Goal: Task Accomplishment & Management: Complete application form

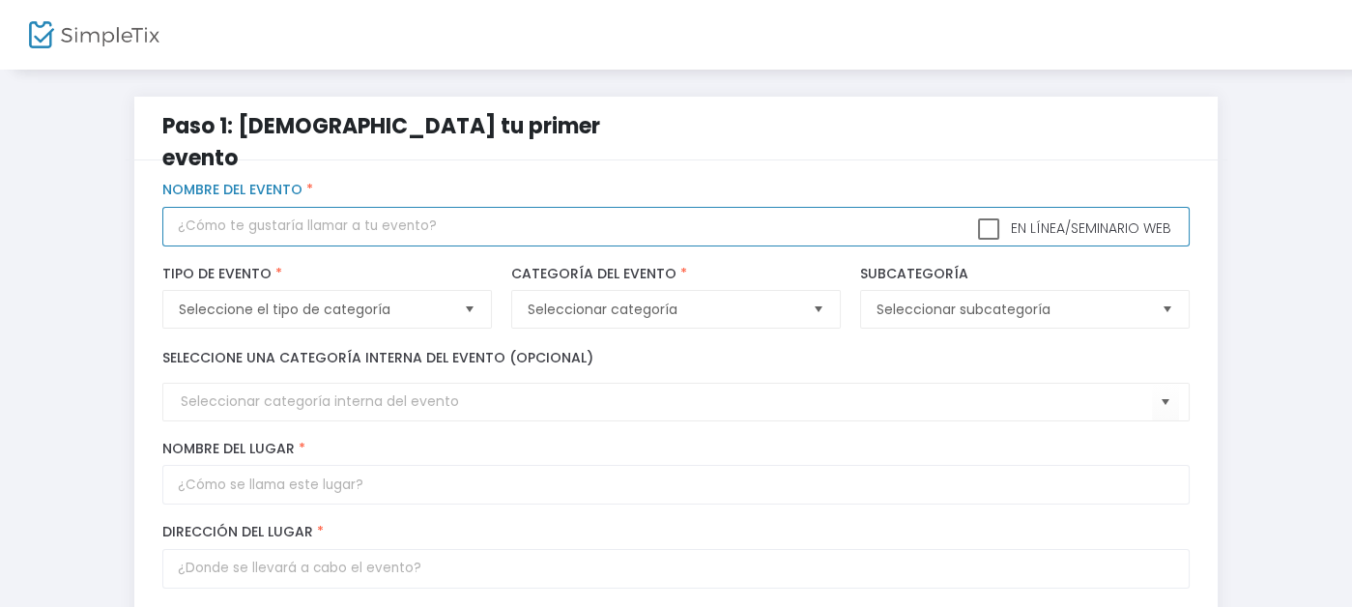
click at [266, 226] on input "text" at bounding box center [675, 227] width 1027 height 40
type input "[PERSON_NAME]"
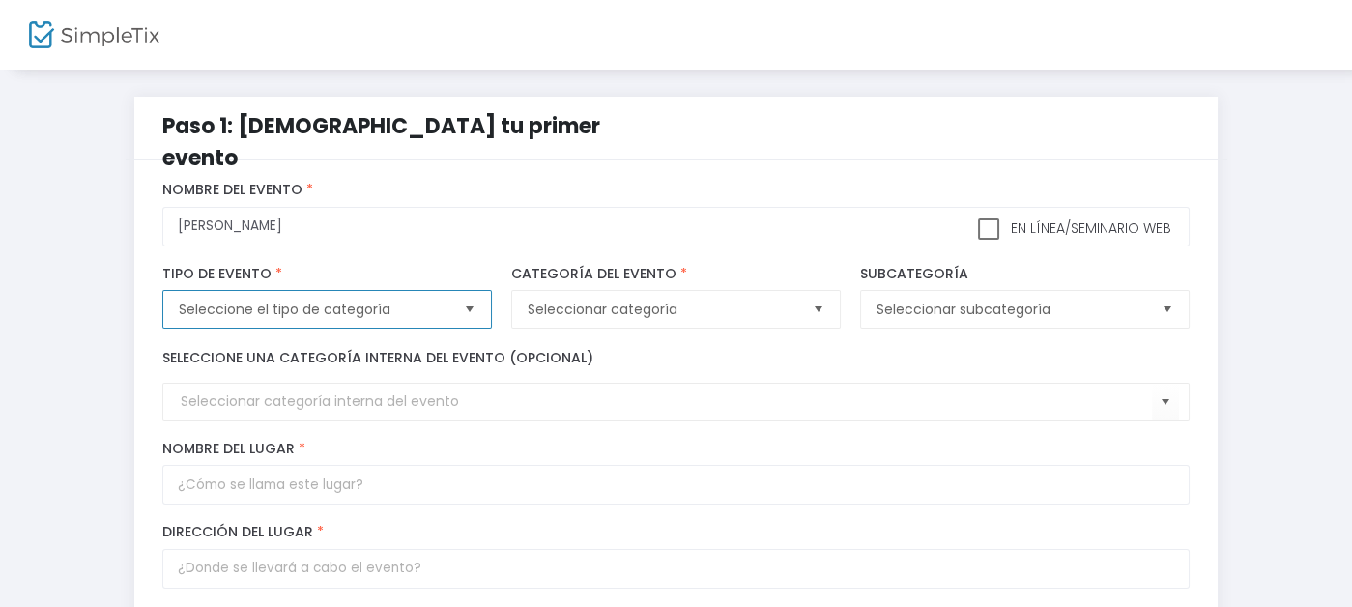
click at [420, 303] on span "Seleccione el tipo de categoría" at bounding box center [313, 309] width 285 height 37
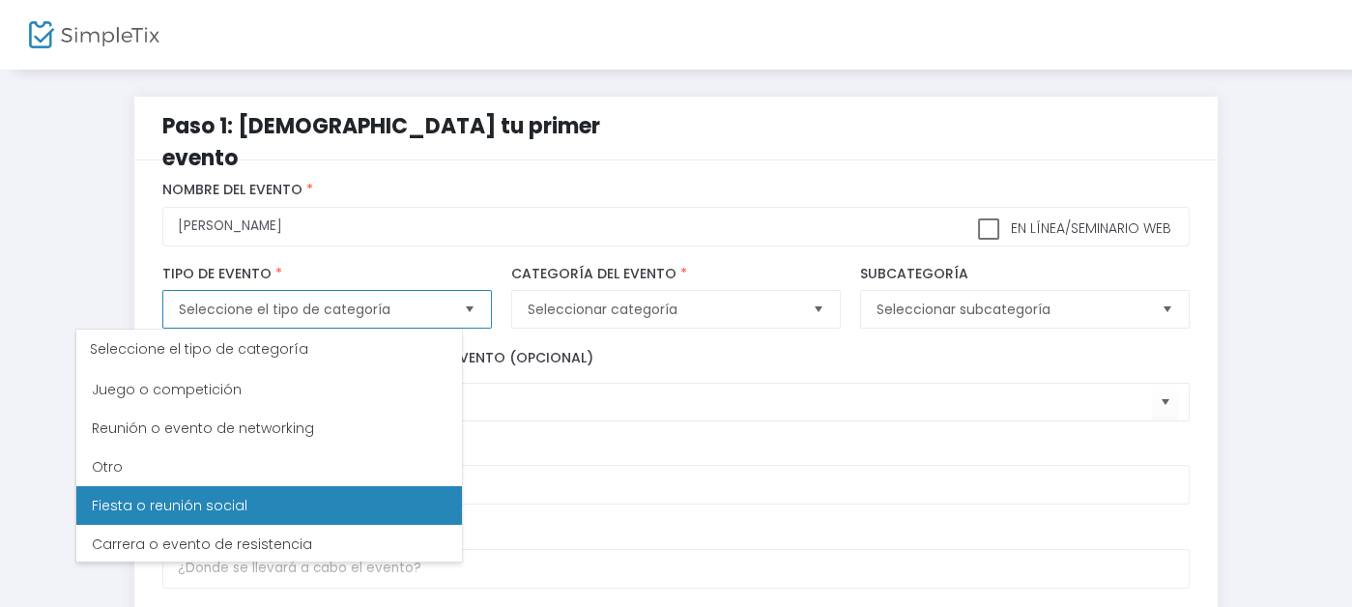
scroll to position [349, 0]
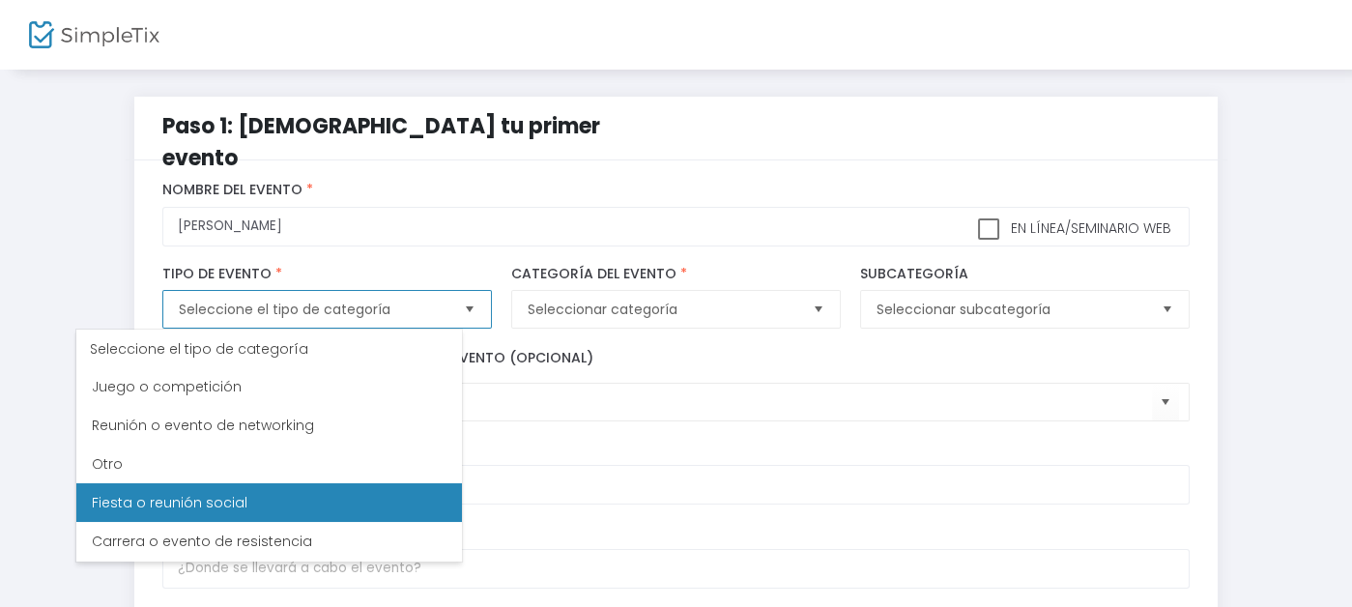
click at [365, 496] on Gathering "Fiesta o reunión social" at bounding box center [269, 502] width 386 height 39
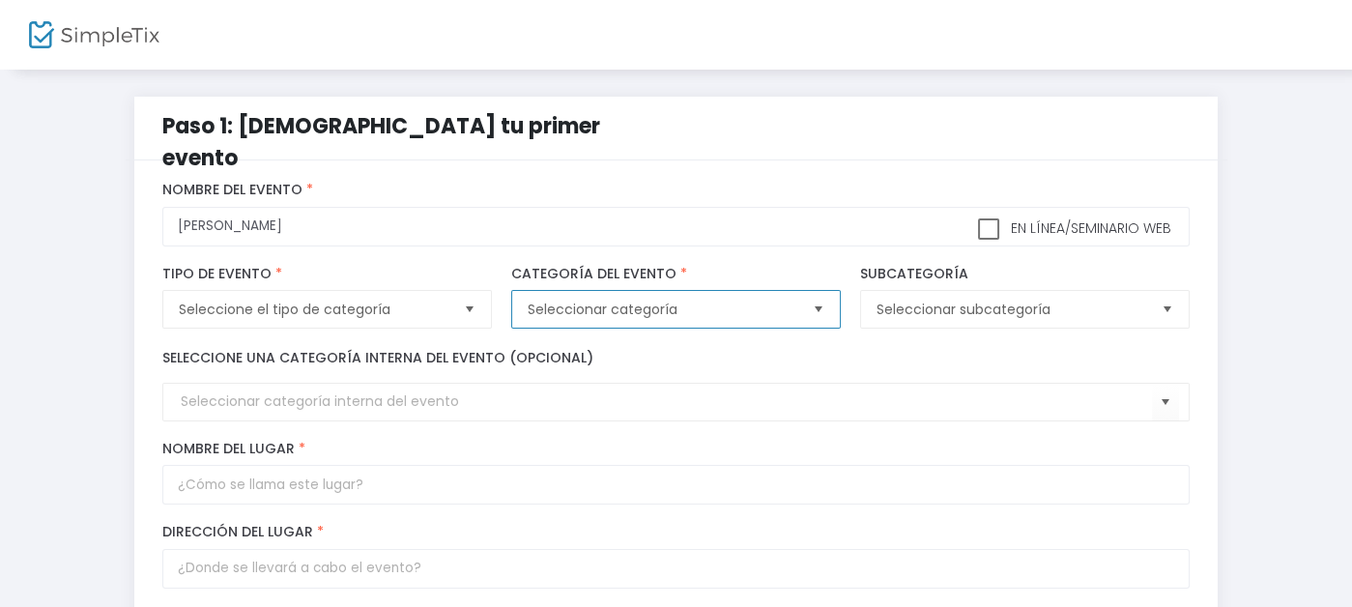
click at [599, 302] on font "Seleccionar categoría" at bounding box center [603, 309] width 150 height 19
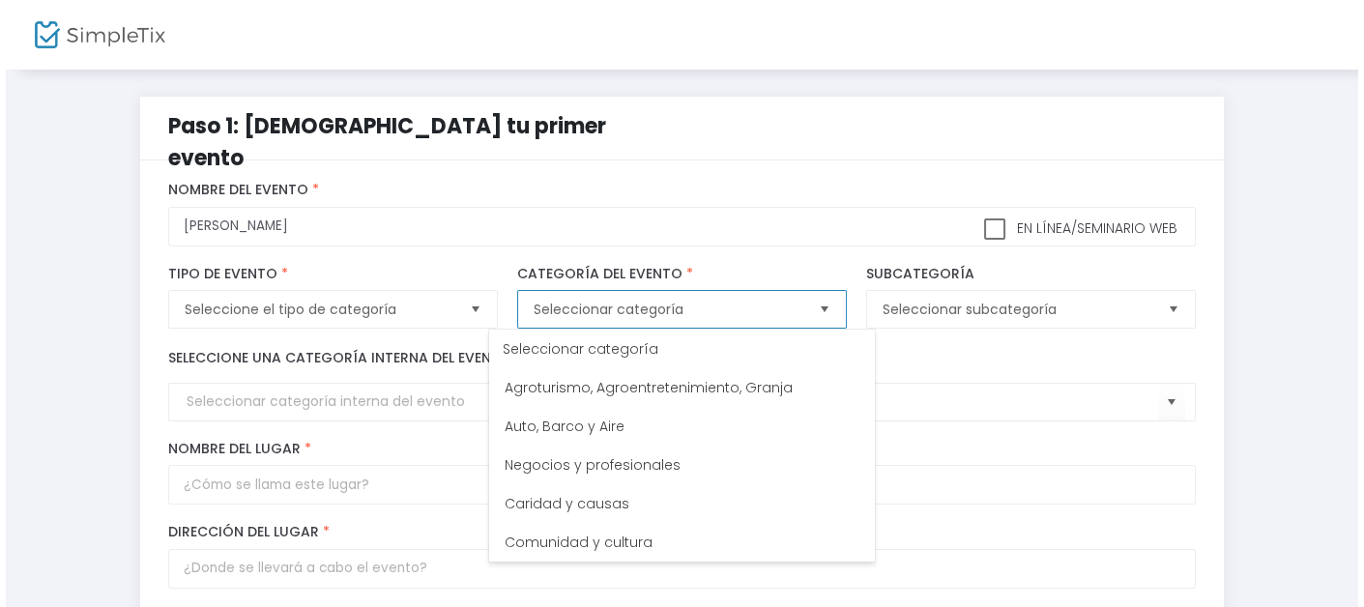
scroll to position [154, 0]
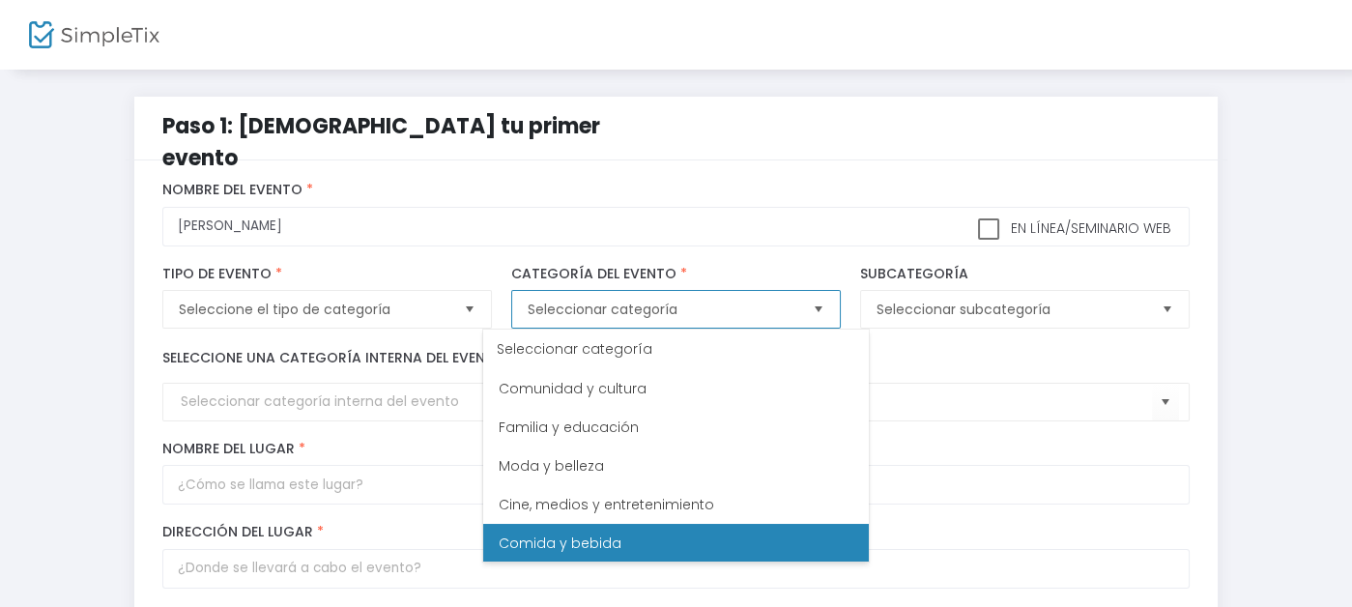
click at [784, 532] on li "Comida y bebida" at bounding box center [676, 543] width 386 height 39
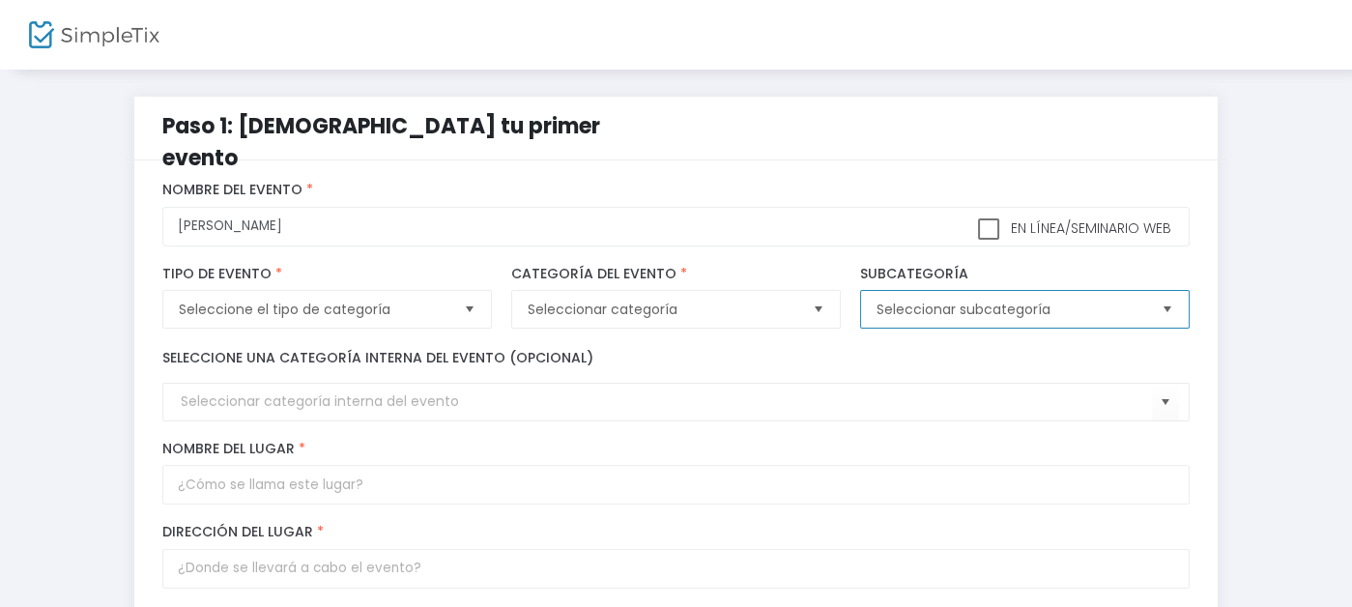
click at [999, 314] on font "Seleccionar subcategoría" at bounding box center [964, 309] width 174 height 19
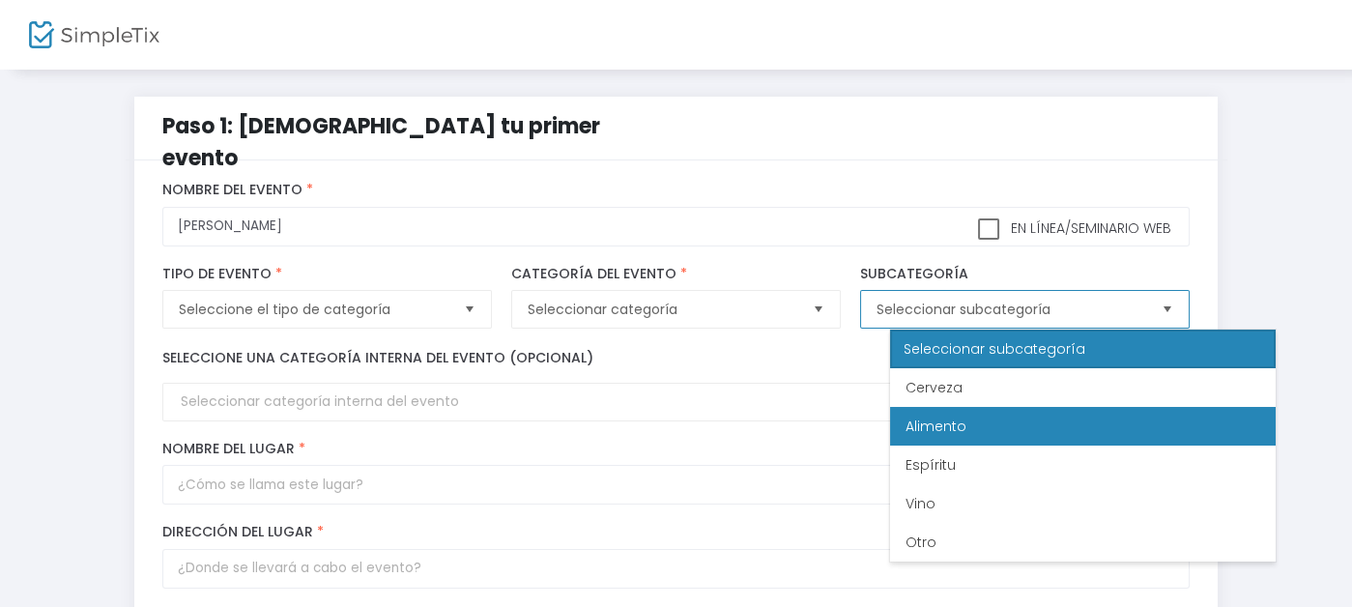
click at [970, 434] on li "Alimento" at bounding box center [1083, 426] width 386 height 39
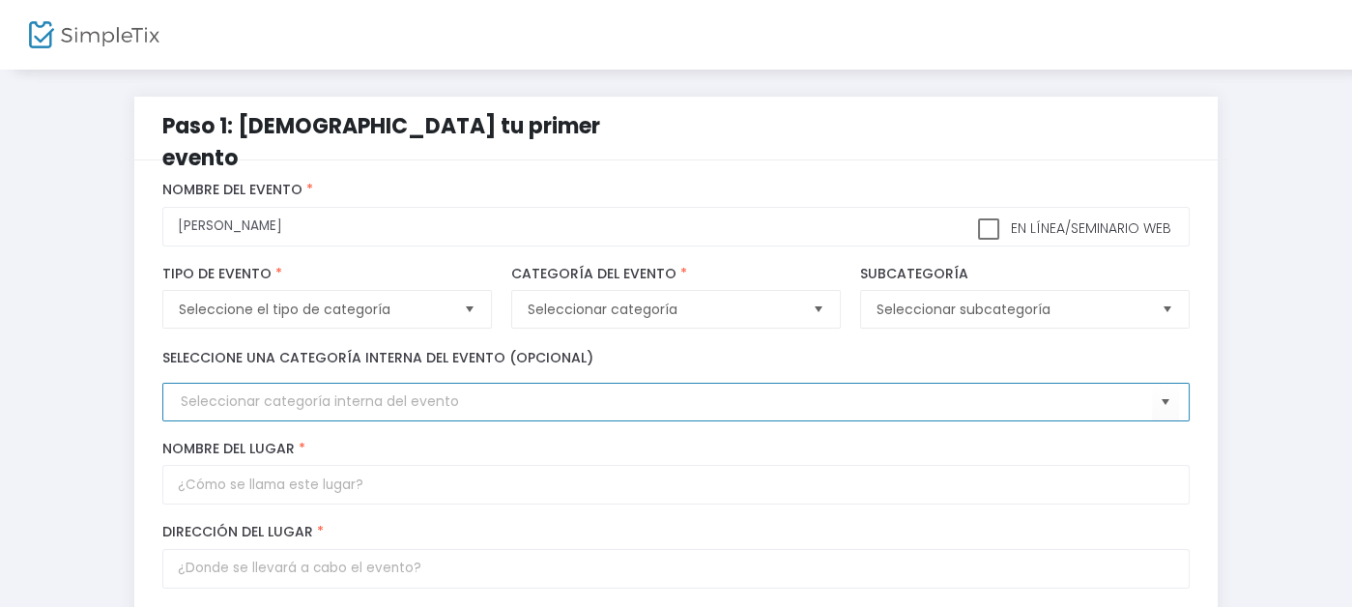
click at [934, 404] on input at bounding box center [666, 401] width 971 height 20
click at [1182, 402] on span "Seleccionar" at bounding box center [1166, 403] width 32 height 32
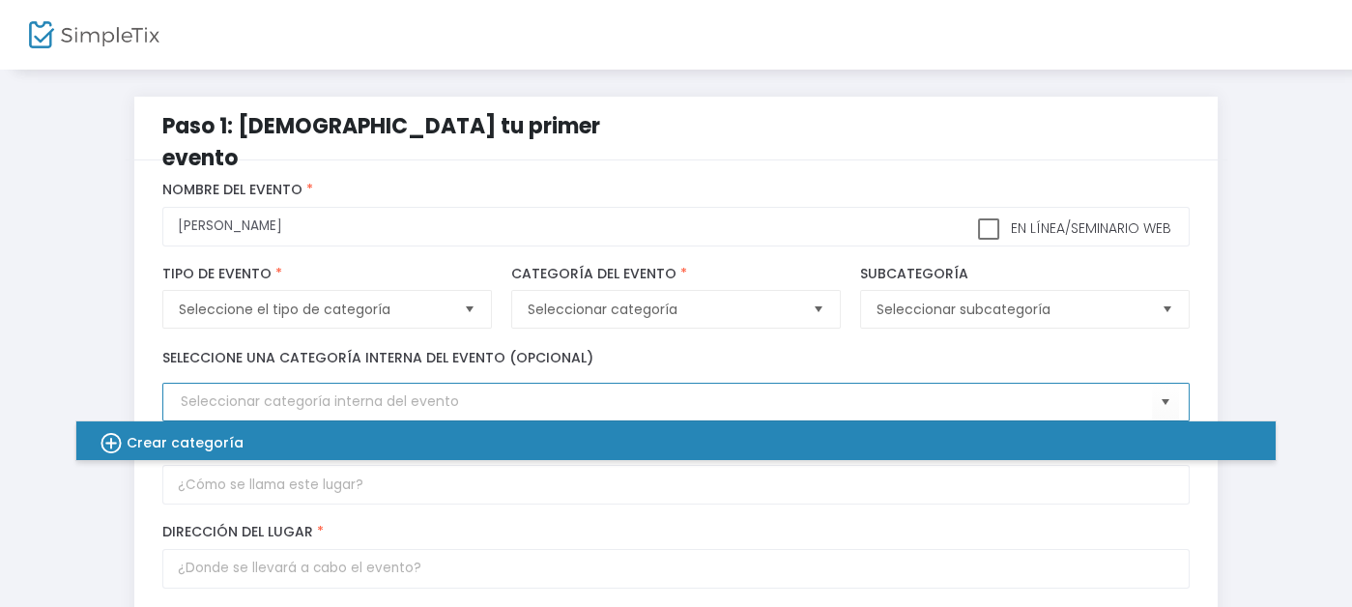
click at [134, 437] on font "Crear categoría" at bounding box center [185, 442] width 117 height 19
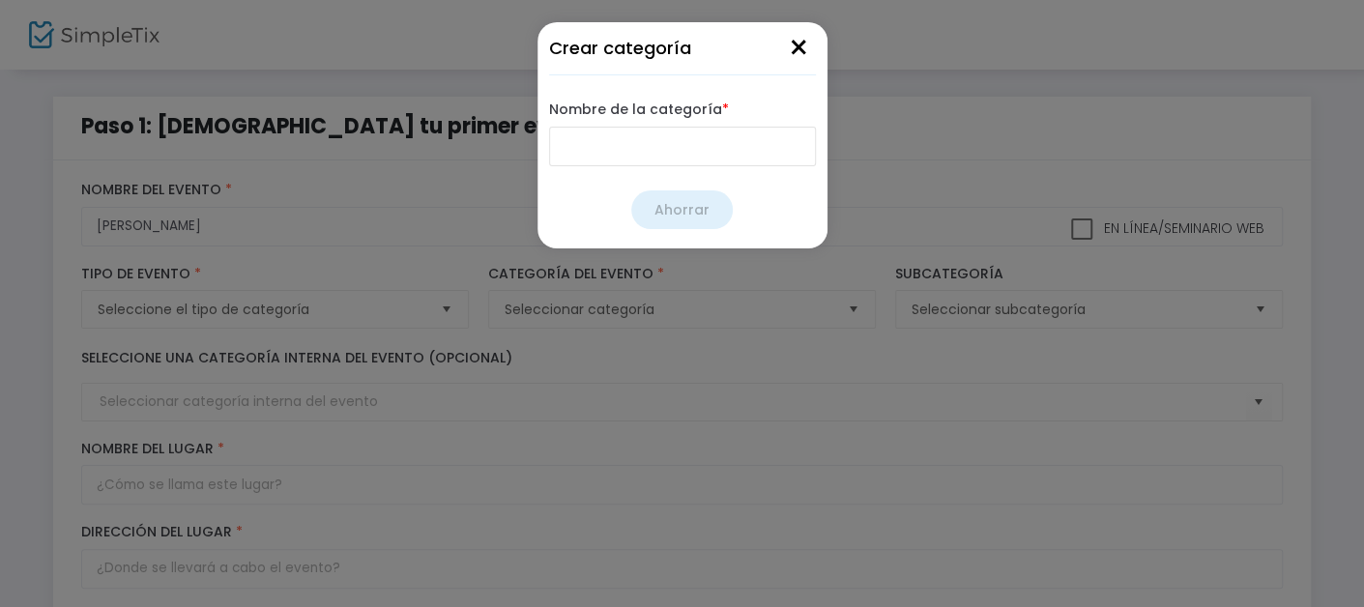
click at [596, 154] on input "Nombre de la categoría *" at bounding box center [682, 147] width 267 height 40
click at [617, 152] on input "asado y vaile" at bounding box center [682, 147] width 267 height 40
click at [617, 152] on input "[PERSON_NAME]" at bounding box center [682, 147] width 267 height 40
type input "asado y baile"
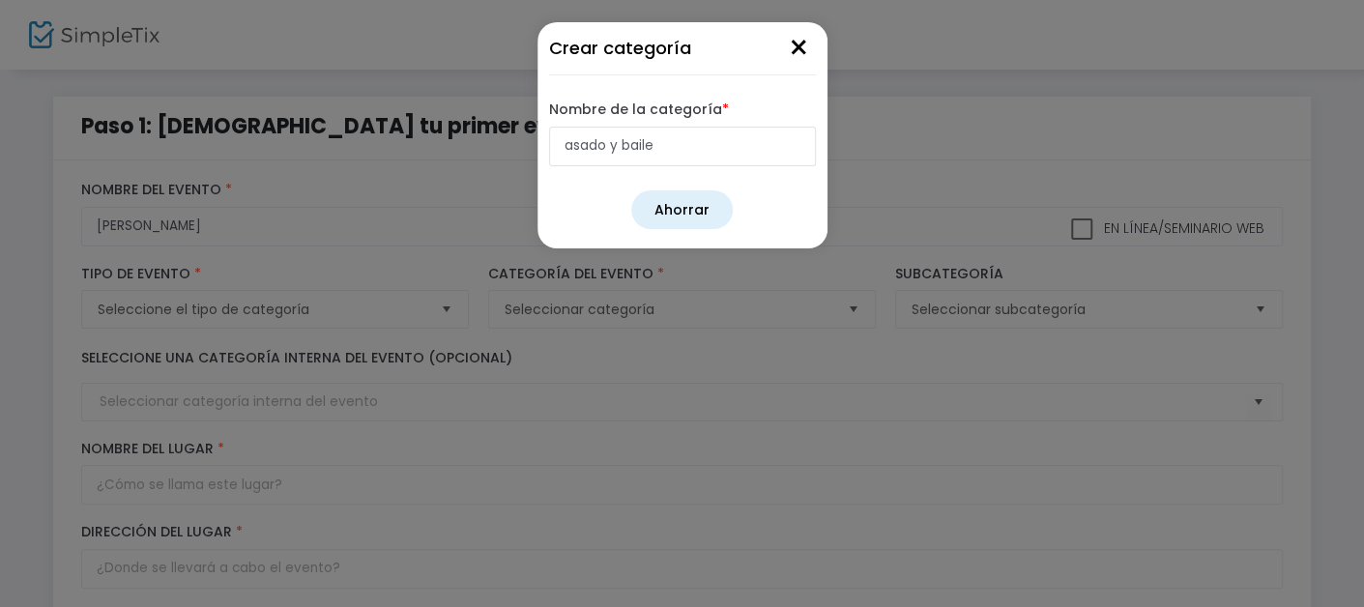
click at [688, 205] on font "Ahorrar" at bounding box center [681, 209] width 55 height 19
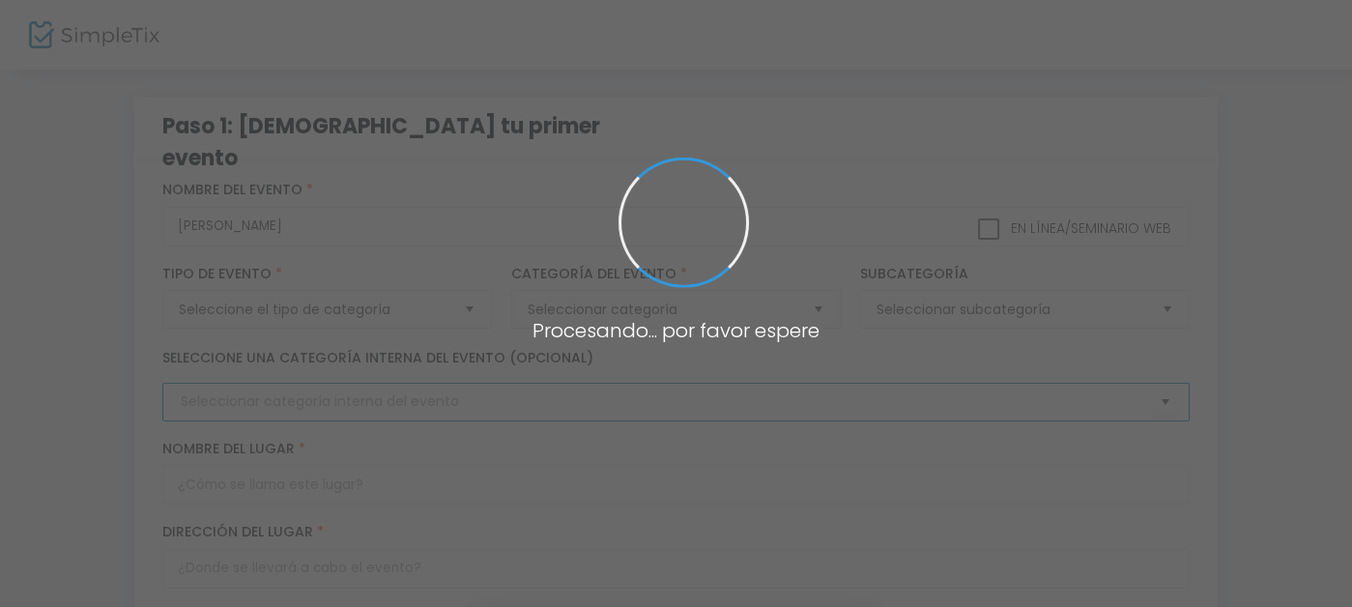
type input "asado y baile"
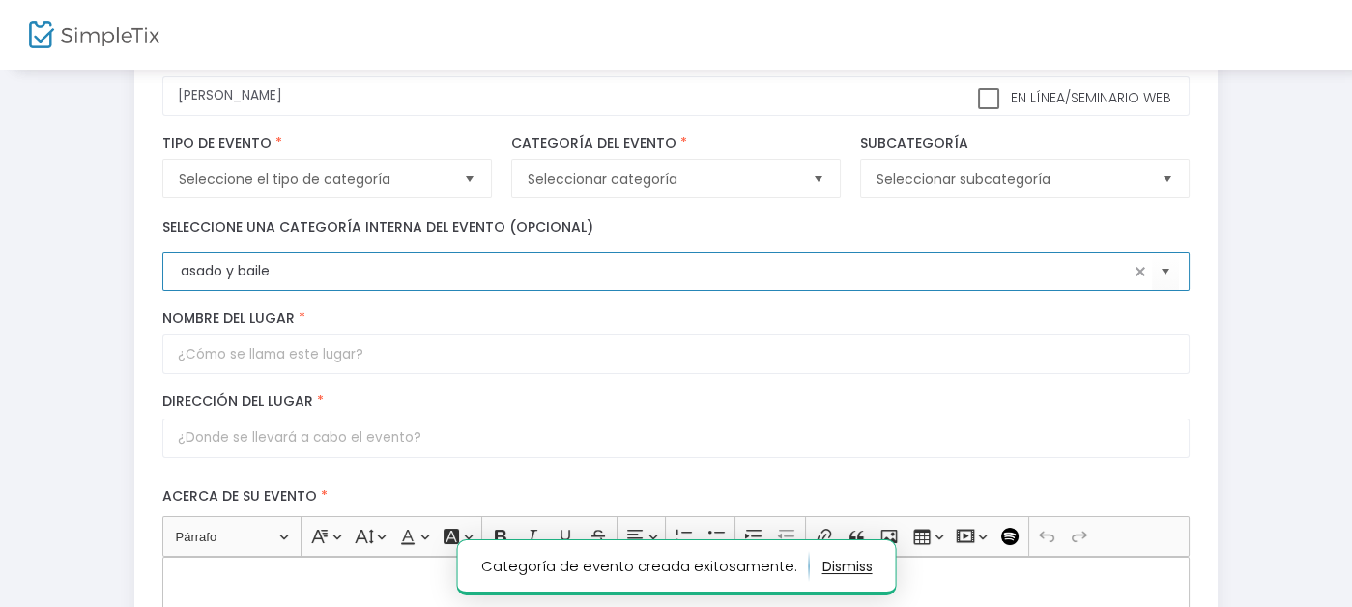
scroll to position [193, 0]
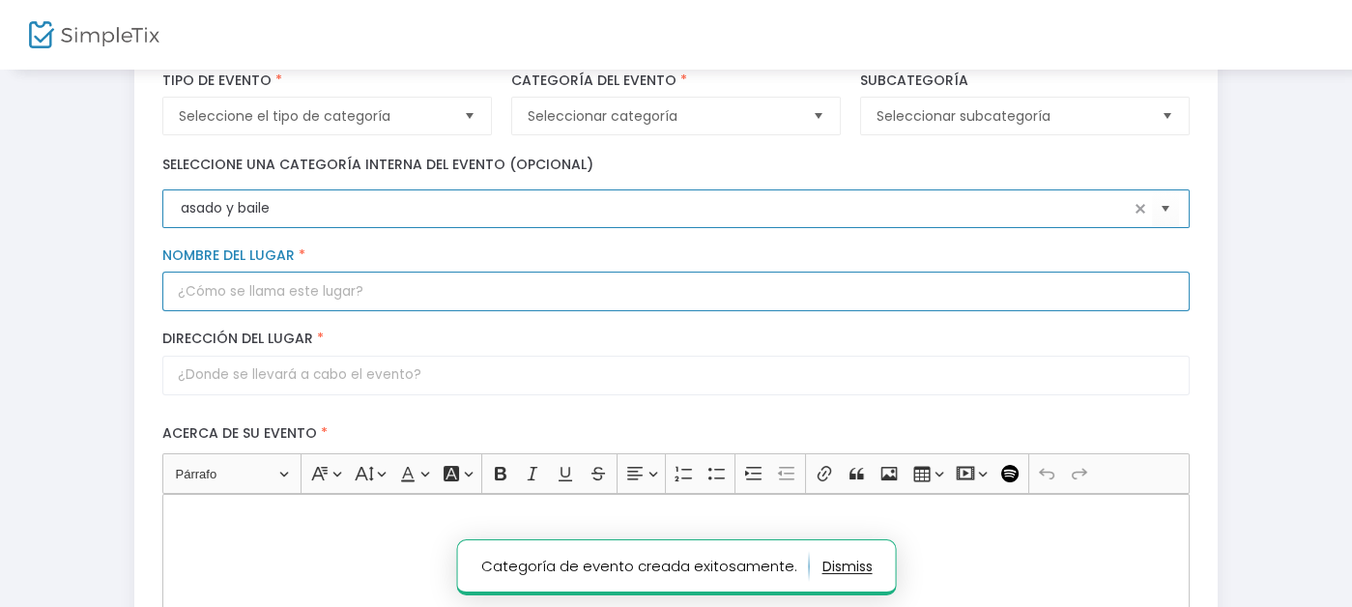
click at [402, 293] on input "Nombre del lugar *" at bounding box center [675, 292] width 1027 height 40
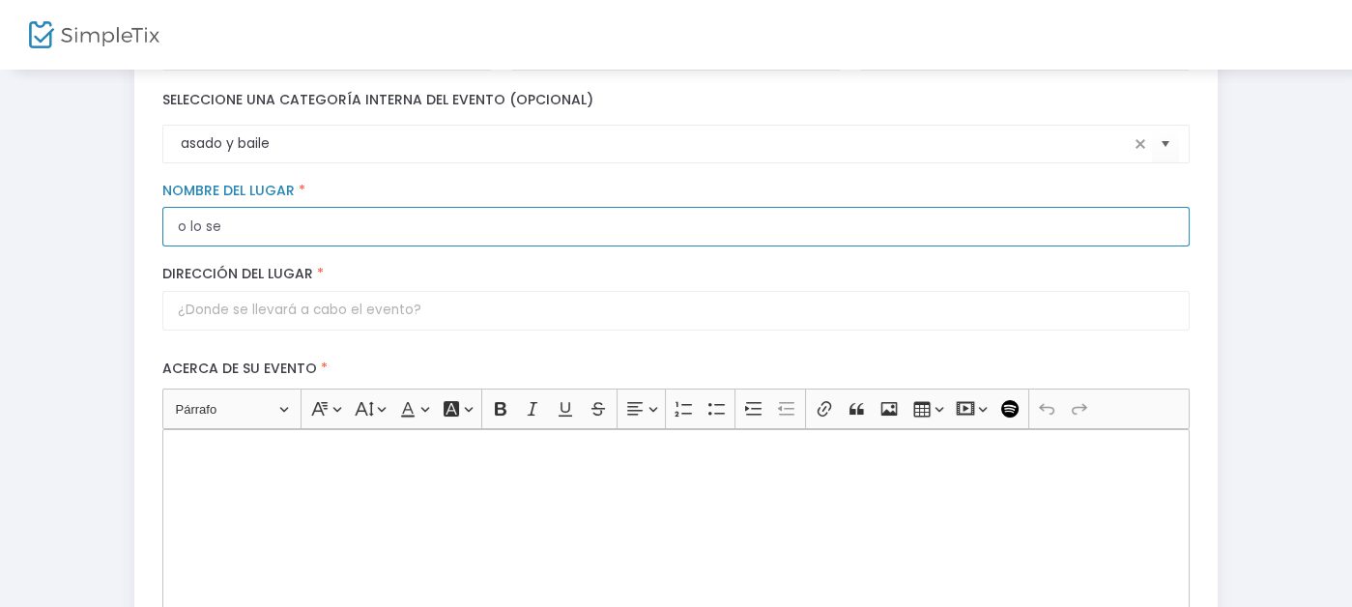
scroll to position [290, 0]
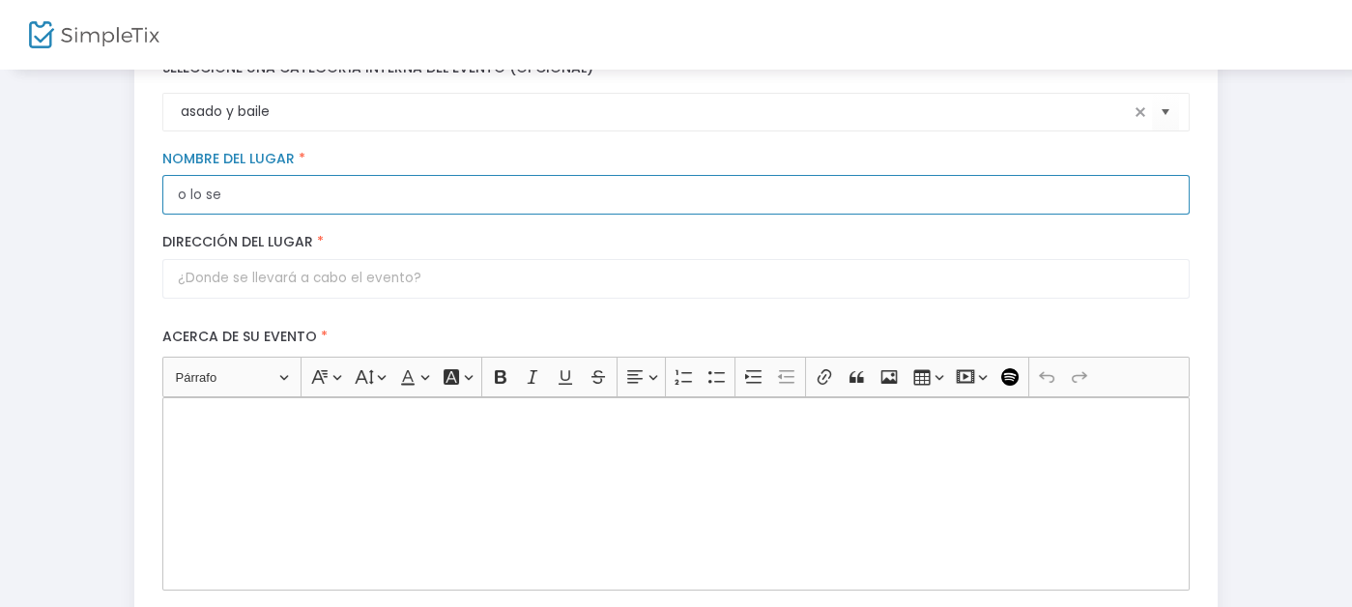
type input "o lo se"
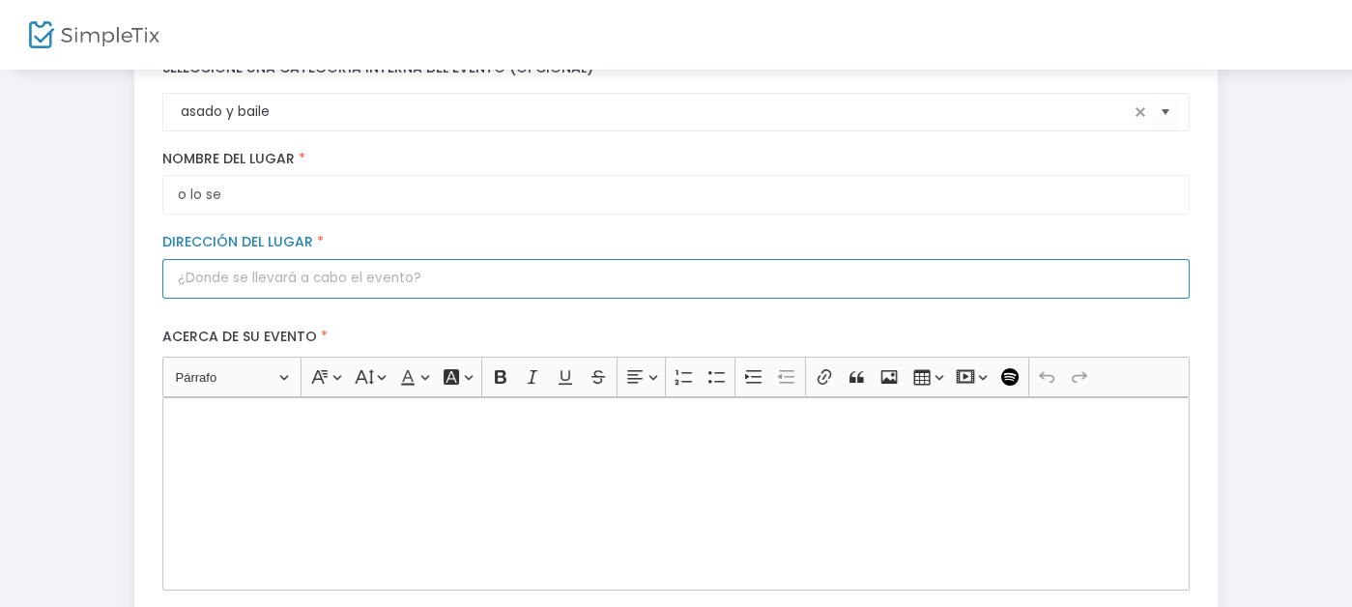
scroll to position [0, 0]
click at [228, 280] on input "Dirección del lugar *" at bounding box center [675, 279] width 1027 height 40
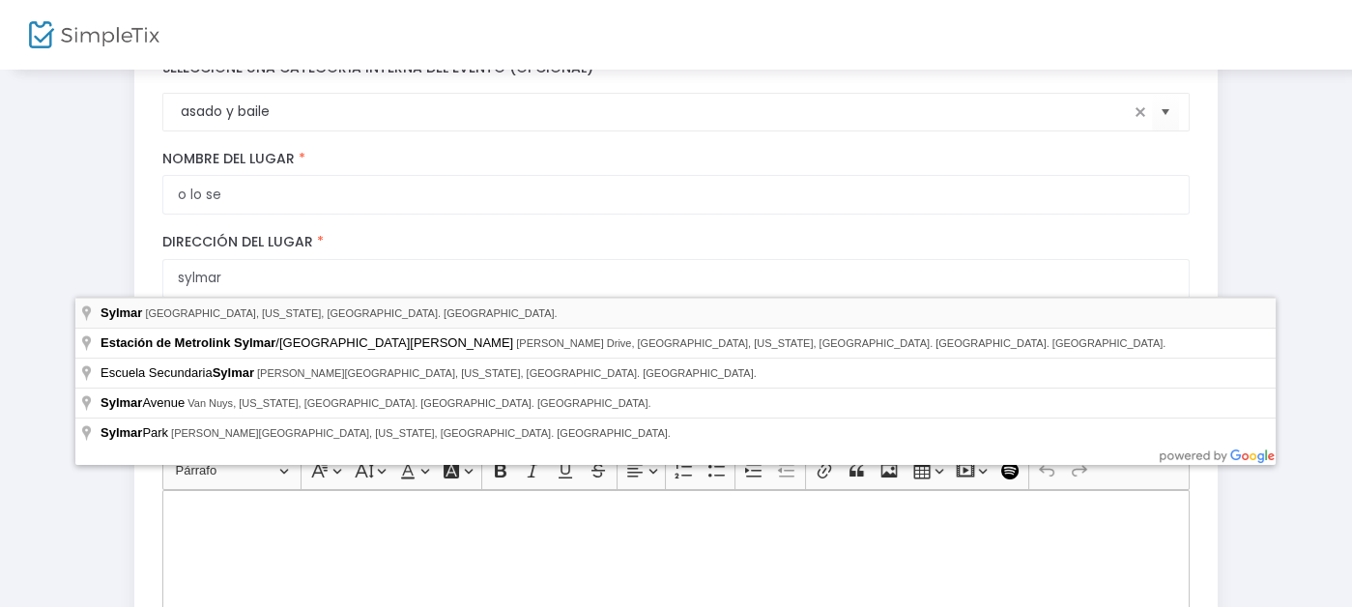
type input "Sylmar, [GEOGRAPHIC_DATA], [US_STATE], [GEOGRAPHIC_DATA]. [GEOGRAPHIC_DATA]."
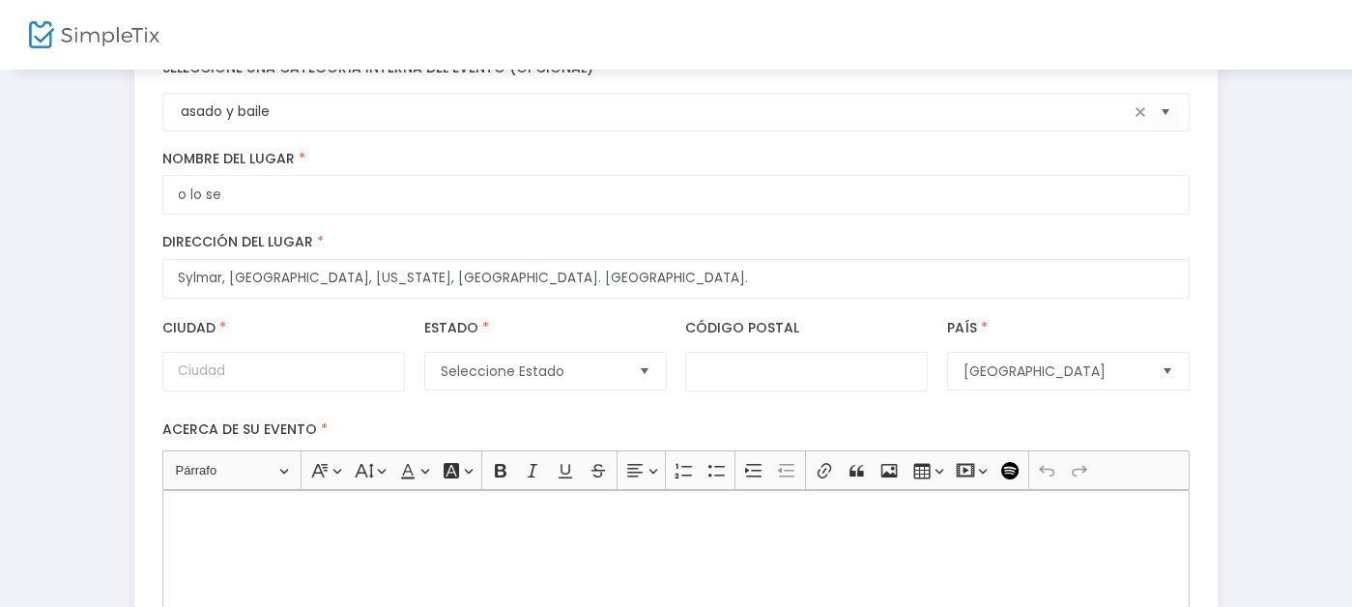
type input "[GEOGRAPHIC_DATA]"
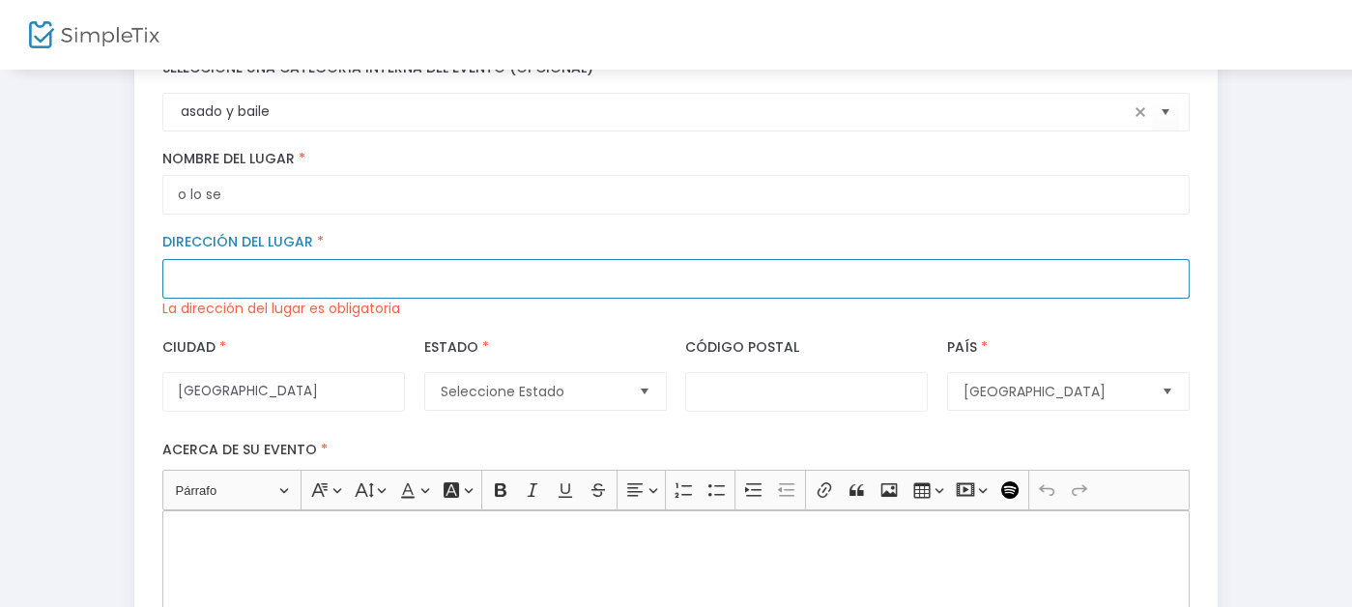
click at [219, 276] on input "Dirección del lugar *" at bounding box center [675, 279] width 1027 height 40
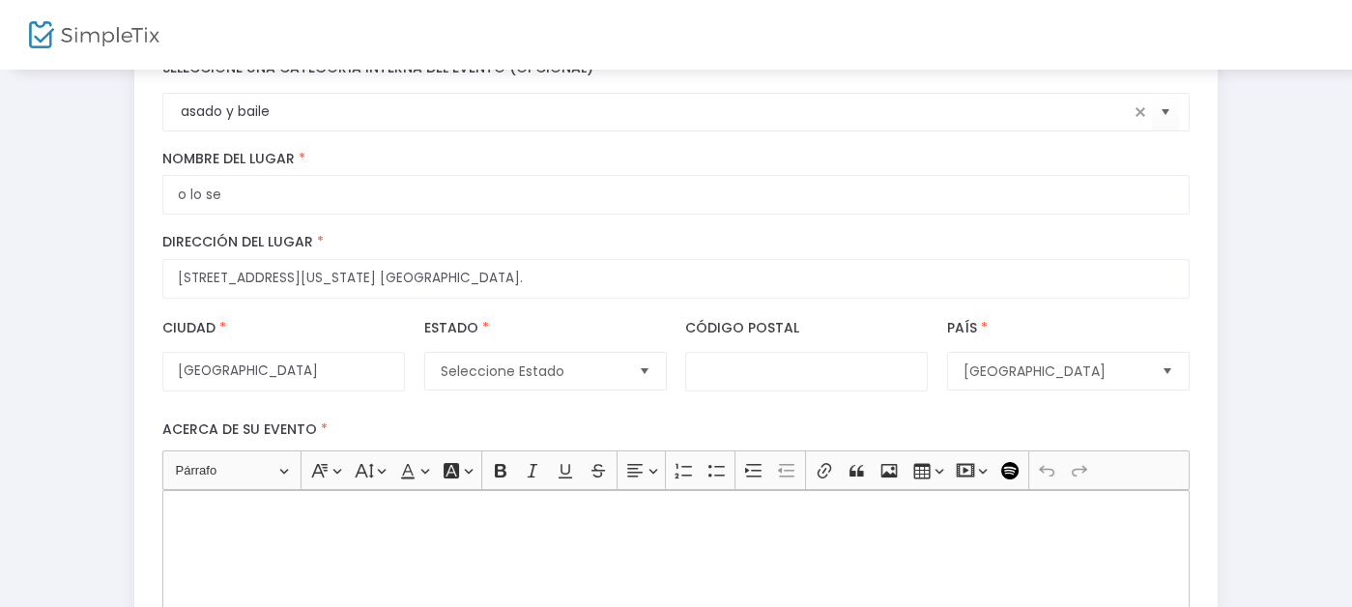
type input "[STREET_ADDRESS]"
type input "[GEOGRAPHIC_DATA]"
type input "91342"
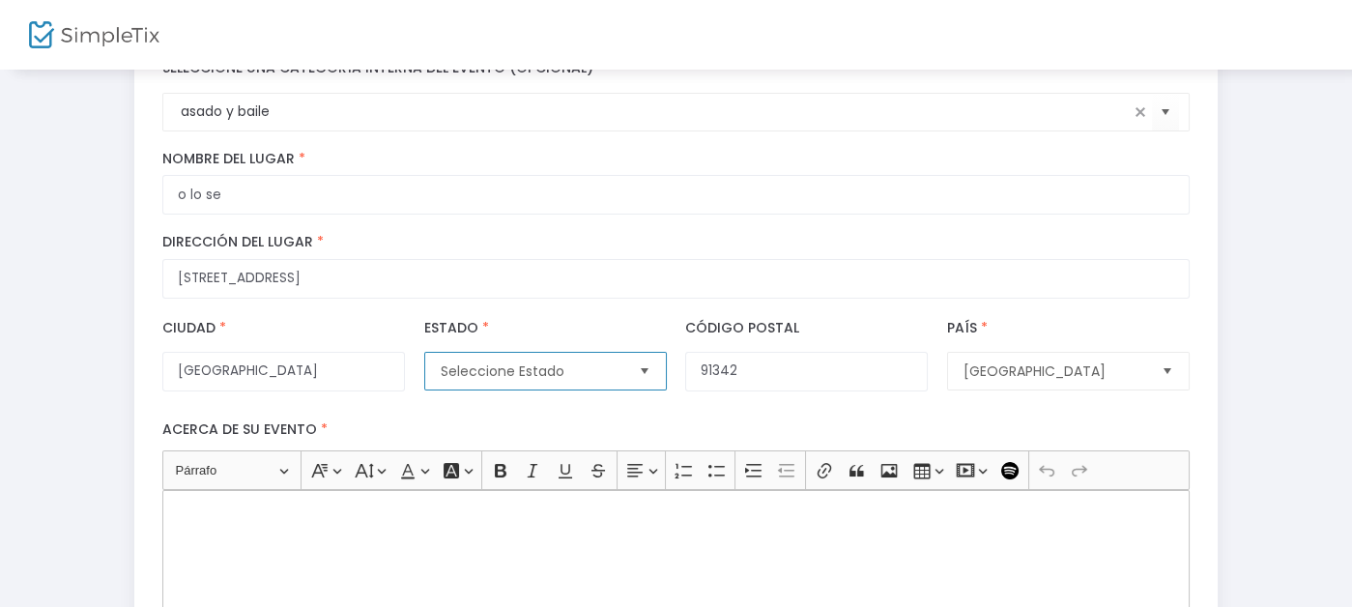
click at [524, 375] on span "Seleccione Estado" at bounding box center [532, 370] width 183 height 19
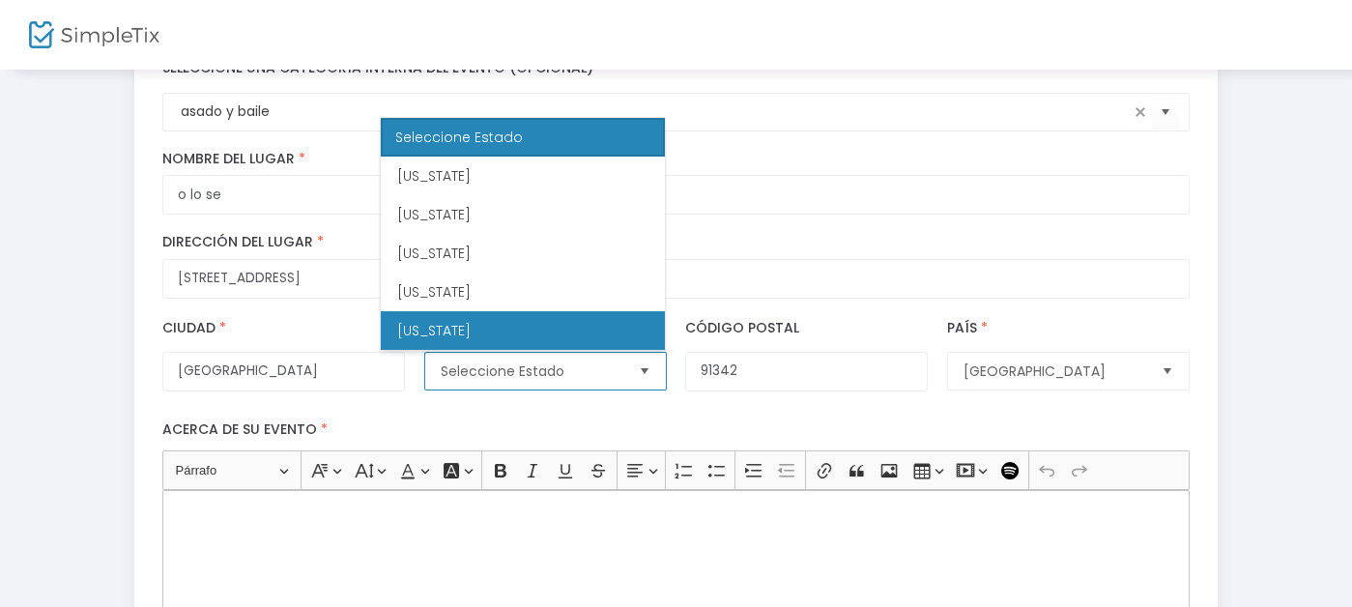
click at [514, 333] on li "[US_STATE]" at bounding box center [523, 330] width 284 height 39
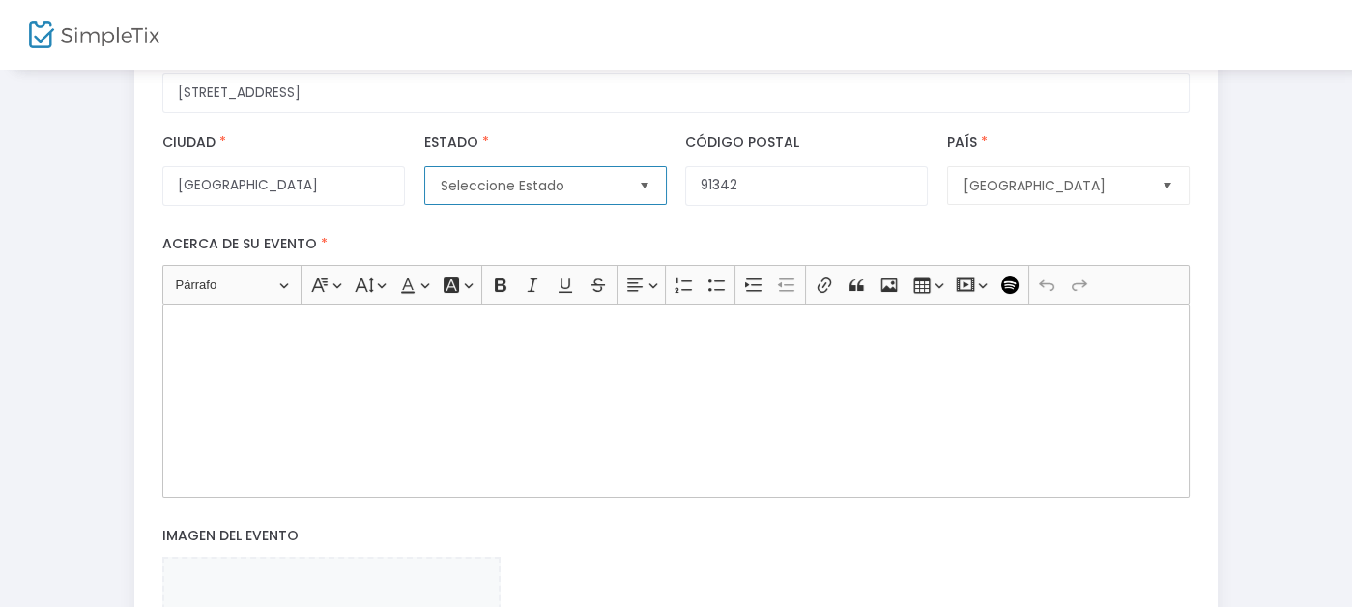
scroll to position [482, 0]
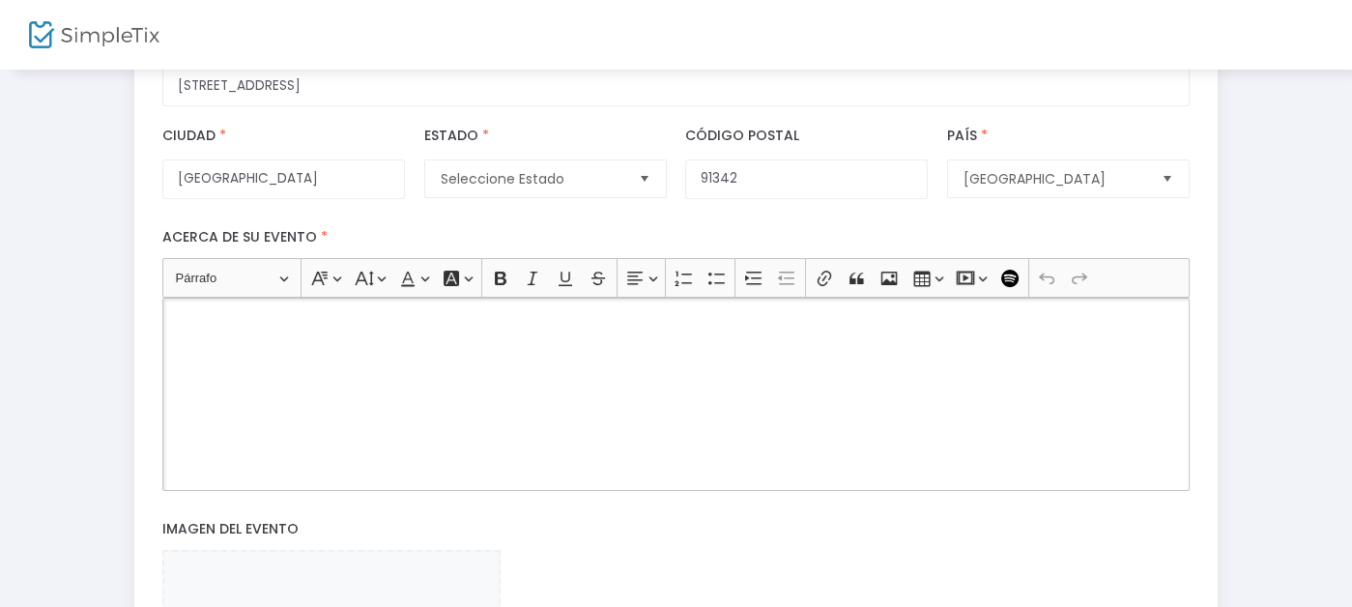
click at [162, 329] on div "Rich Text Editor, main" at bounding box center [675, 394] width 1027 height 193
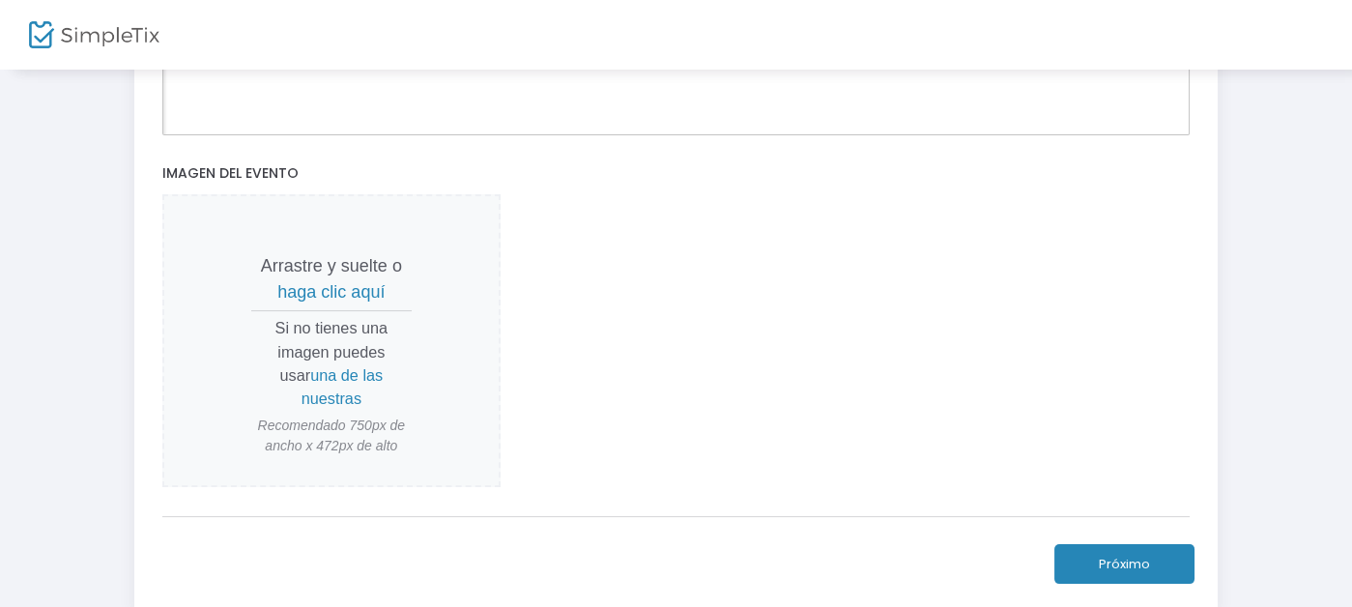
scroll to position [869, 0]
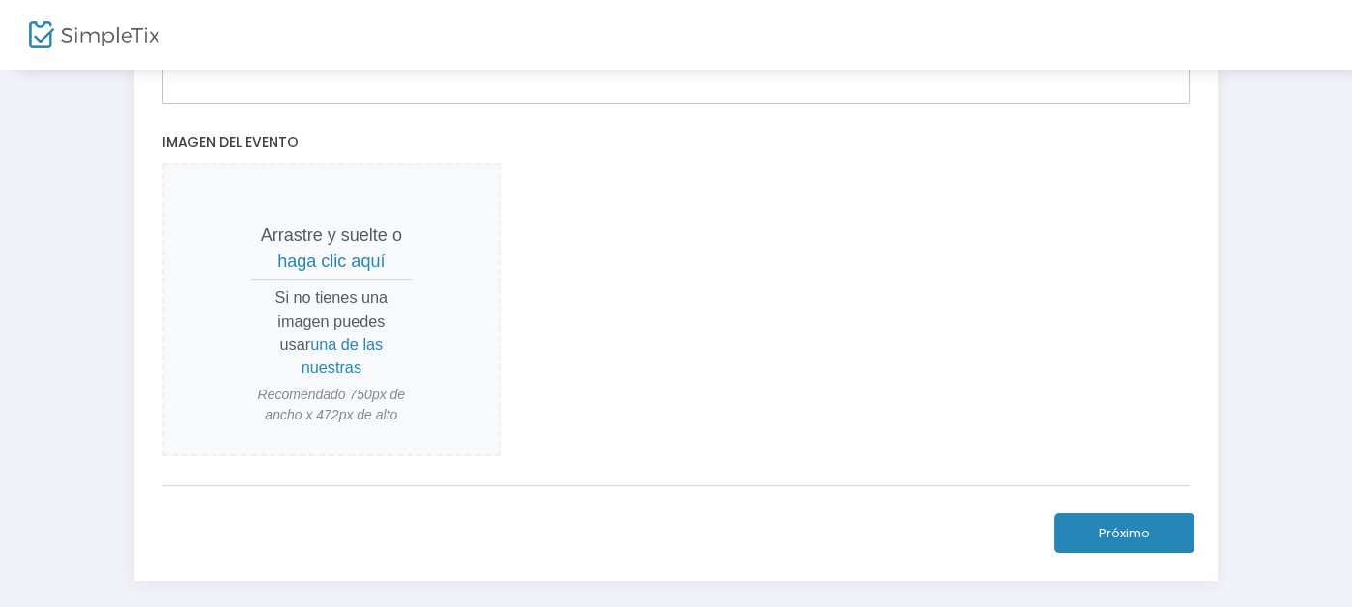
click at [277, 263] on font "haga clic aquí" at bounding box center [330, 260] width 107 height 19
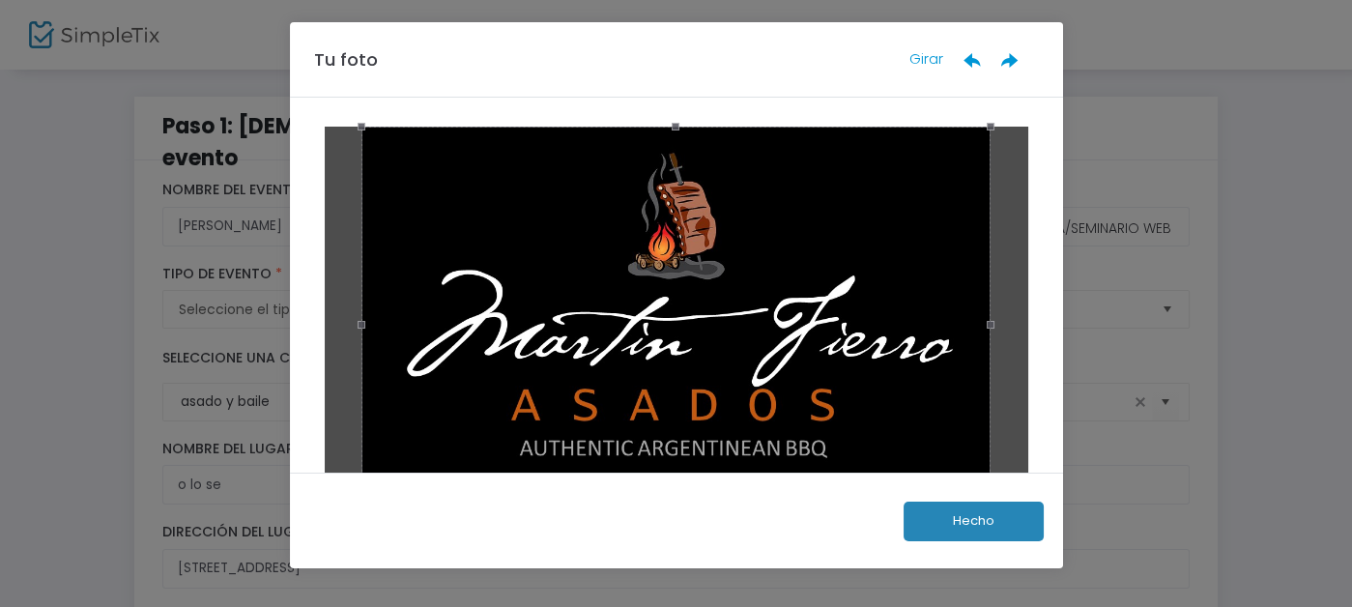
scroll to position [0, 0]
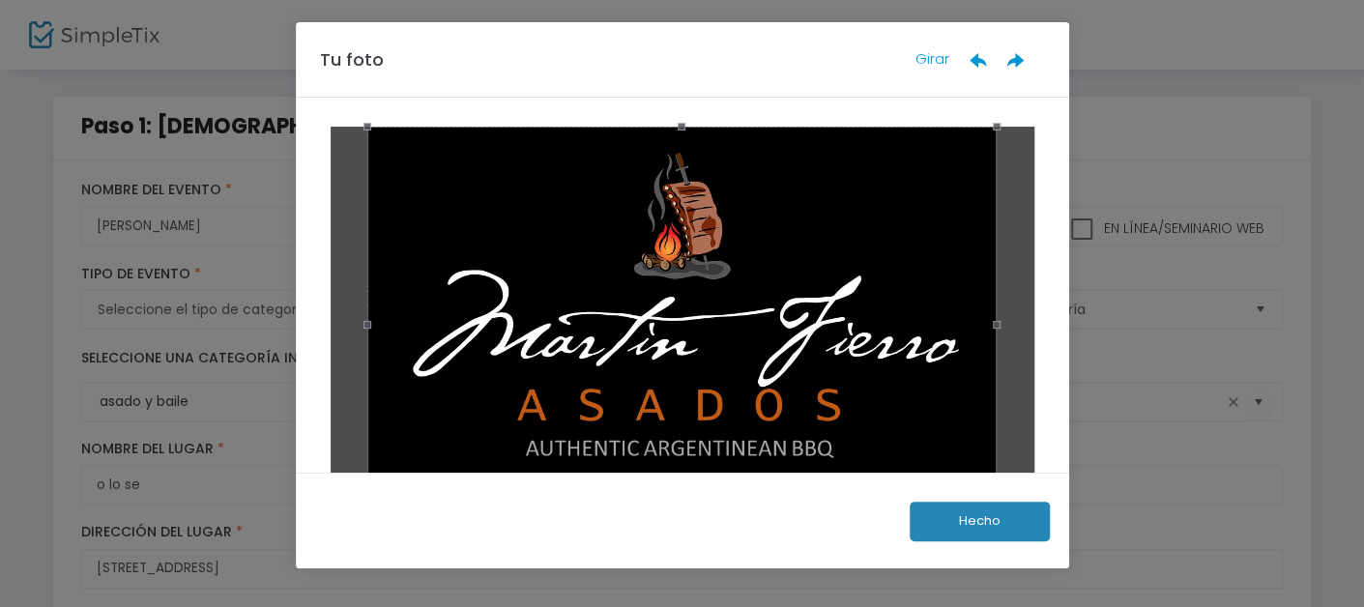
click at [879, 362] on div at bounding box center [681, 325] width 629 height 396
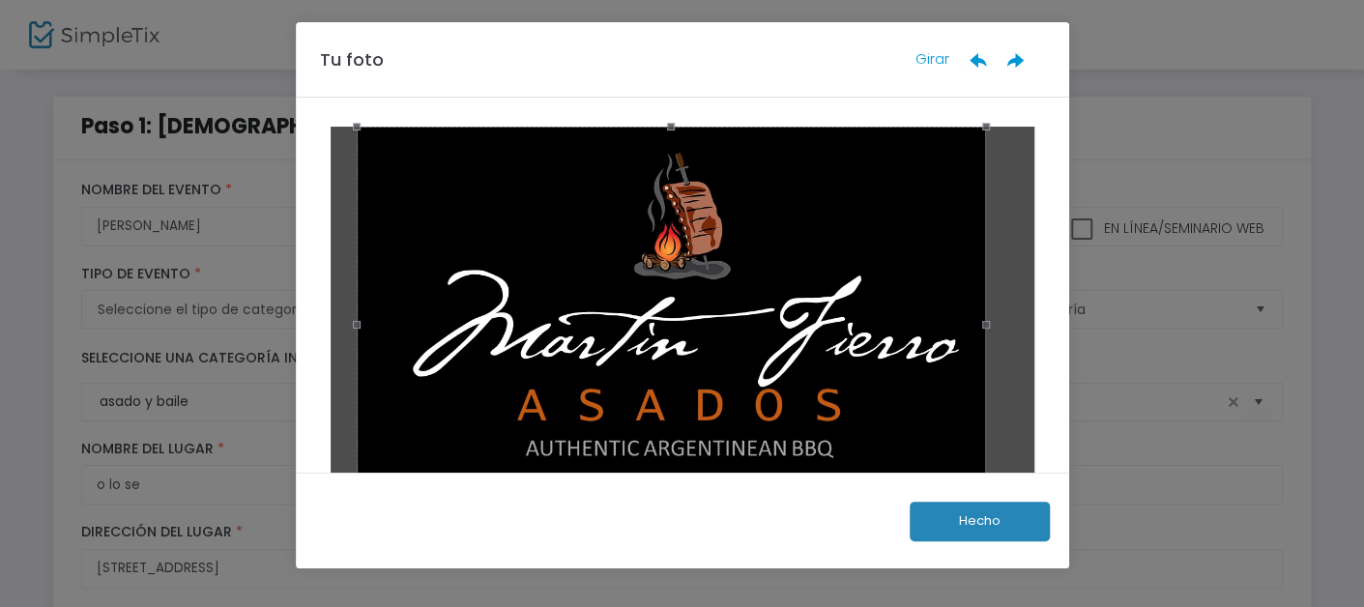
drag, startPoint x: 880, startPoint y: 321, endPoint x: 869, endPoint y: 279, distance: 42.9
click at [869, 279] on div at bounding box center [671, 325] width 629 height 396
click at [966, 520] on font "Hecho" at bounding box center [980, 520] width 42 height 18
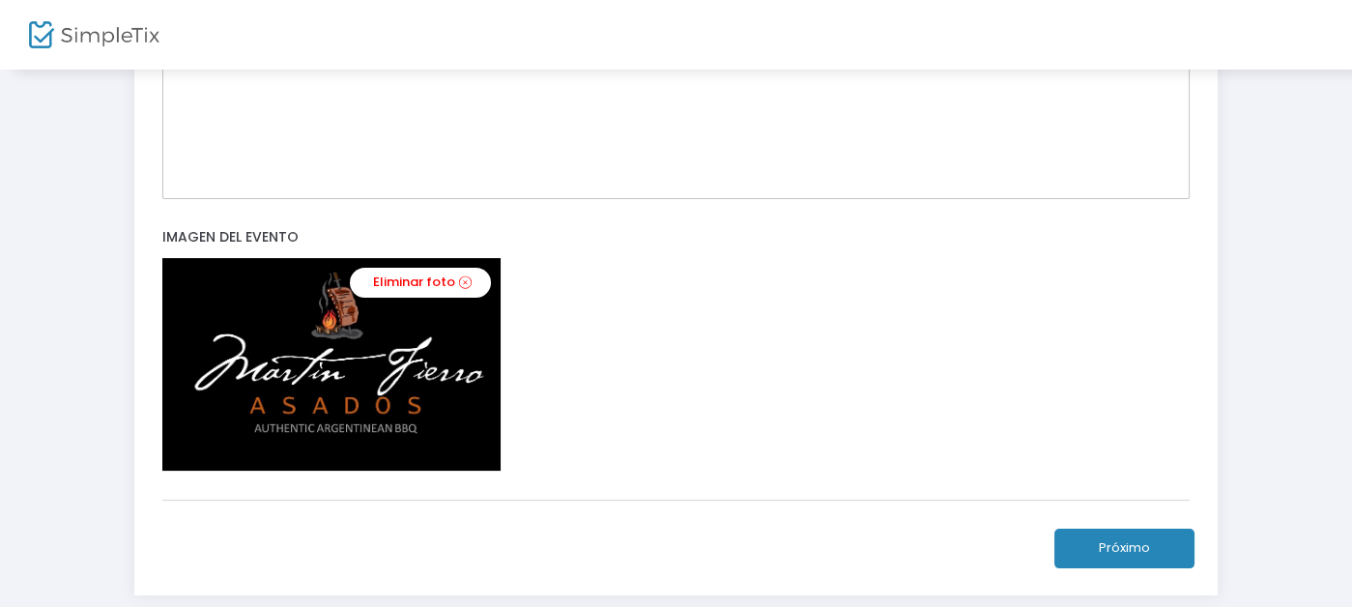
scroll to position [884, 0]
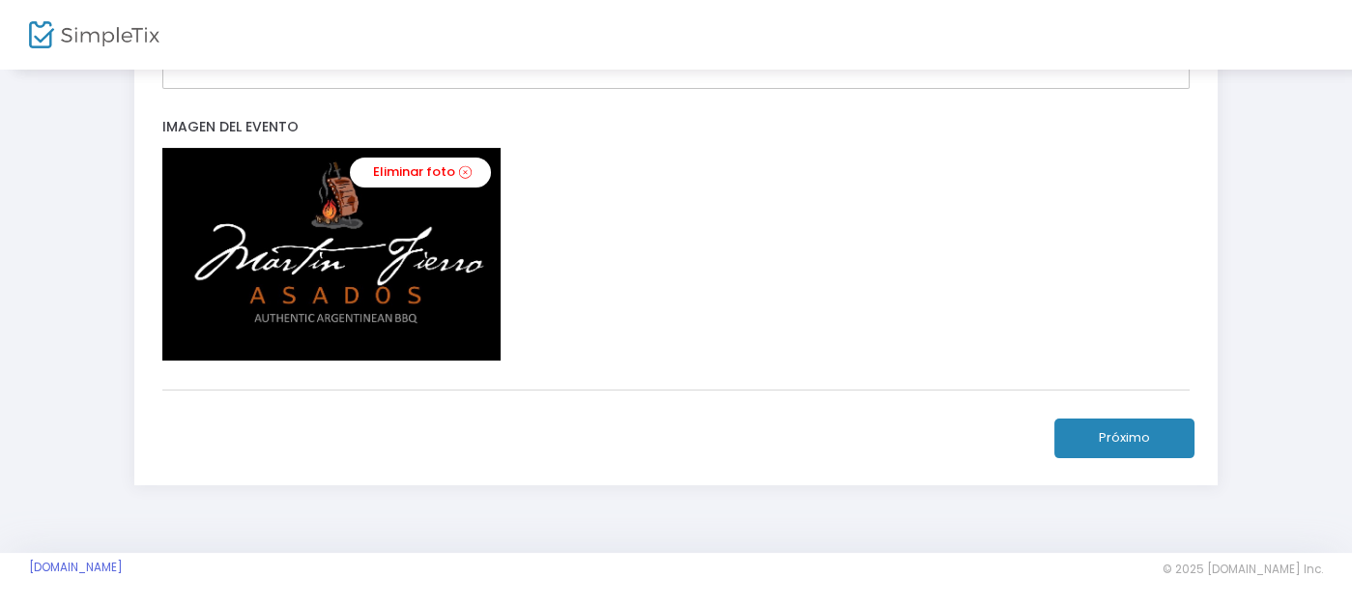
click at [1180, 432] on button "Próximo" at bounding box center [1124, 438] width 140 height 40
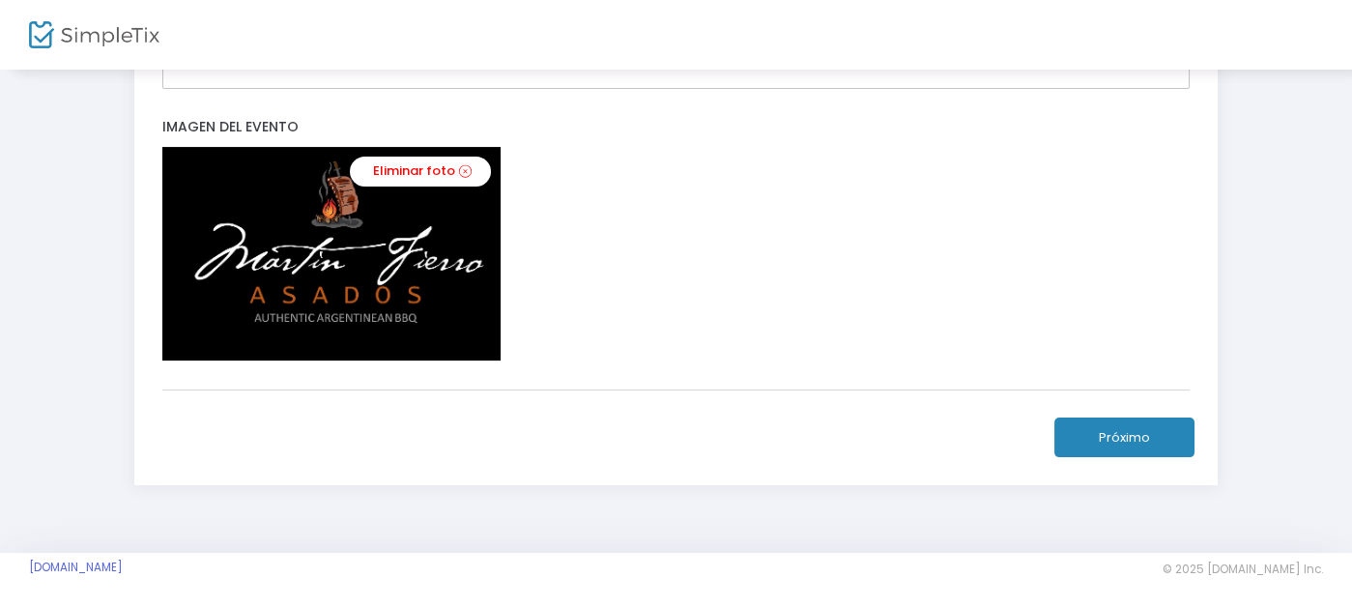
click at [1150, 428] on font "Próximo" at bounding box center [1124, 437] width 51 height 18
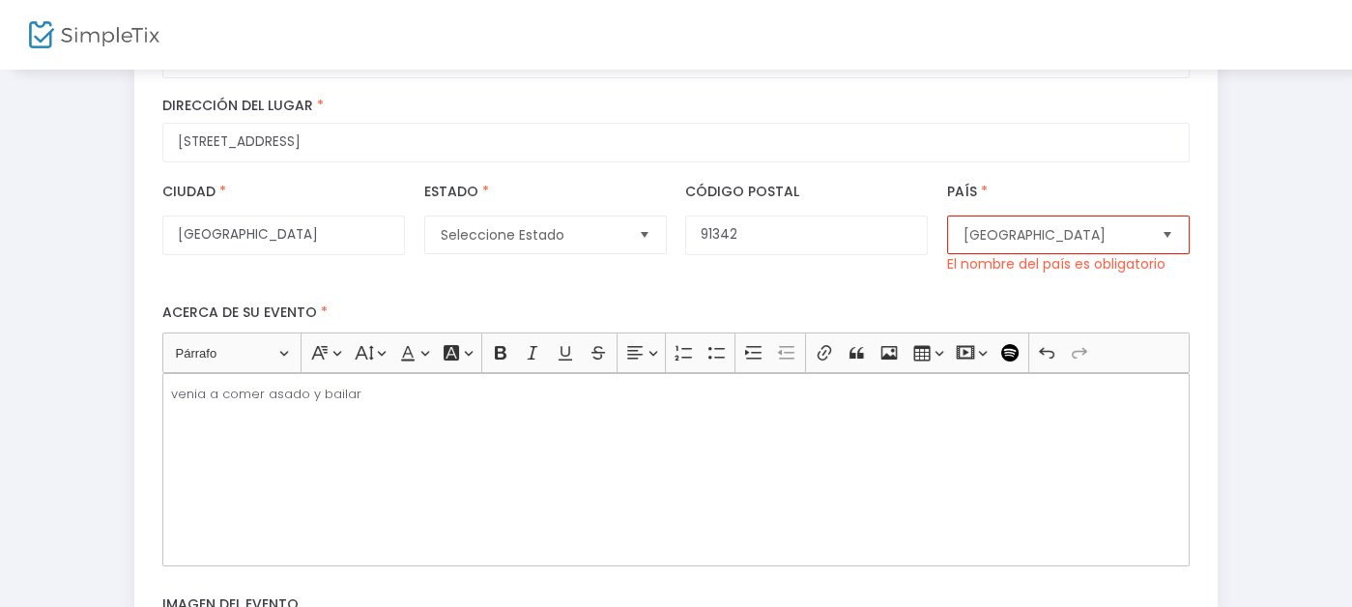
scroll to position [420, 0]
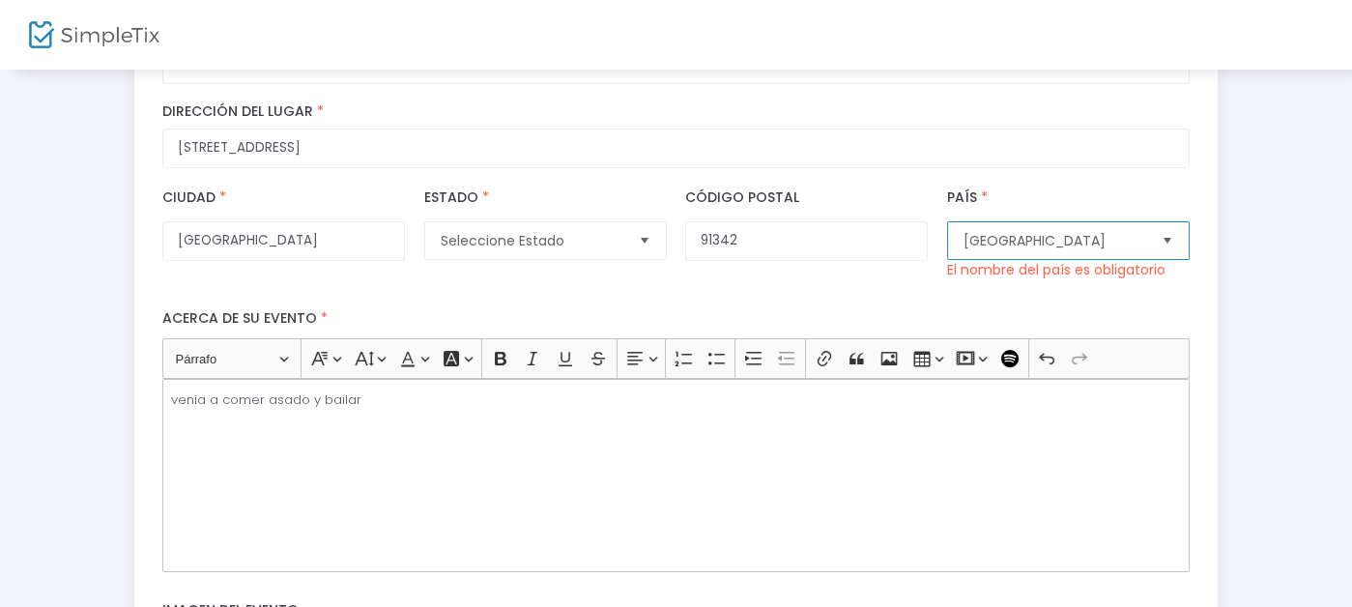
click at [1146, 242] on span "[GEOGRAPHIC_DATA]" at bounding box center [1055, 240] width 183 height 19
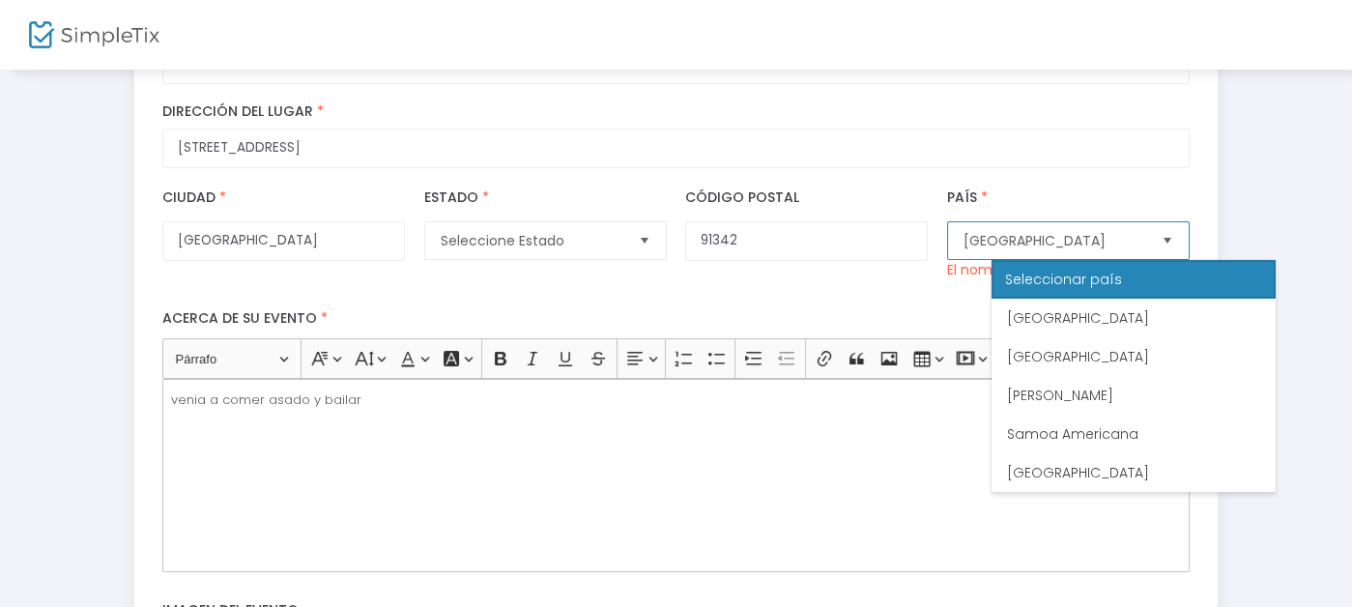
click at [1046, 243] on font "[GEOGRAPHIC_DATA]" at bounding box center [1035, 240] width 142 height 19
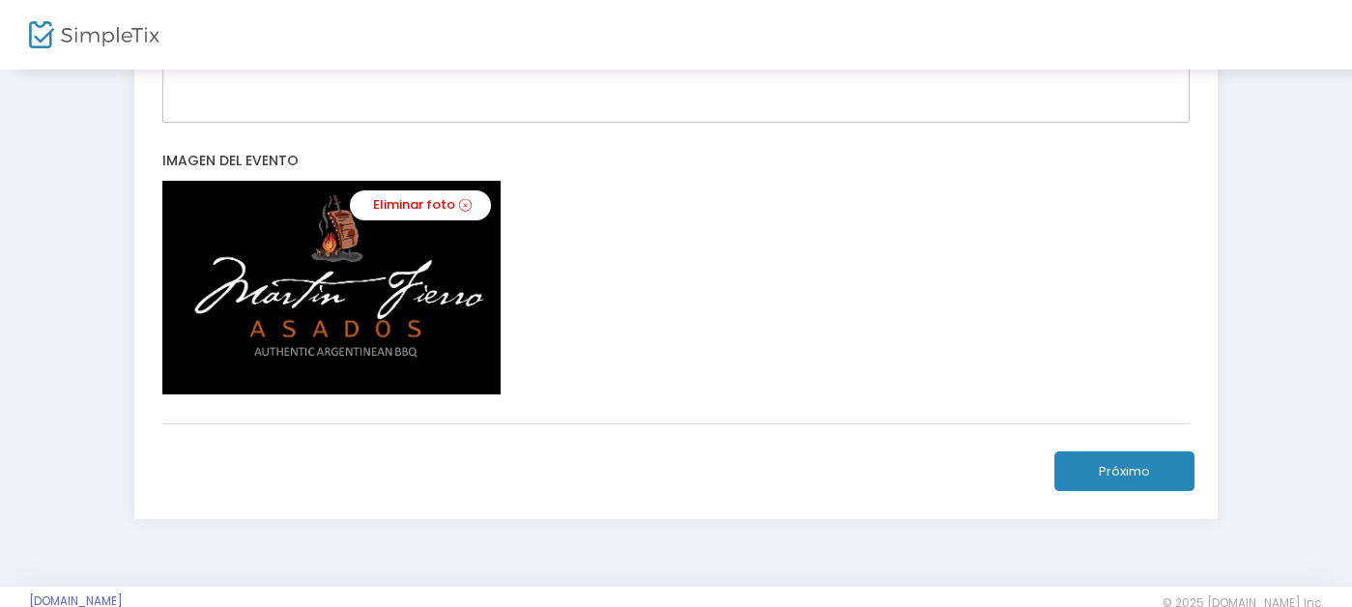
scroll to position [904, 0]
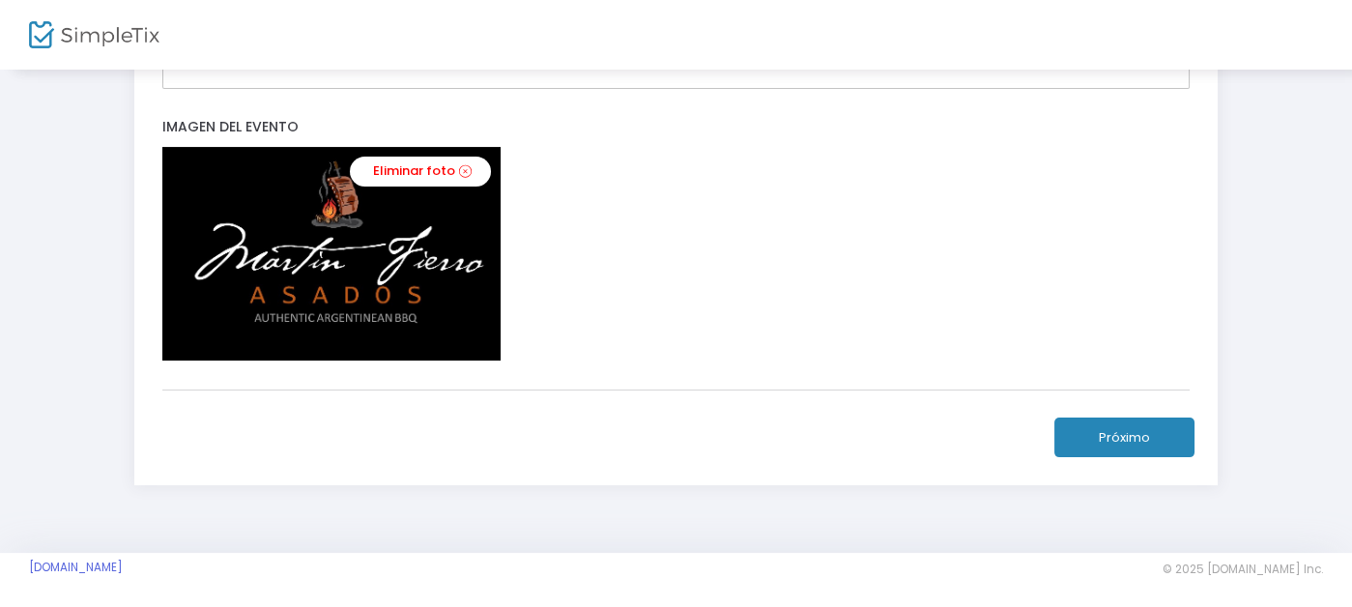
click at [1187, 423] on button "Próximo" at bounding box center [1124, 438] width 140 height 40
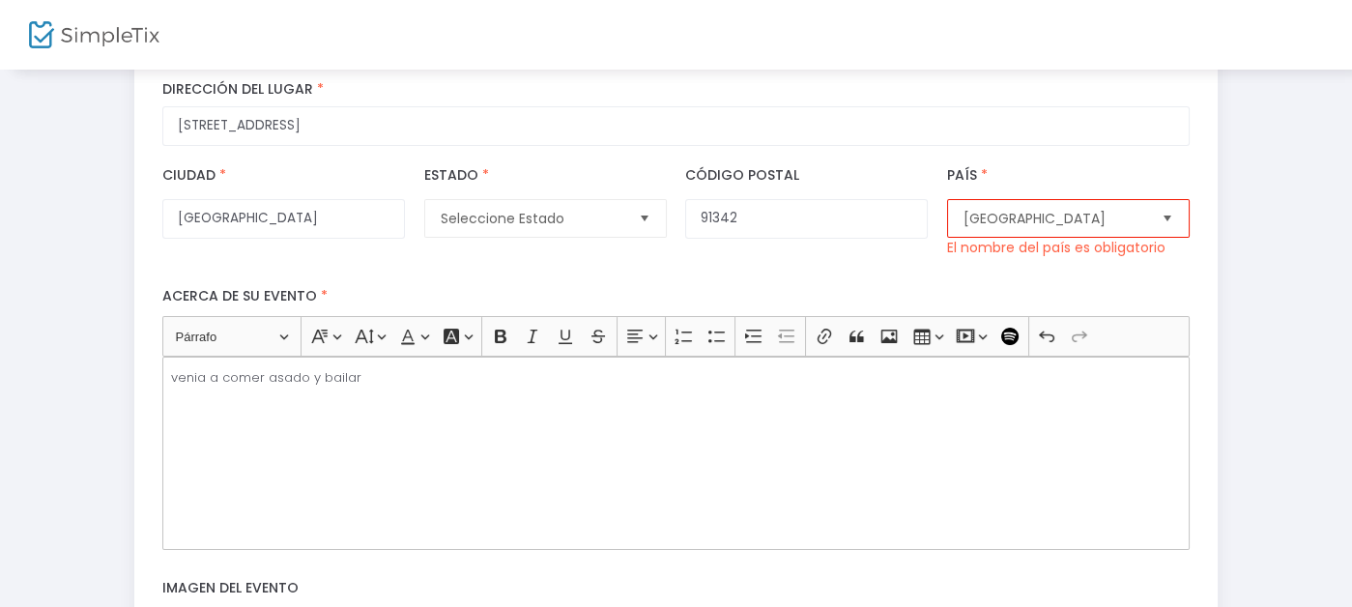
scroll to position [420, 0]
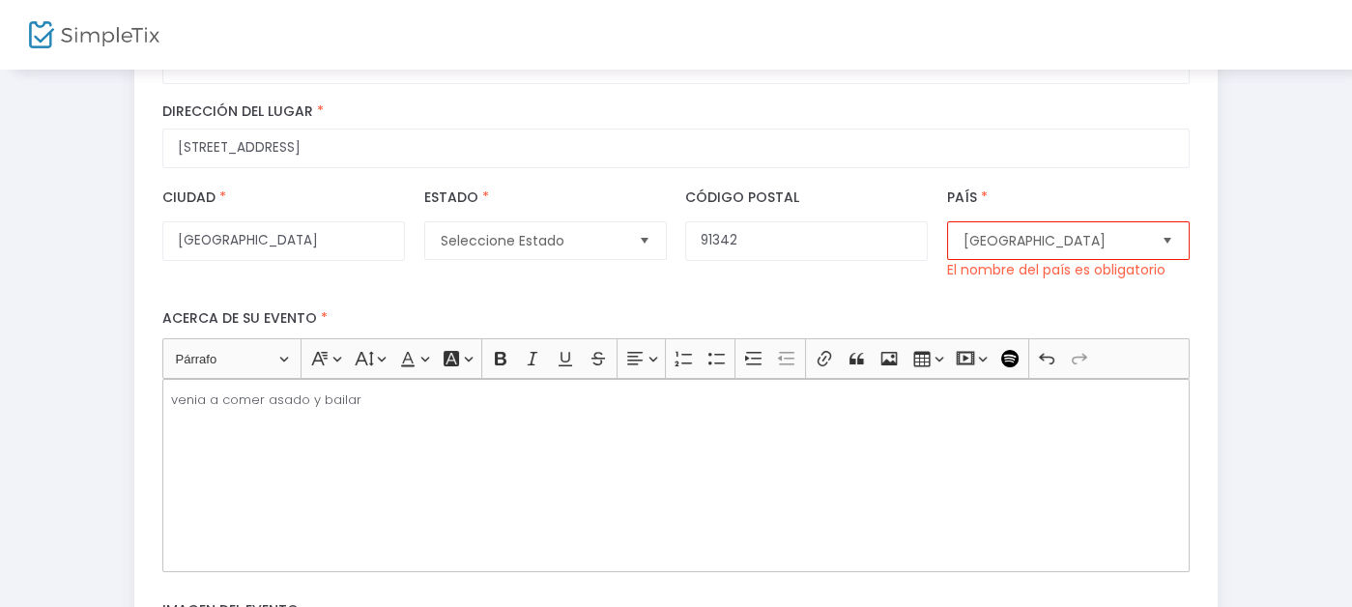
click at [1184, 238] on span "Seleccionar" at bounding box center [1168, 241] width 32 height 32
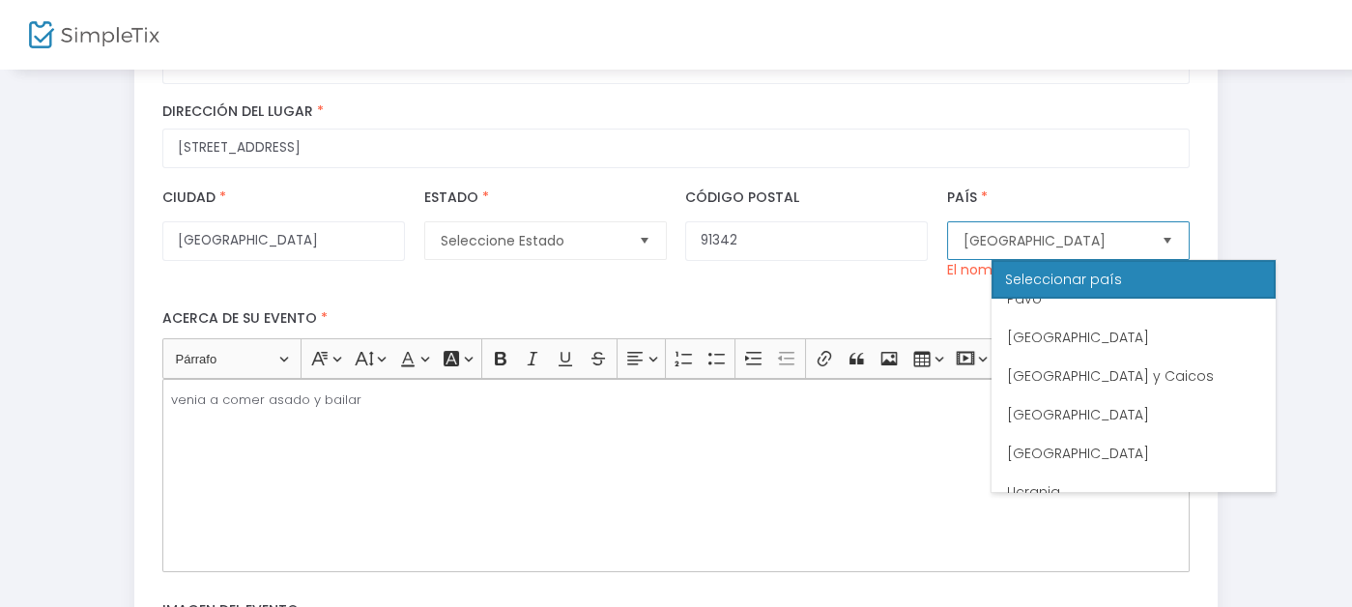
scroll to position [8987, 0]
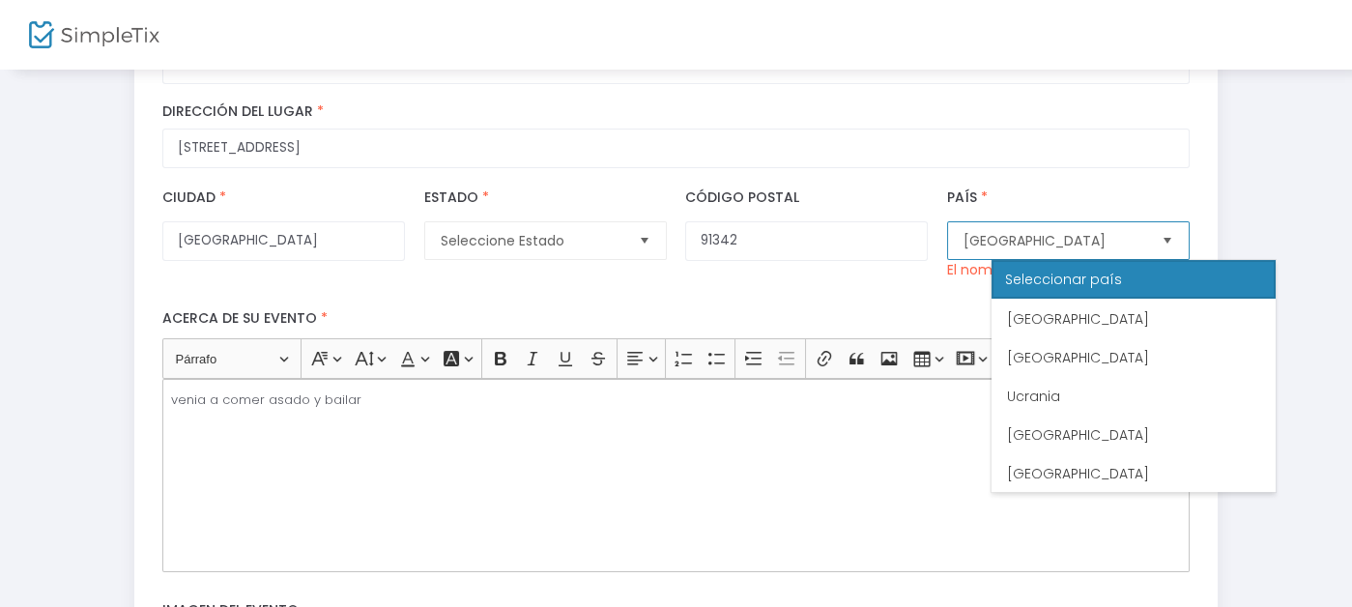
click at [1098, 503] on font "[GEOGRAPHIC_DATA]" at bounding box center [1078, 512] width 142 height 19
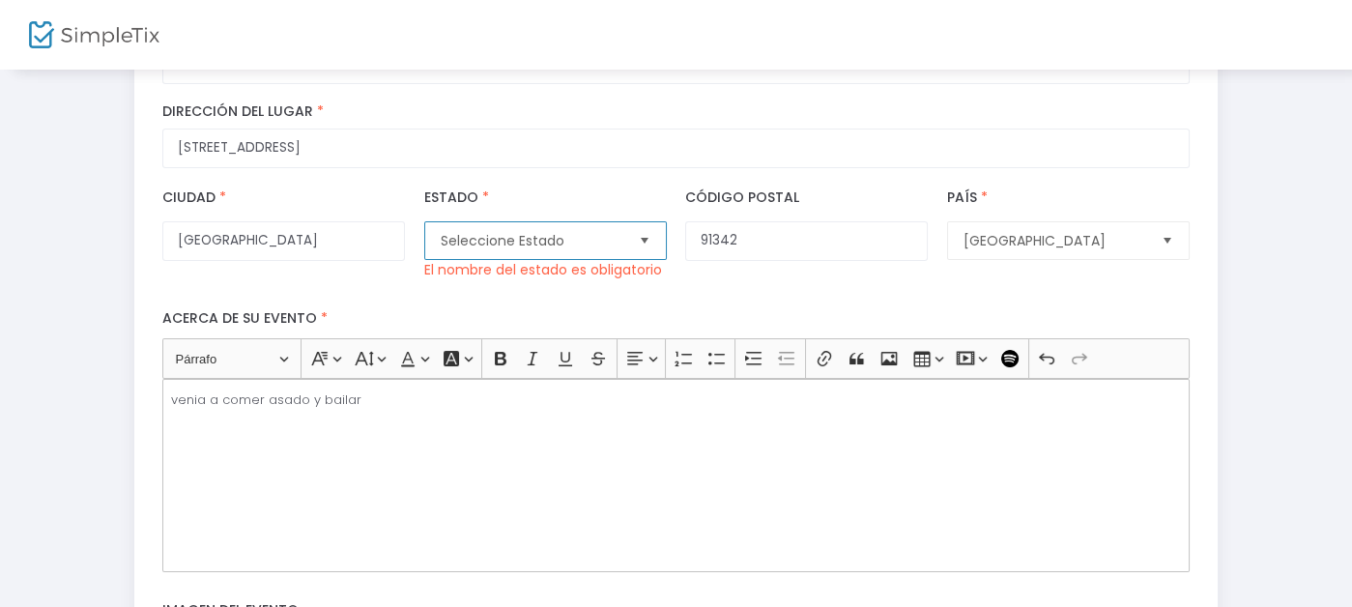
click at [626, 238] on span "Seleccione Estado" at bounding box center [532, 240] width 198 height 37
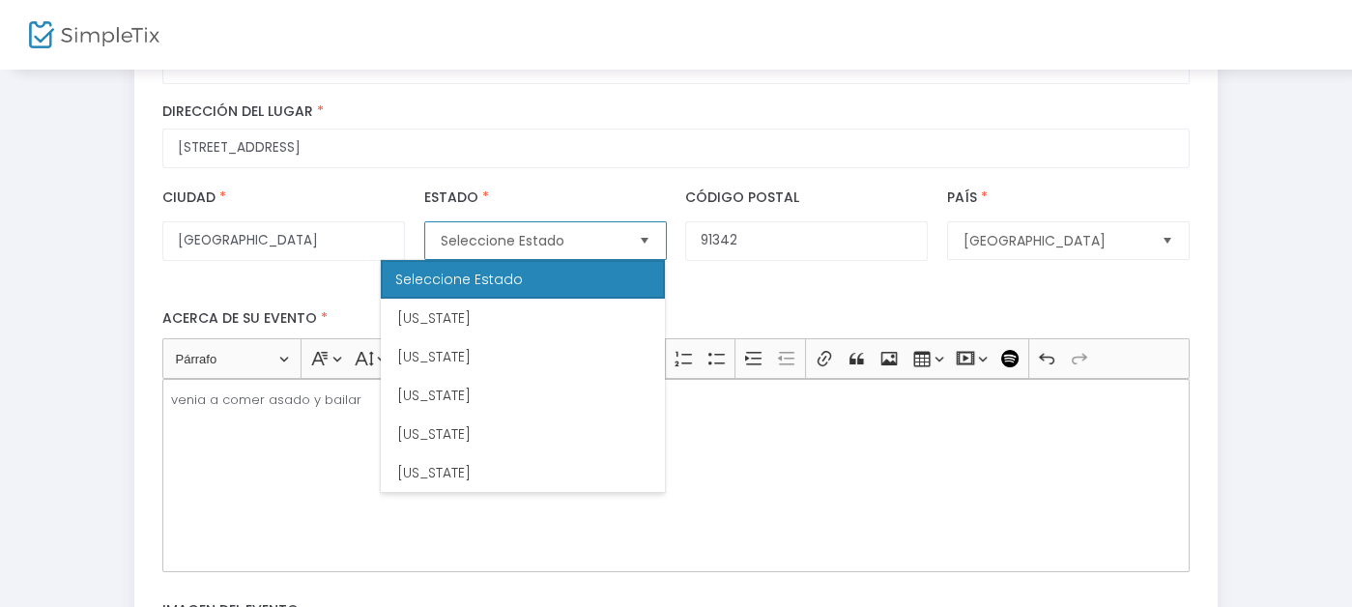
click at [431, 459] on li "[US_STATE]" at bounding box center [523, 472] width 284 height 39
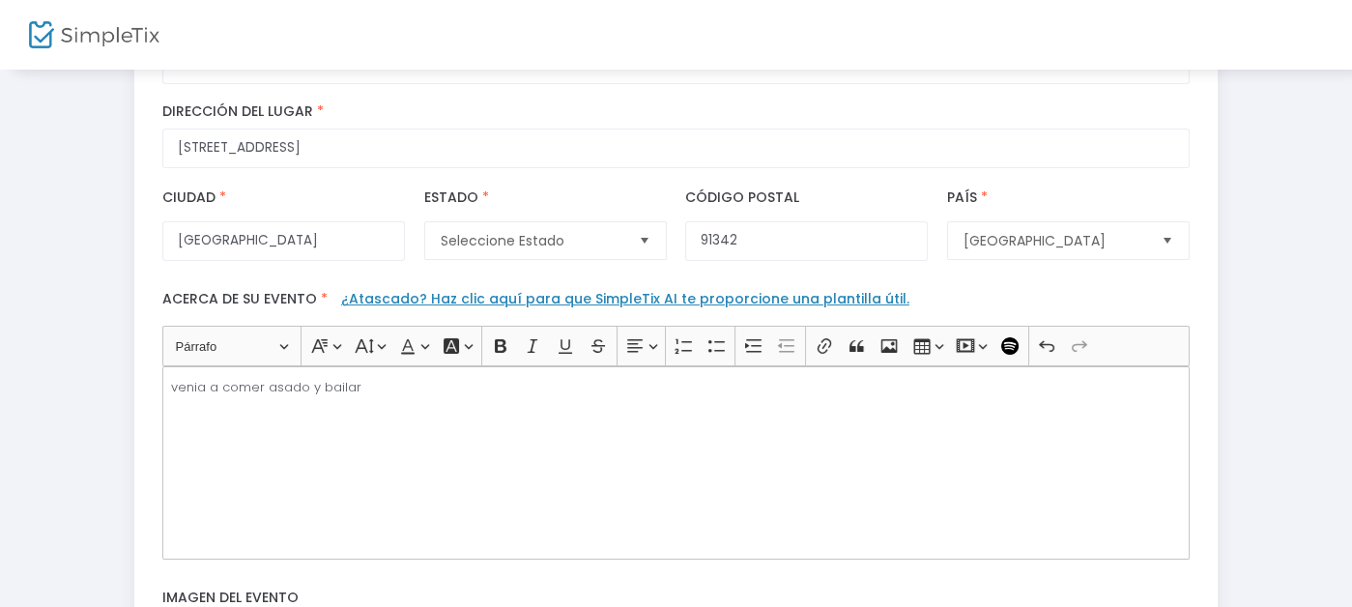
click at [360, 291] on font "¿Atascado? Haz clic aquí para que SimpleTix AI te proporcione una plantilla úti…" at bounding box center [625, 298] width 568 height 19
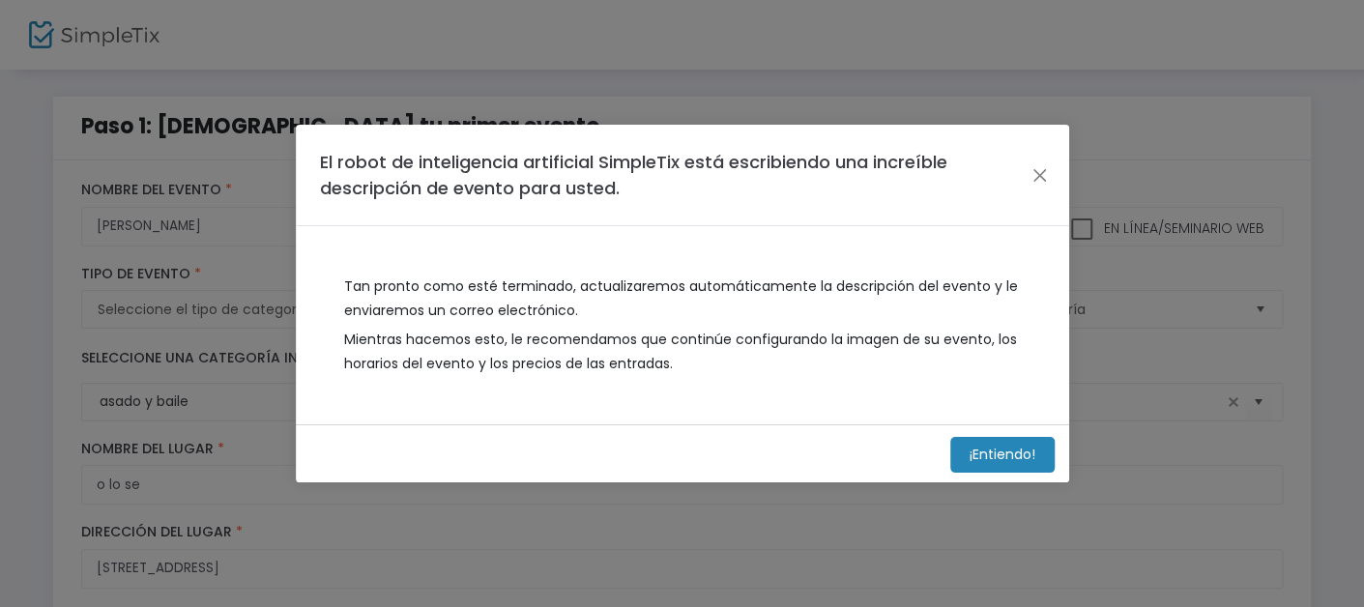
click at [996, 456] on font "¡Entiendo!" at bounding box center [1002, 454] width 66 height 19
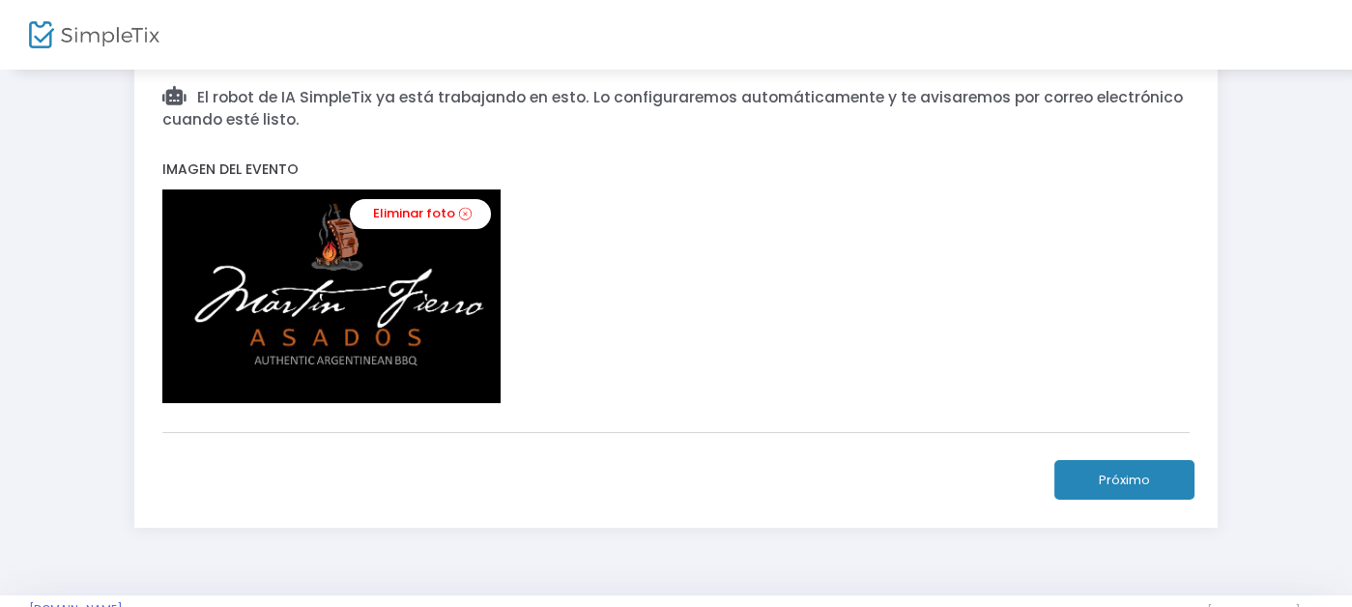
scroll to position [675, 0]
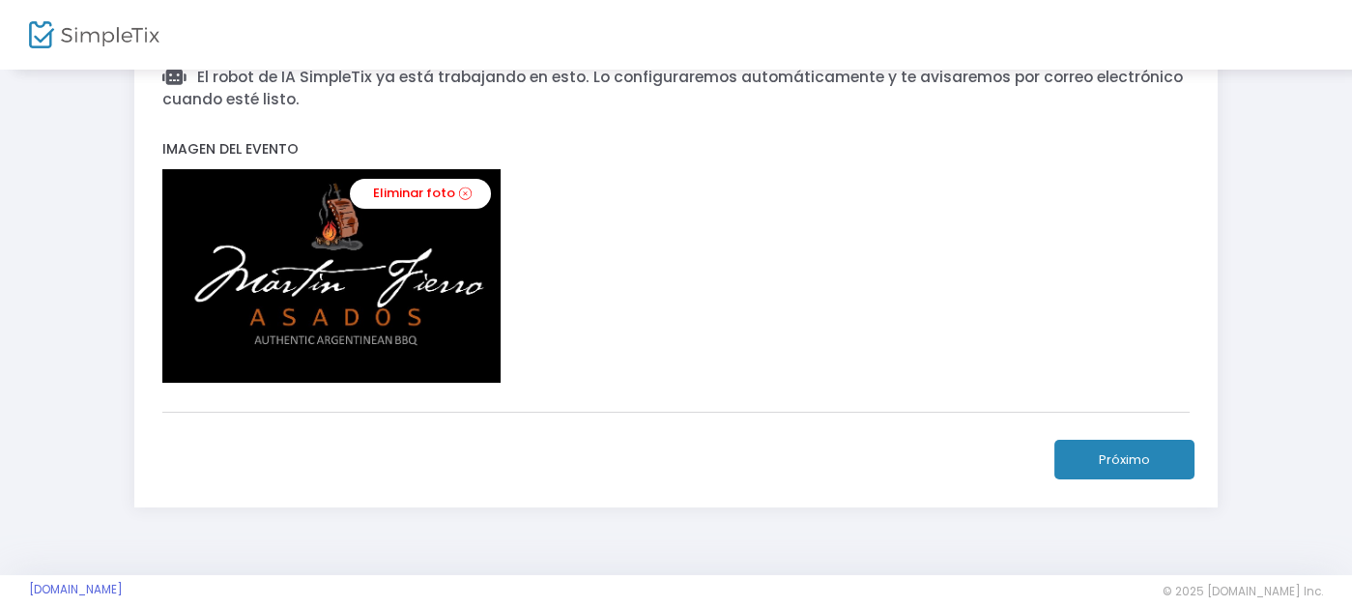
click at [1150, 450] on font "Próximo" at bounding box center [1124, 459] width 51 height 18
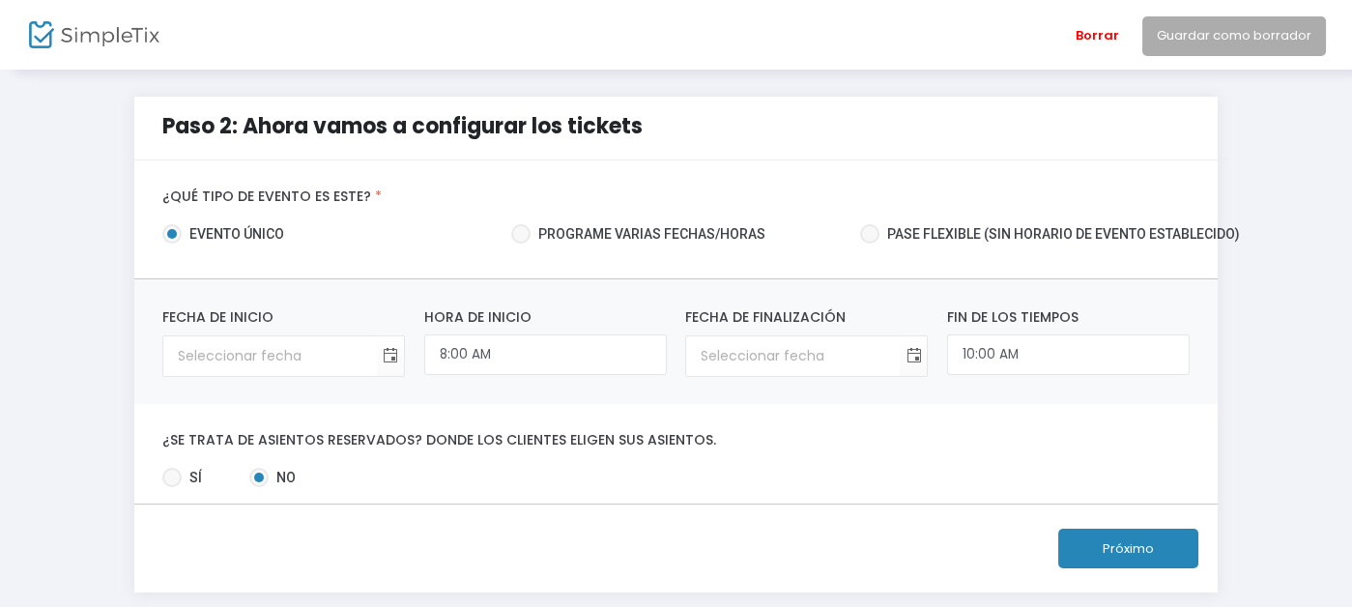
click at [511, 233] on span at bounding box center [520, 233] width 19 height 19
click at [520, 244] on input "Programe varias fechas/horas" at bounding box center [520, 244] width 1 height 1
radio input "true"
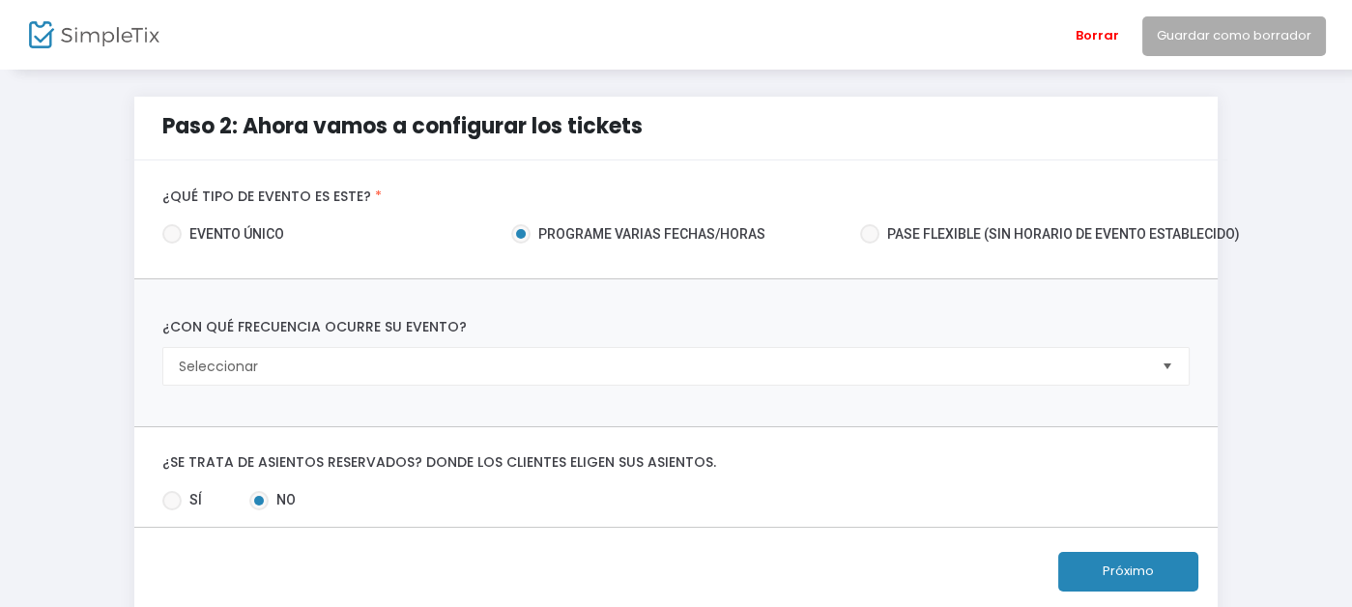
click at [162, 229] on span at bounding box center [171, 233] width 19 height 19
click at [171, 244] on input "evento único" at bounding box center [171, 244] width 1 height 1
radio input "true"
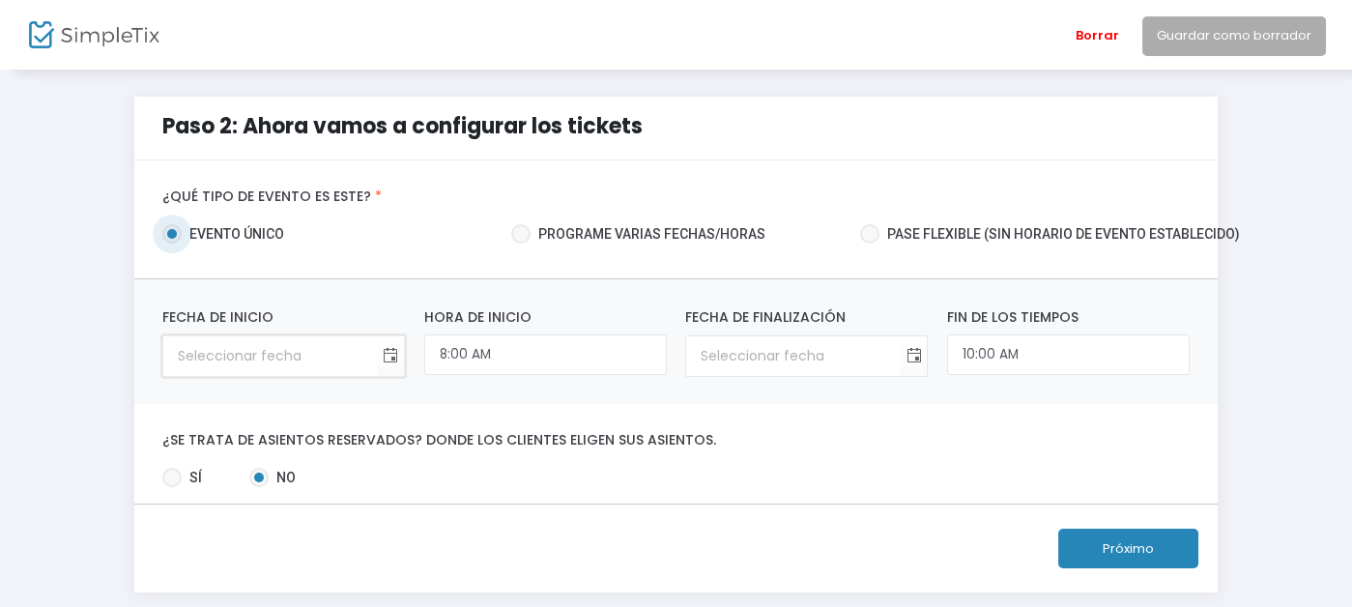
type input "month/day/year"
click at [234, 350] on input "month/day/year" at bounding box center [270, 356] width 214 height 40
click at [375, 347] on span "Cambiar calendario" at bounding box center [391, 356] width 32 height 32
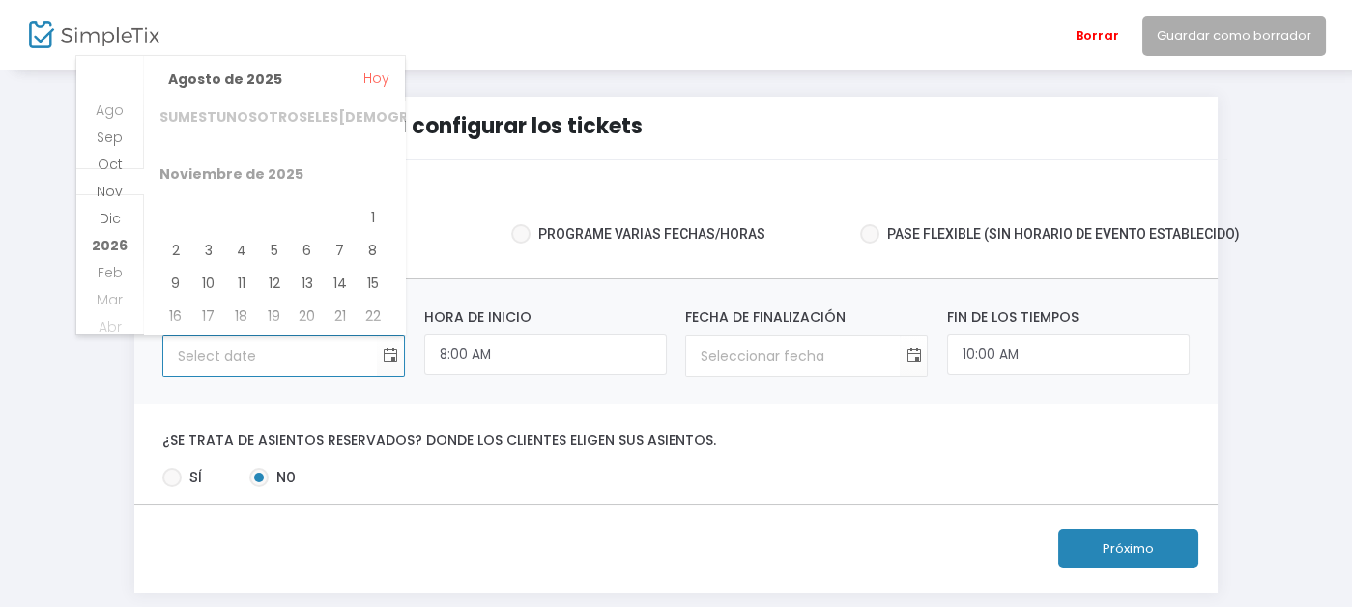
scroll to position [82, 0]
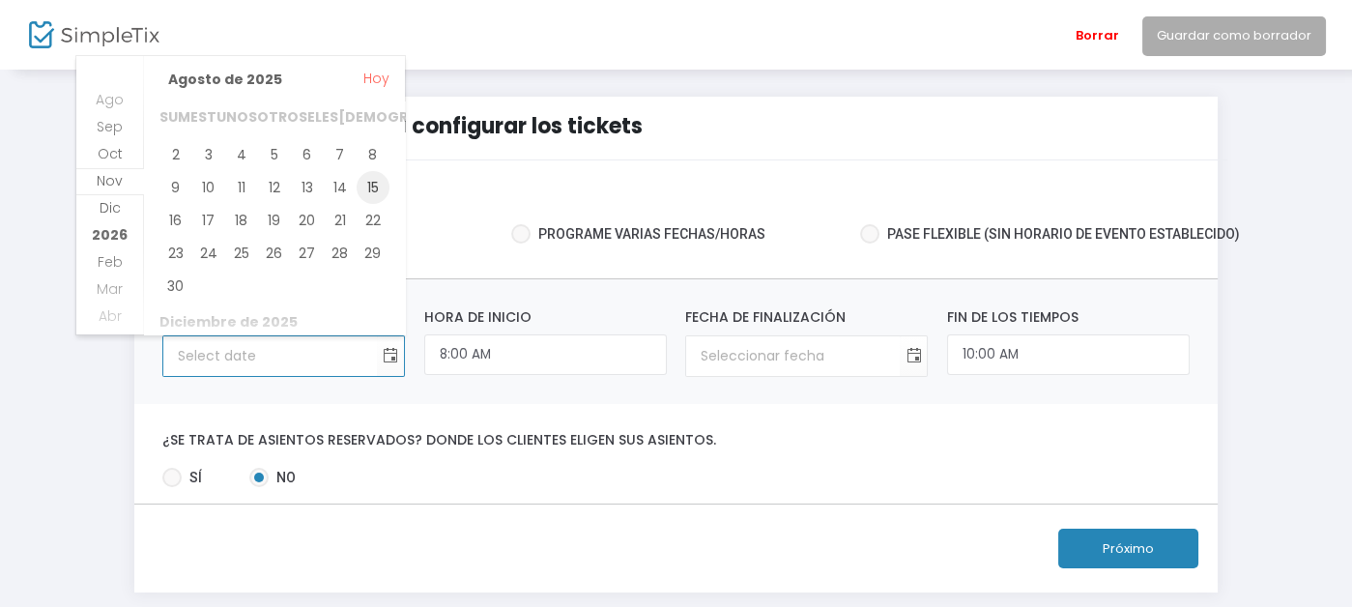
click at [374, 192] on span "15" at bounding box center [373, 187] width 33 height 33
type input "[DATE]"
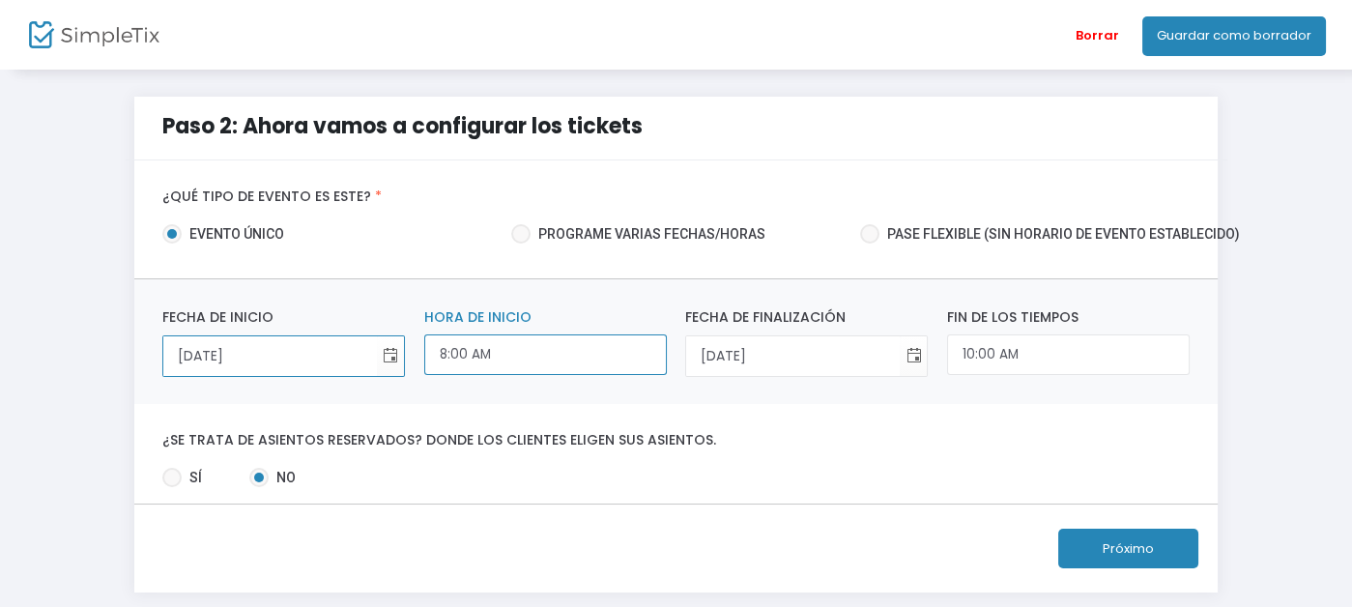
scroll to position [626, 0]
click at [540, 364] on input "8:00 AM" at bounding box center [545, 355] width 243 height 42
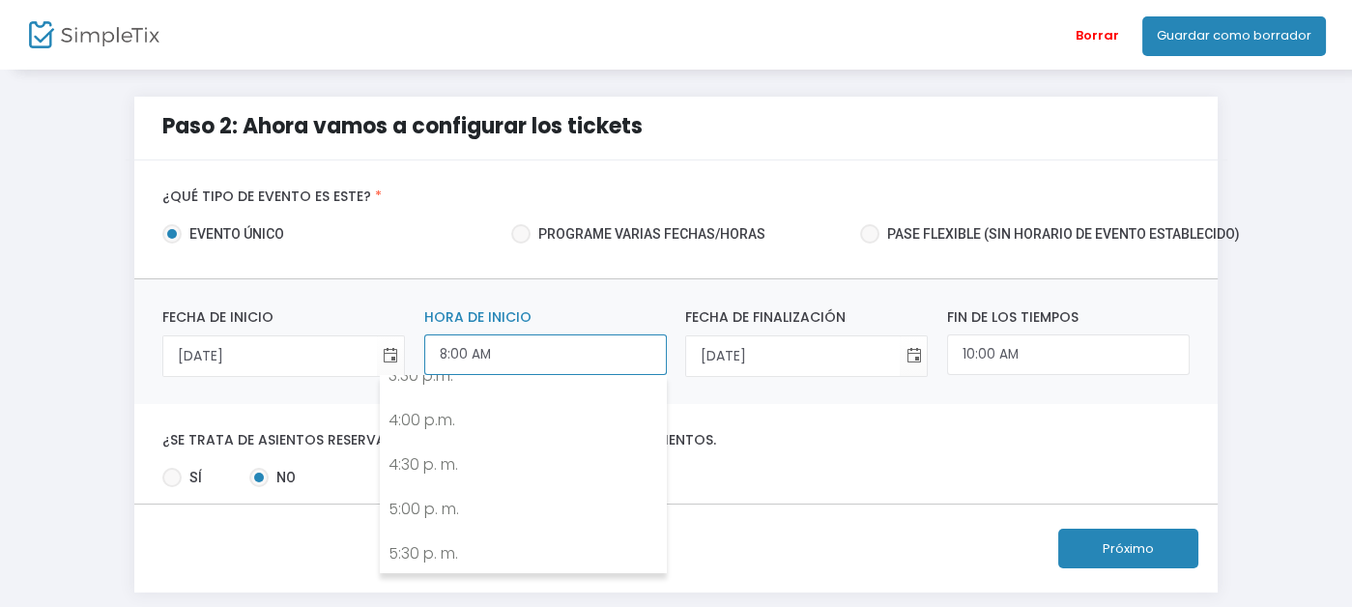
scroll to position [1495, 0]
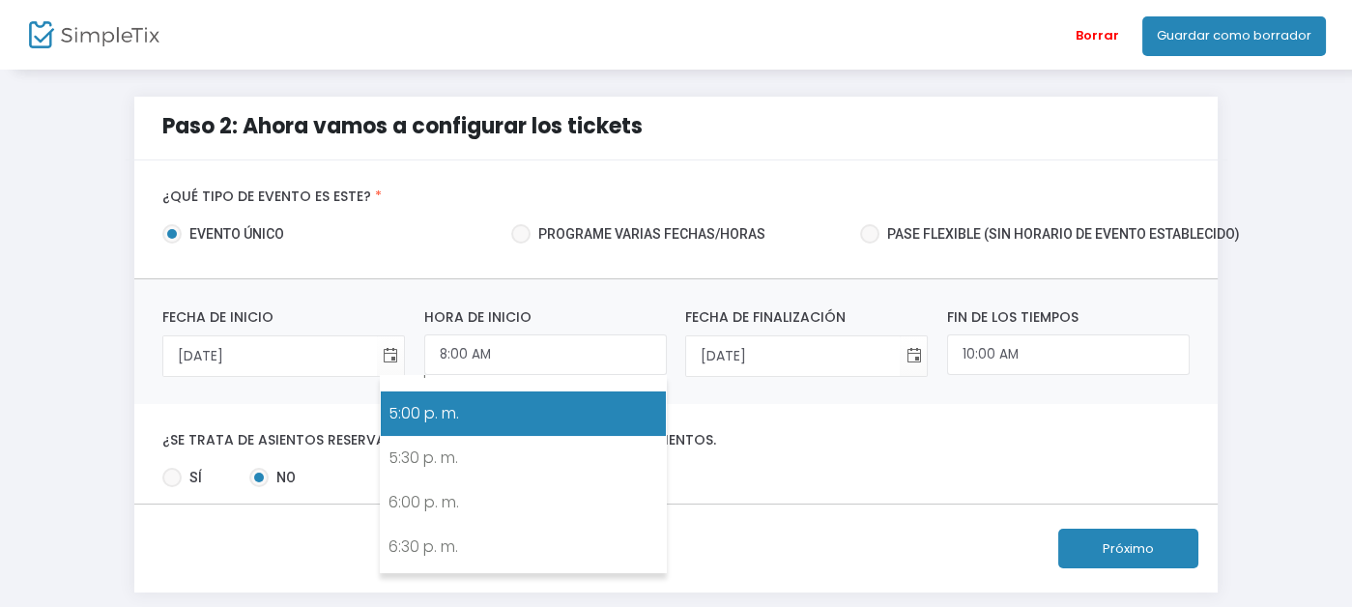
click at [526, 401] on link "5:00 p. m." at bounding box center [523, 413] width 284 height 44
type input "5:00 PM"
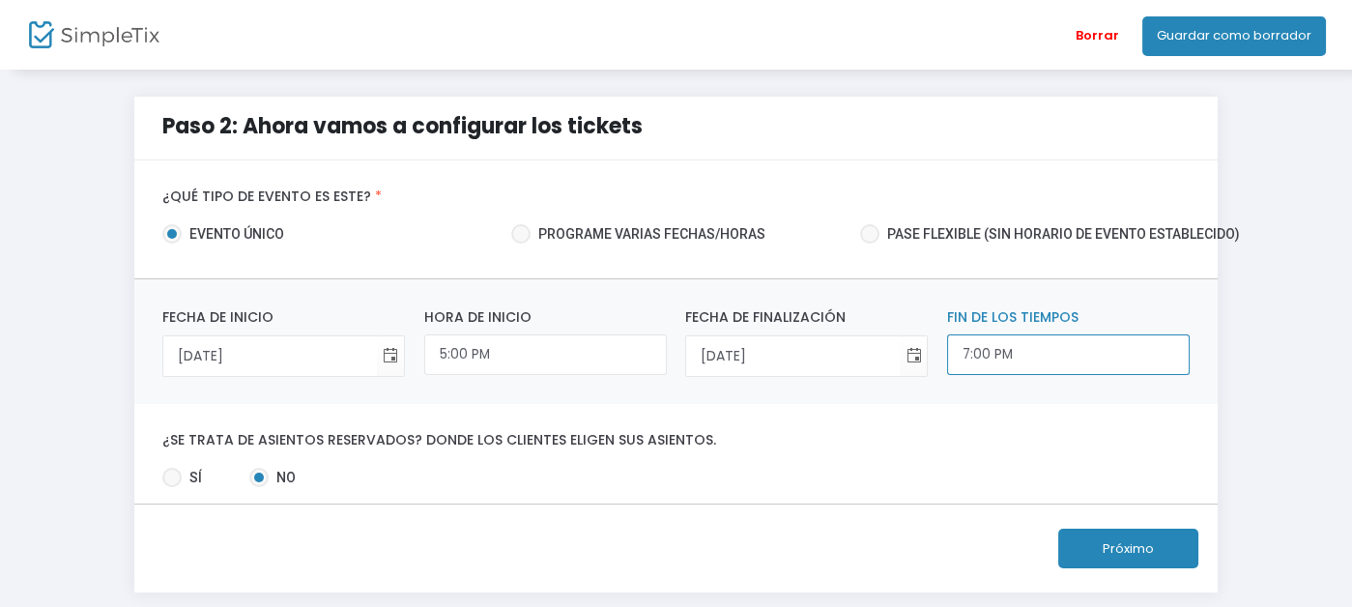
click at [1042, 355] on input "7:00 PM" at bounding box center [1068, 355] width 243 height 42
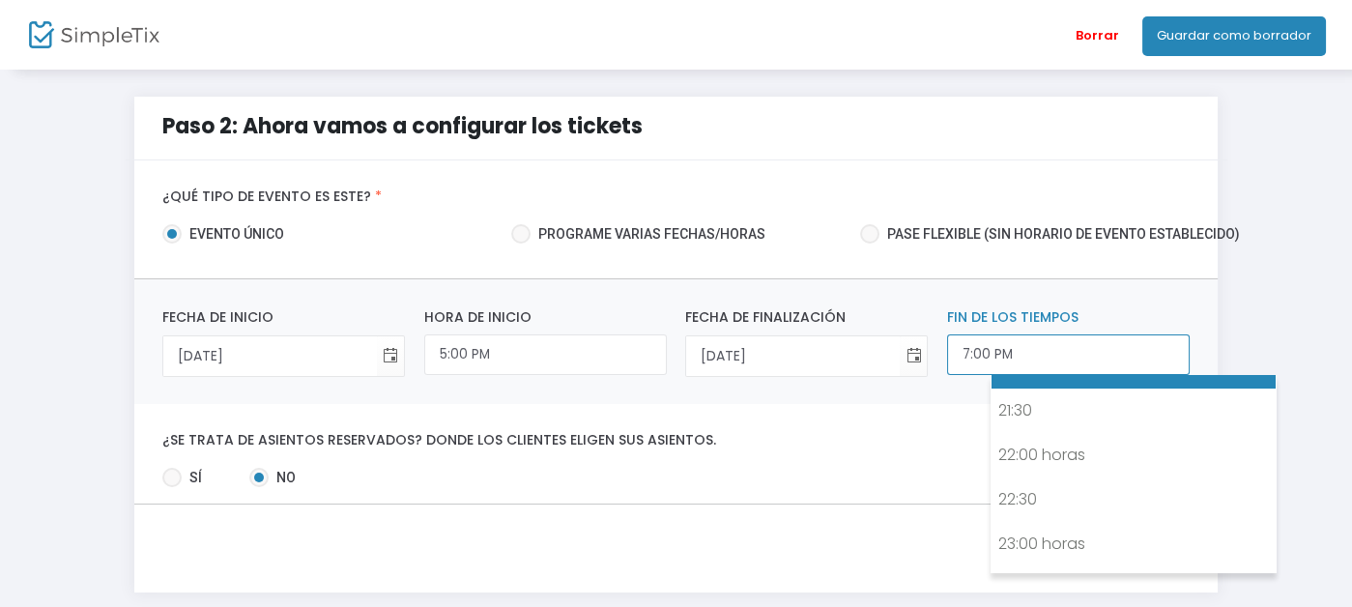
scroll to position [1911, 0]
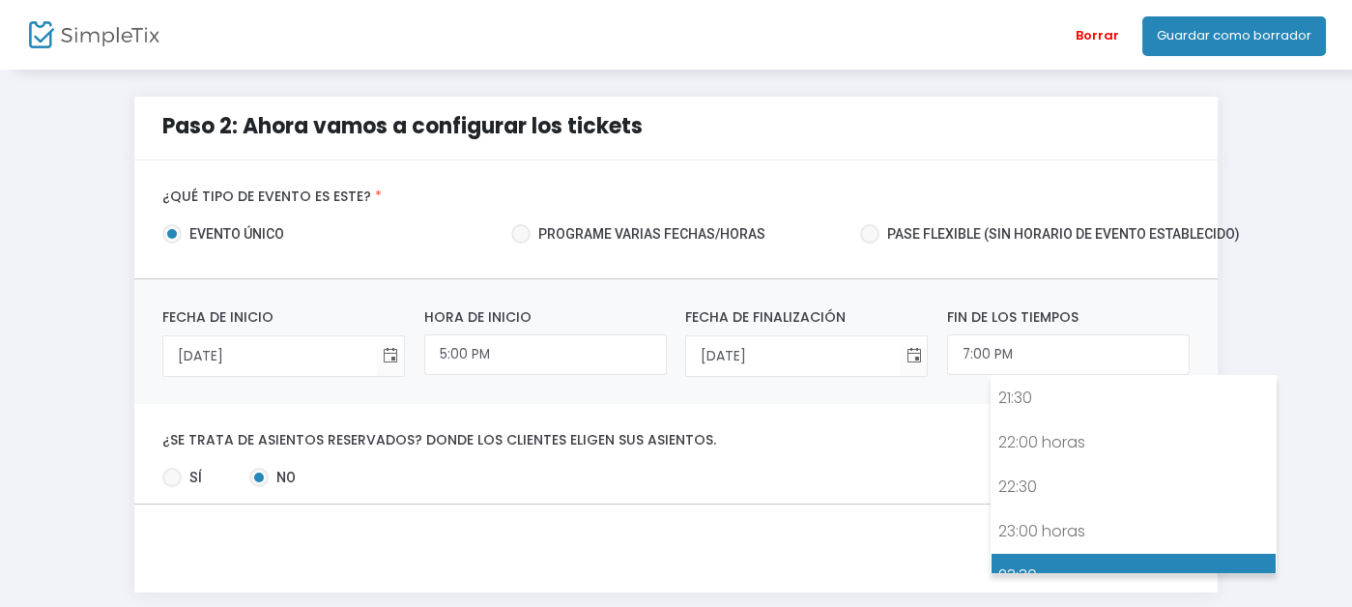
click at [1054, 554] on link "23:30" at bounding box center [1134, 576] width 284 height 44
type input "11:30 PM"
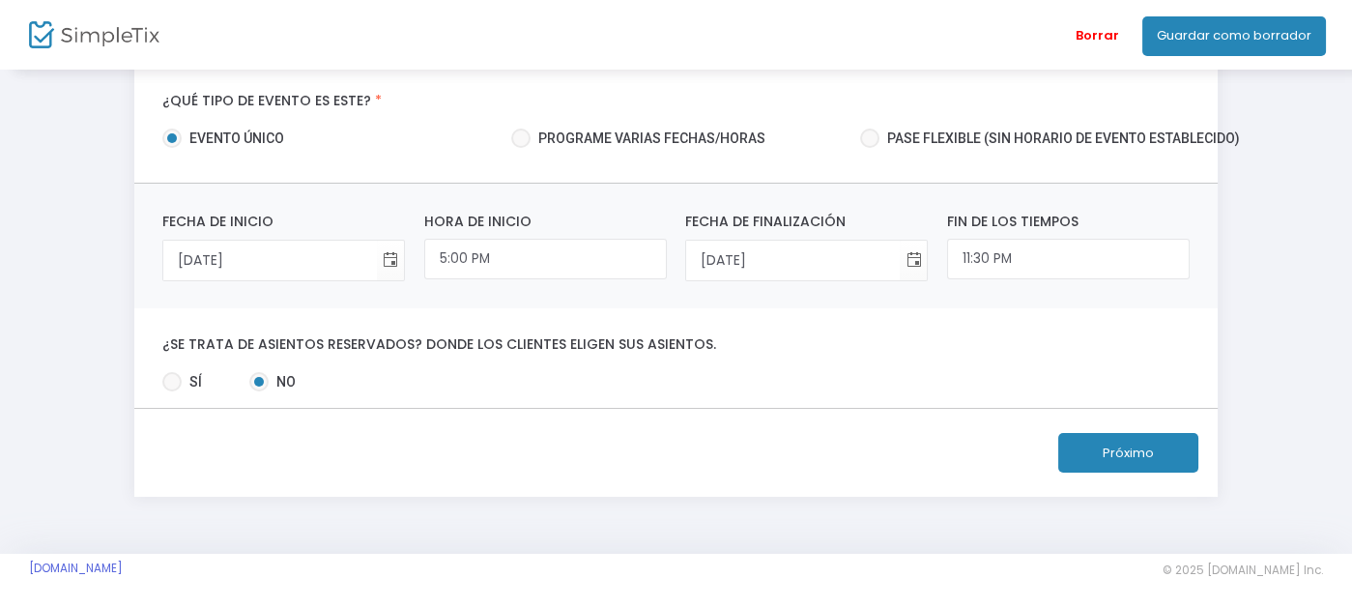
scroll to position [99, 0]
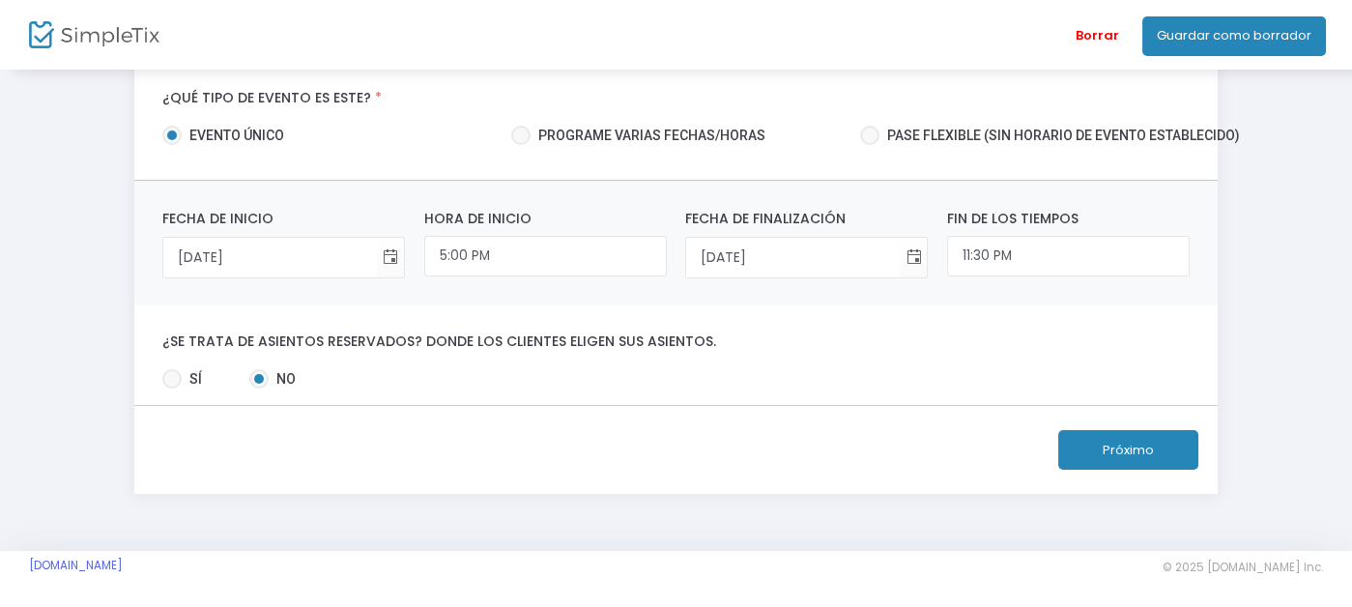
click at [1154, 441] on font "Próximo" at bounding box center [1128, 450] width 51 height 18
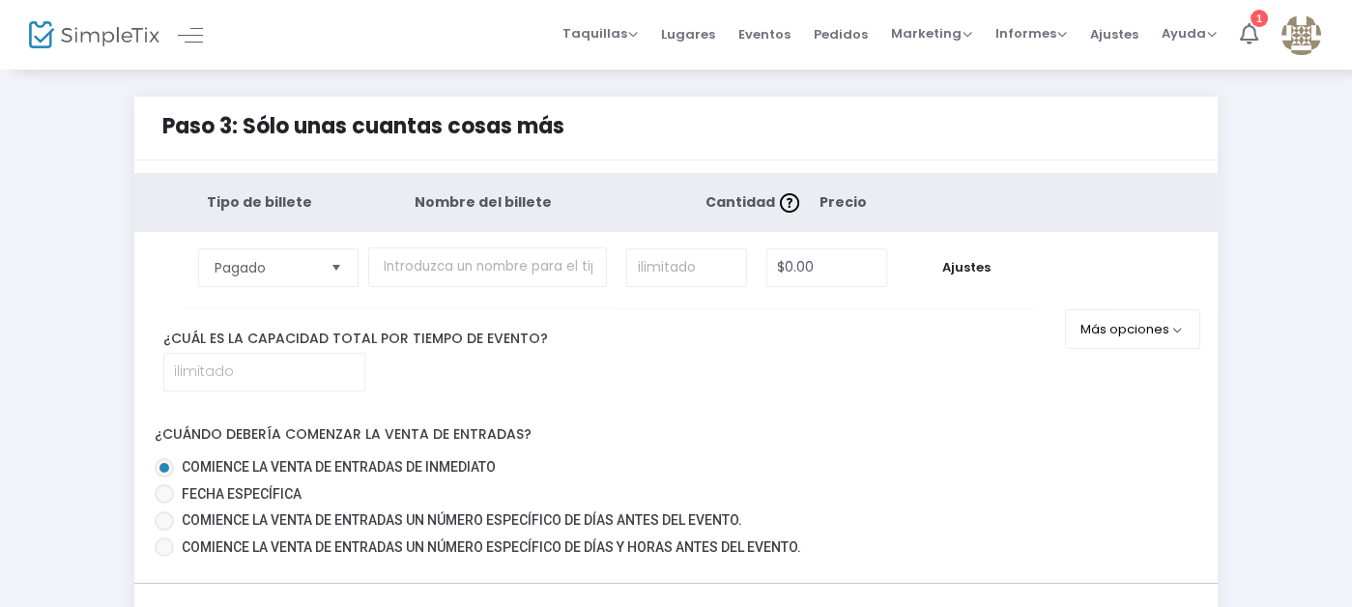
click at [321, 257] on span "Seleccionar" at bounding box center [337, 267] width 32 height 32
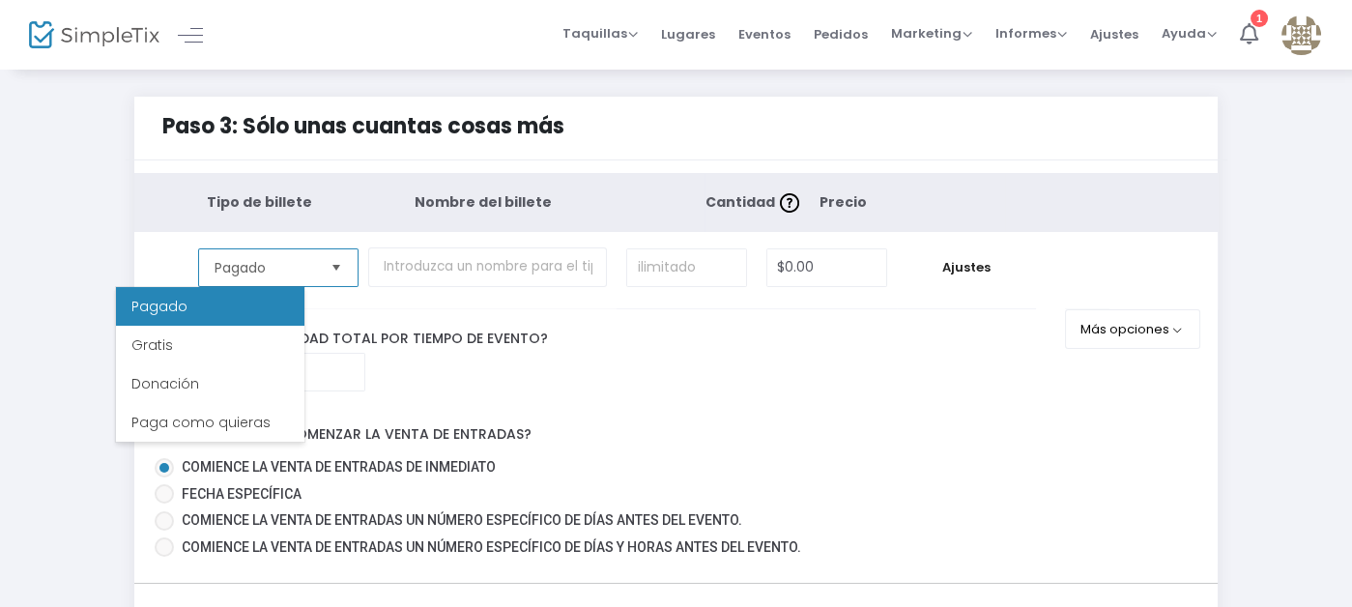
click at [216, 303] on li "Pagado" at bounding box center [210, 306] width 188 height 39
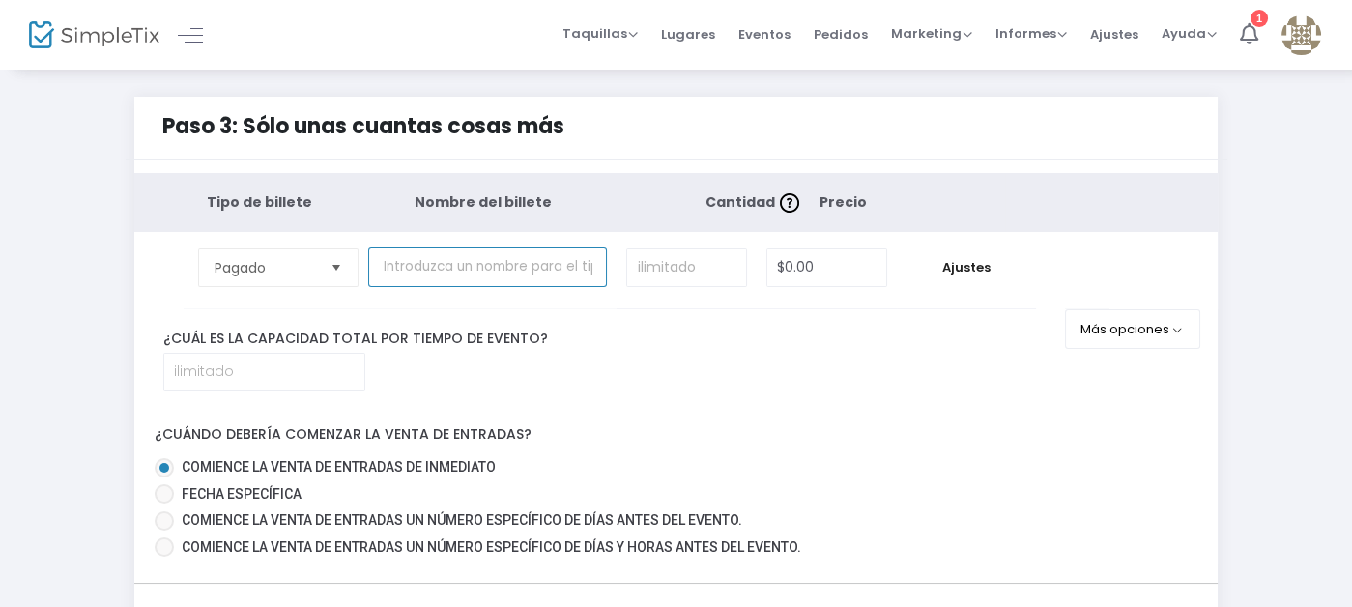
click at [450, 271] on input "text" at bounding box center [487, 267] width 239 height 40
click at [644, 268] on input at bounding box center [686, 267] width 119 height 37
type input "500"
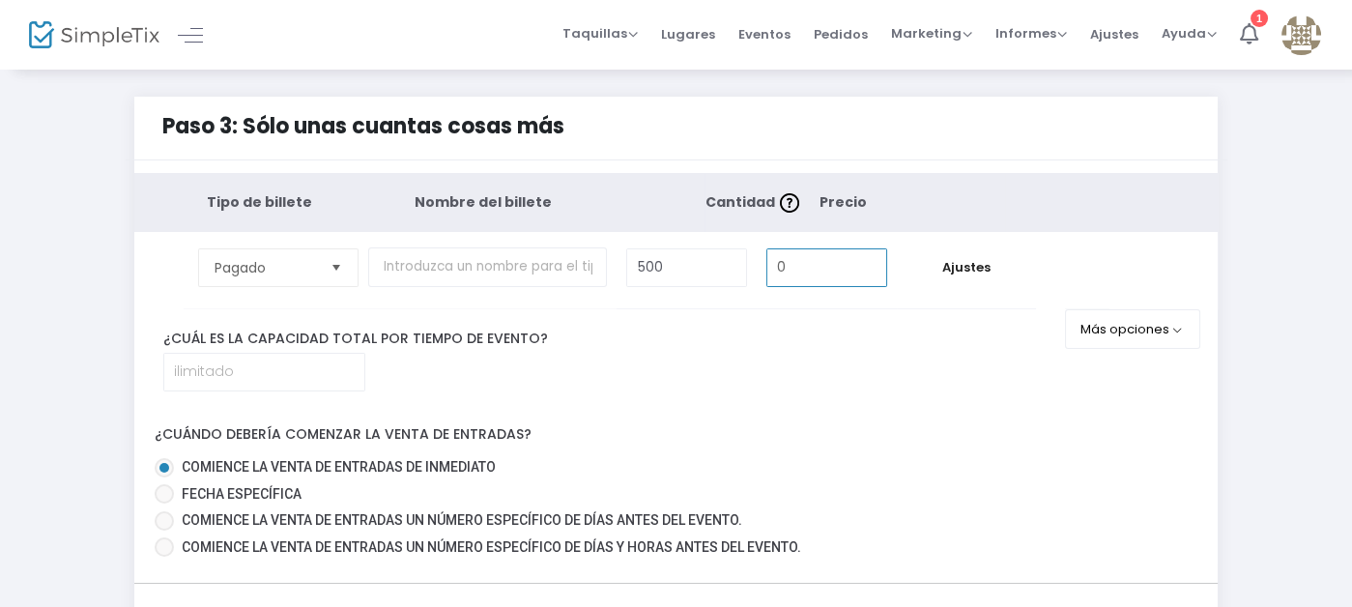
click at [816, 267] on input "0" at bounding box center [826, 267] width 119 height 37
type input "$55.00"
click at [958, 263] on font "Ajustes" at bounding box center [966, 267] width 48 height 18
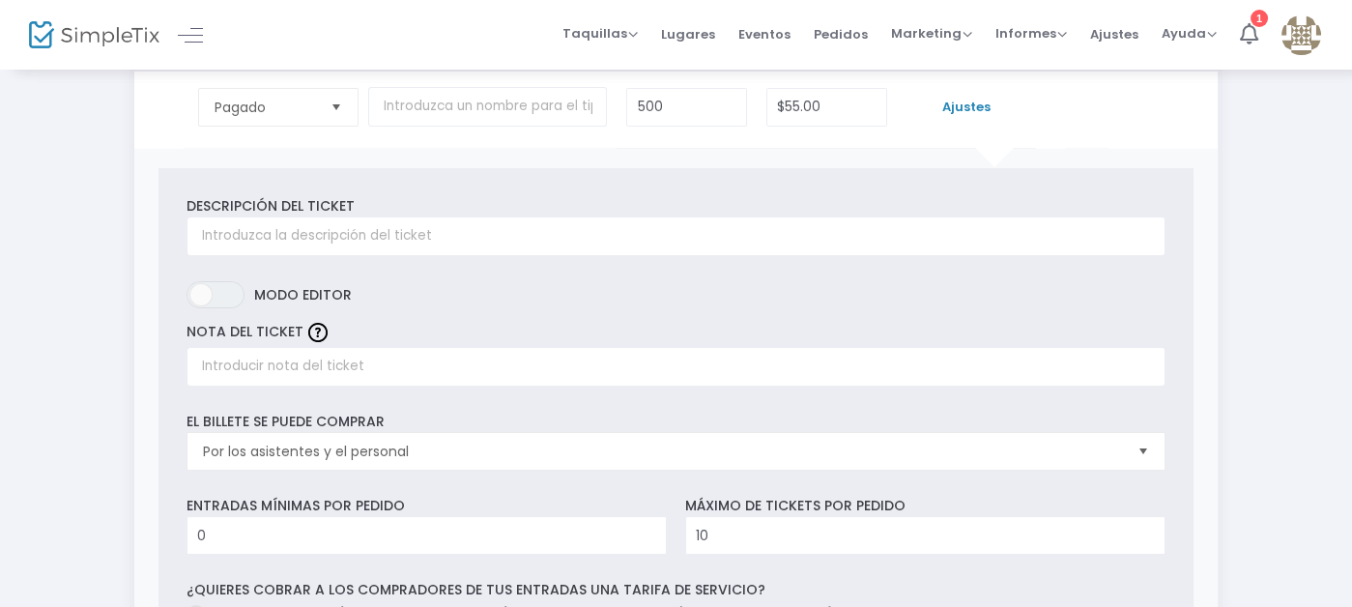
scroll to position [193, 0]
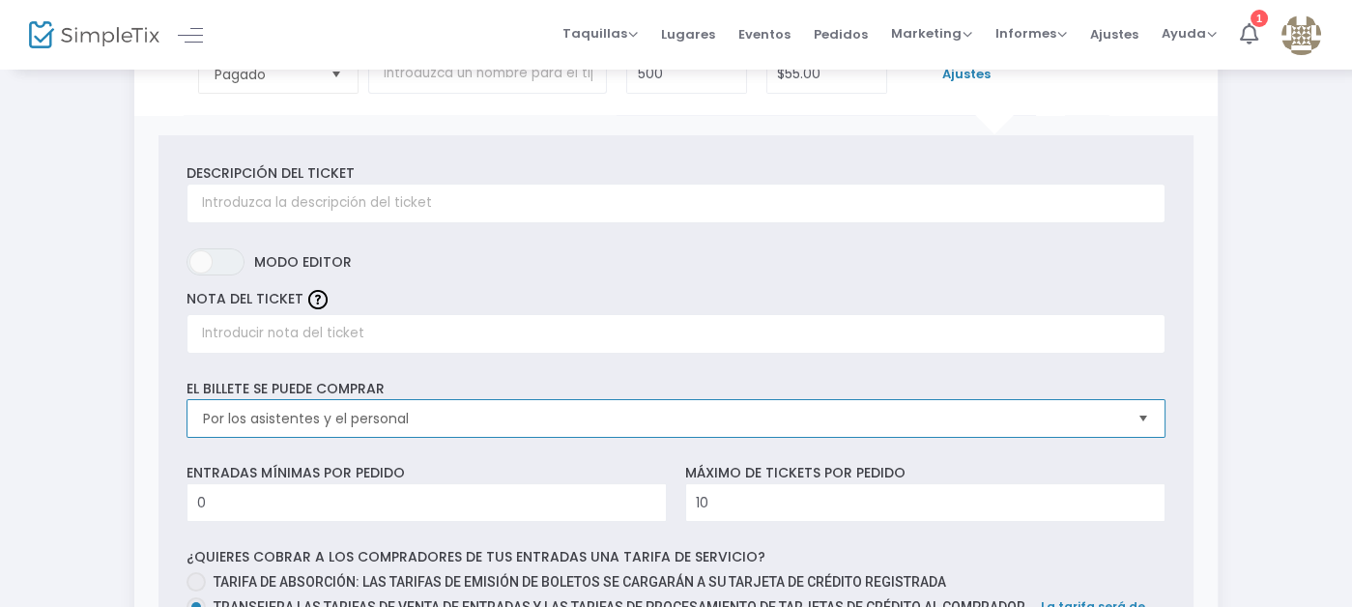
click at [346, 414] on span "Por los asistentes y el personal" at bounding box center [662, 418] width 919 height 19
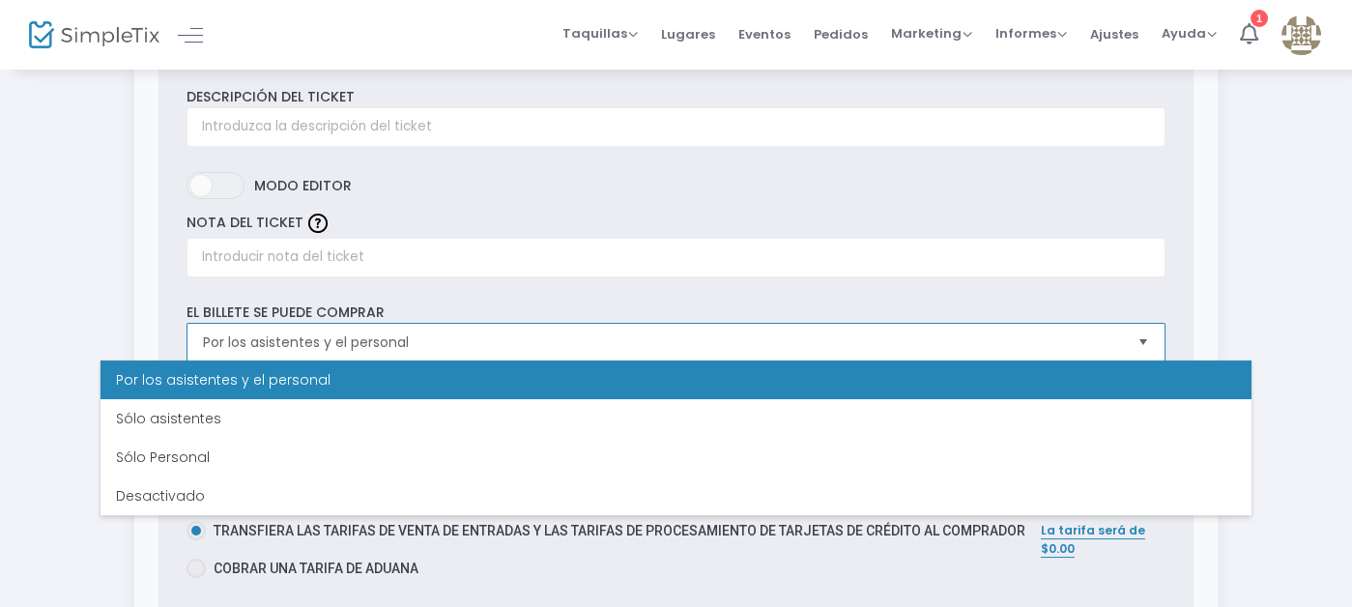
scroll to position [290, 0]
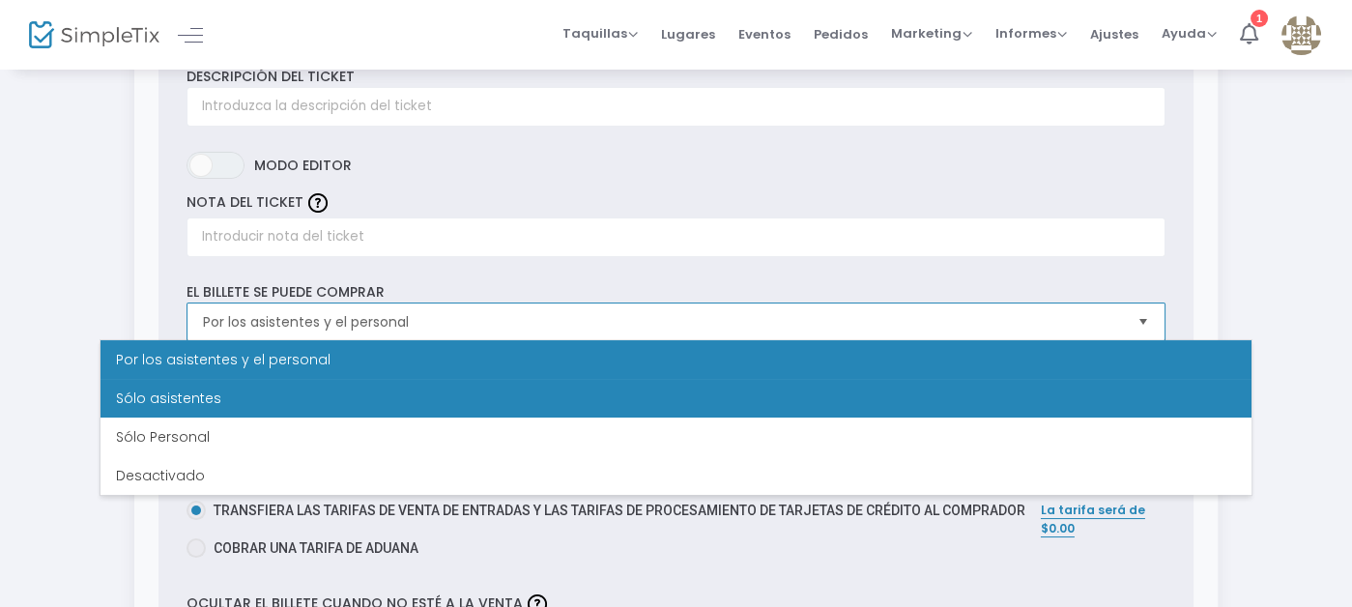
click at [347, 399] on li "Sólo asistentes" at bounding box center [676, 398] width 1151 height 39
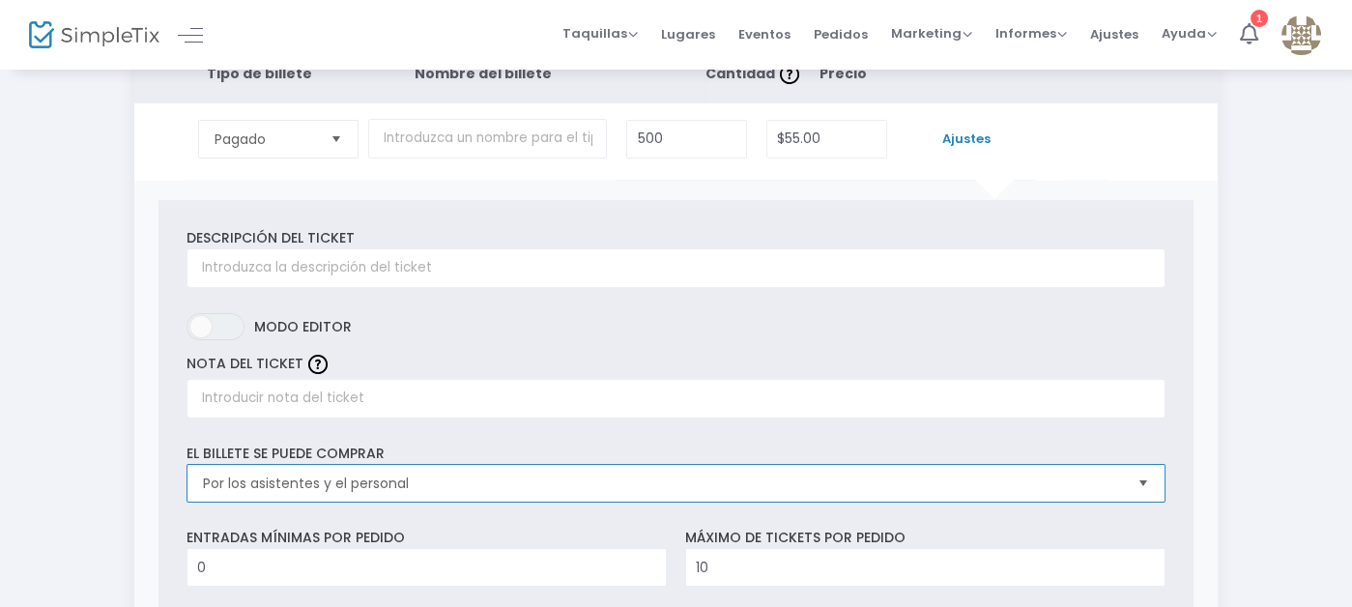
scroll to position [96, 0]
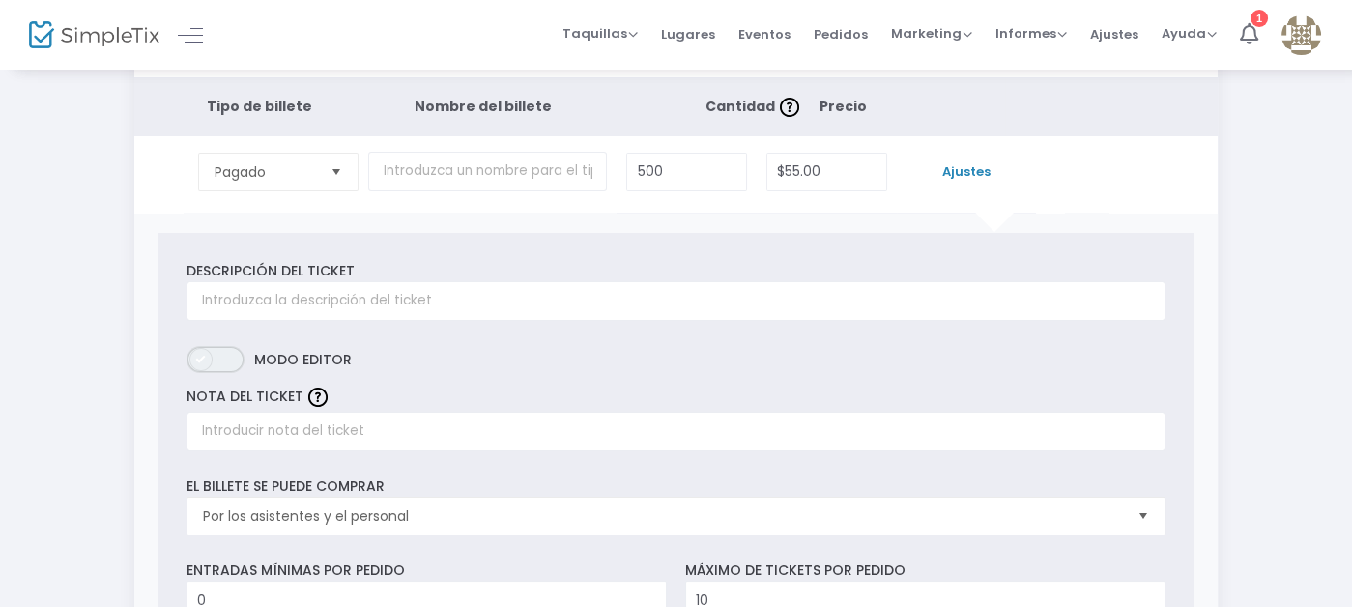
click at [187, 356] on span "EN APAGADO" at bounding box center [216, 359] width 58 height 27
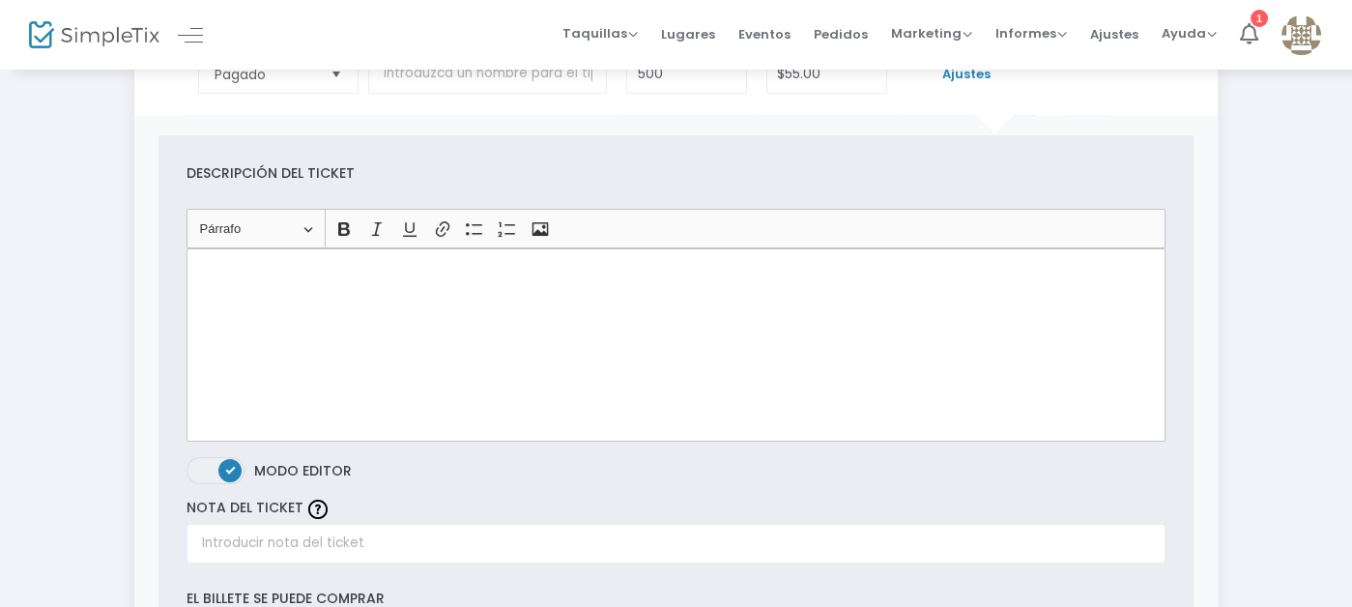
scroll to position [290, 0]
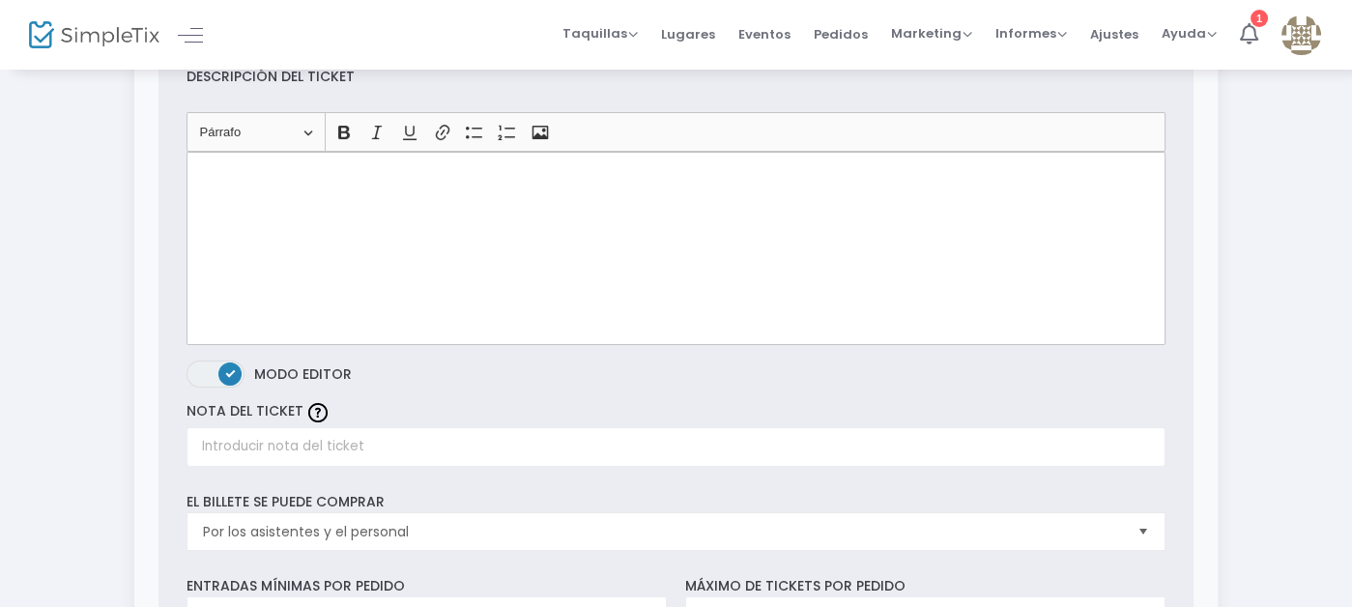
click at [187, 365] on span "EN APAGADO" at bounding box center [216, 374] width 58 height 27
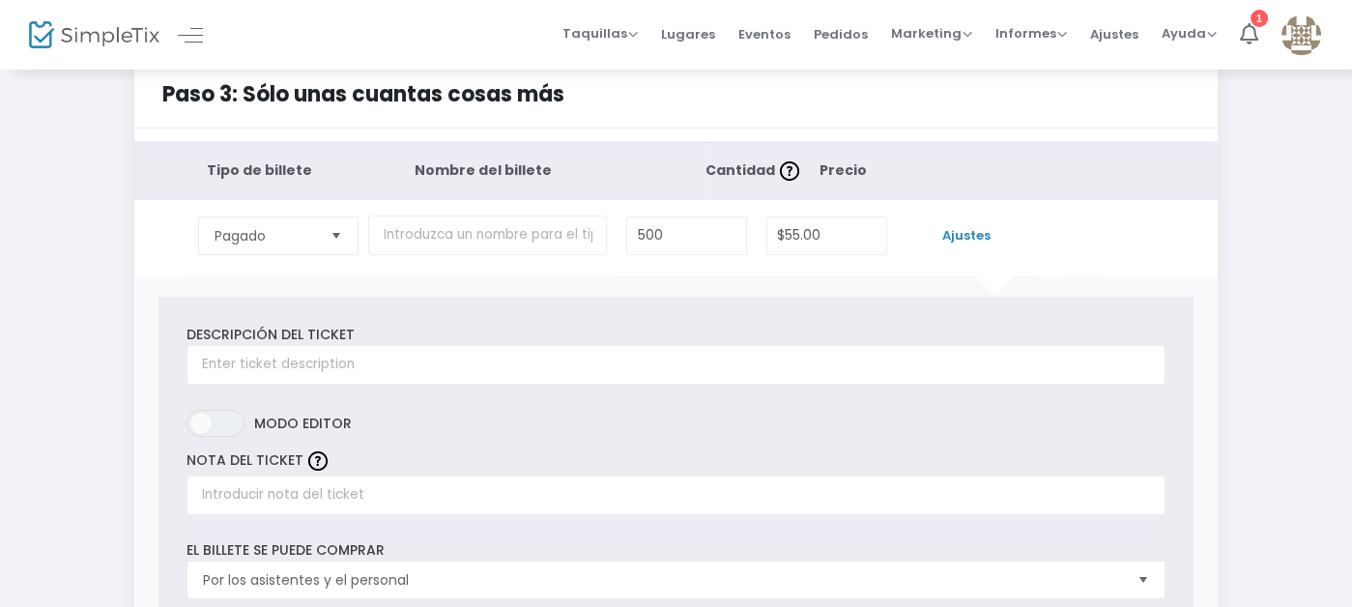
scroll to position [0, 0]
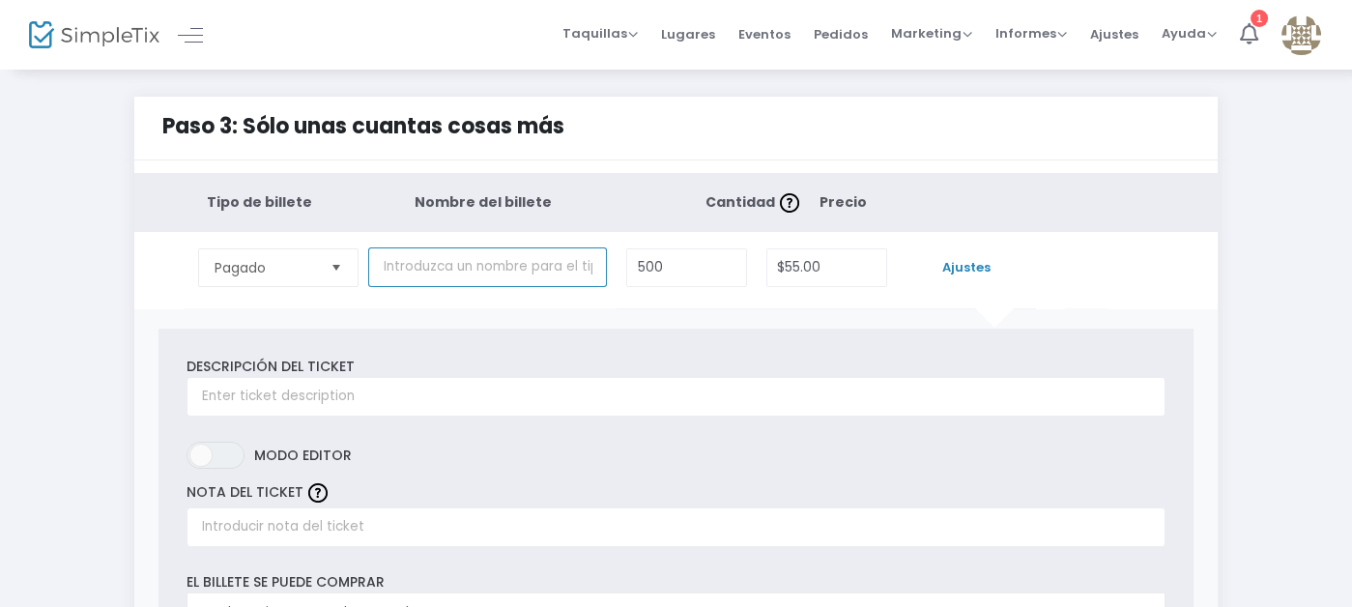
click at [372, 283] on input "text" at bounding box center [487, 267] width 239 height 40
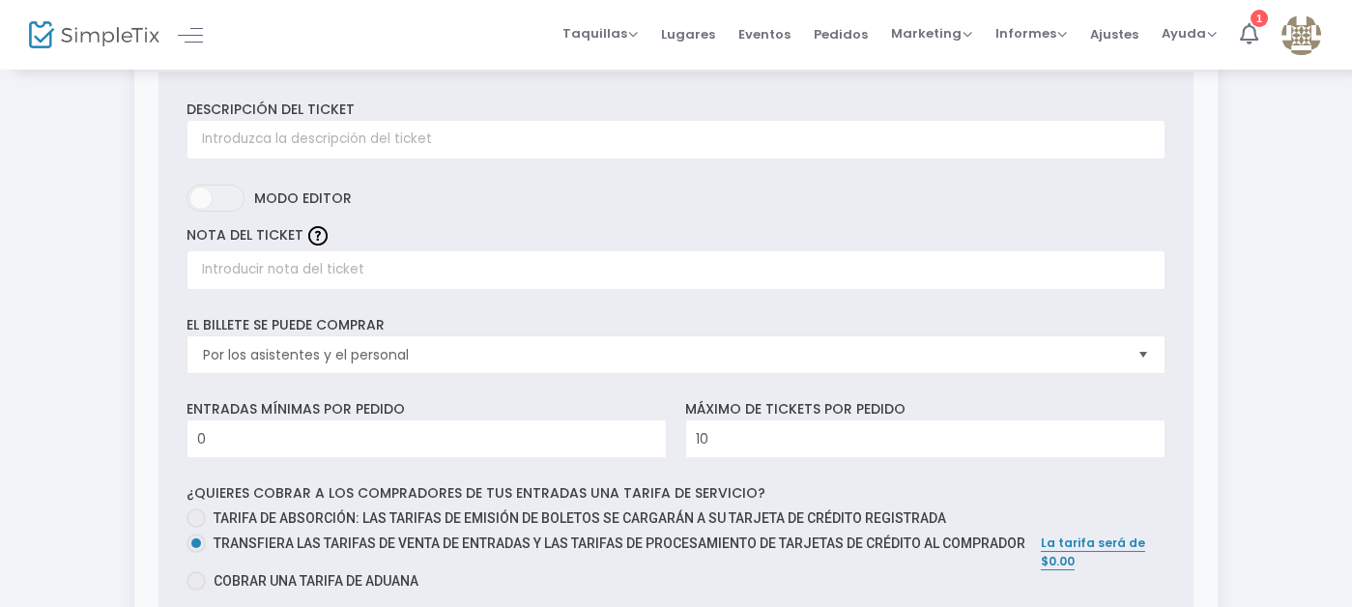
scroll to position [290, 0]
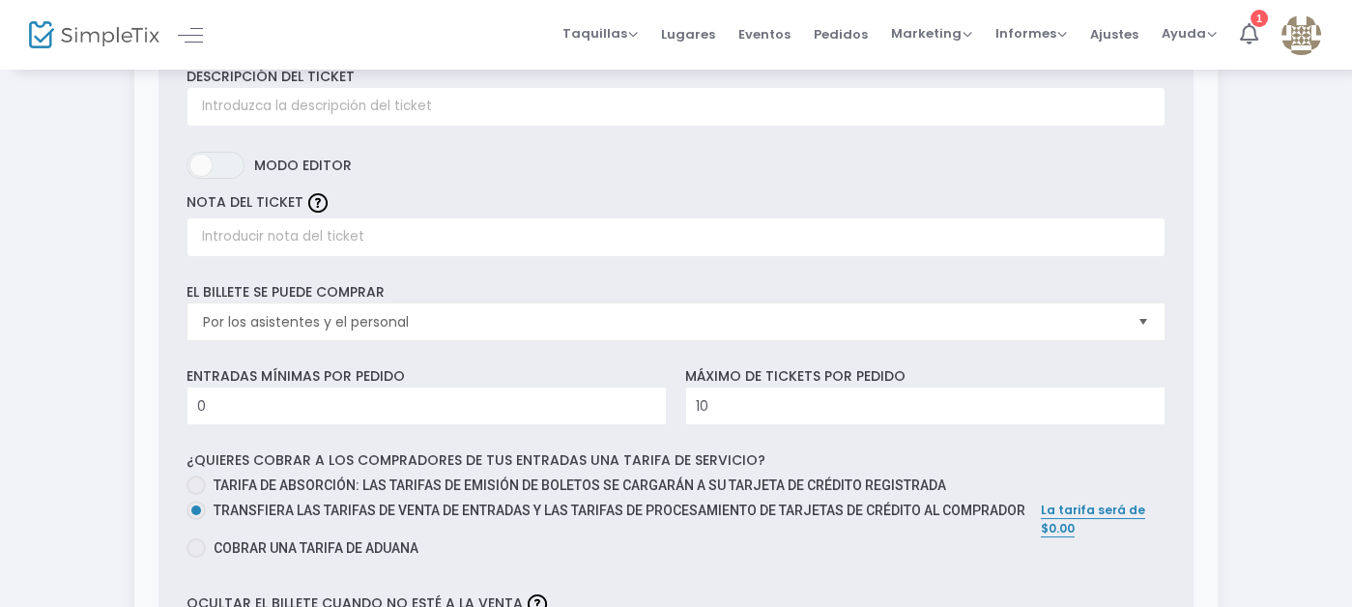
type input "[PERSON_NAME]"
click at [466, 401] on input "0" at bounding box center [427, 406] width 478 height 37
type input "0"
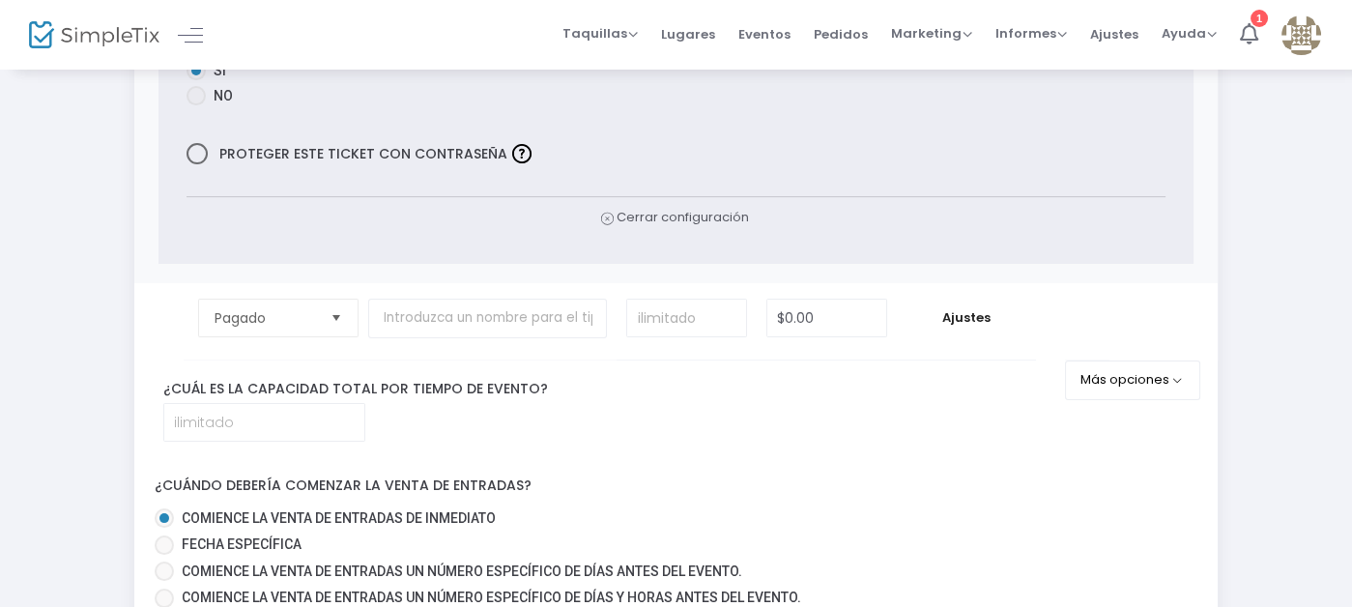
scroll to position [880, 0]
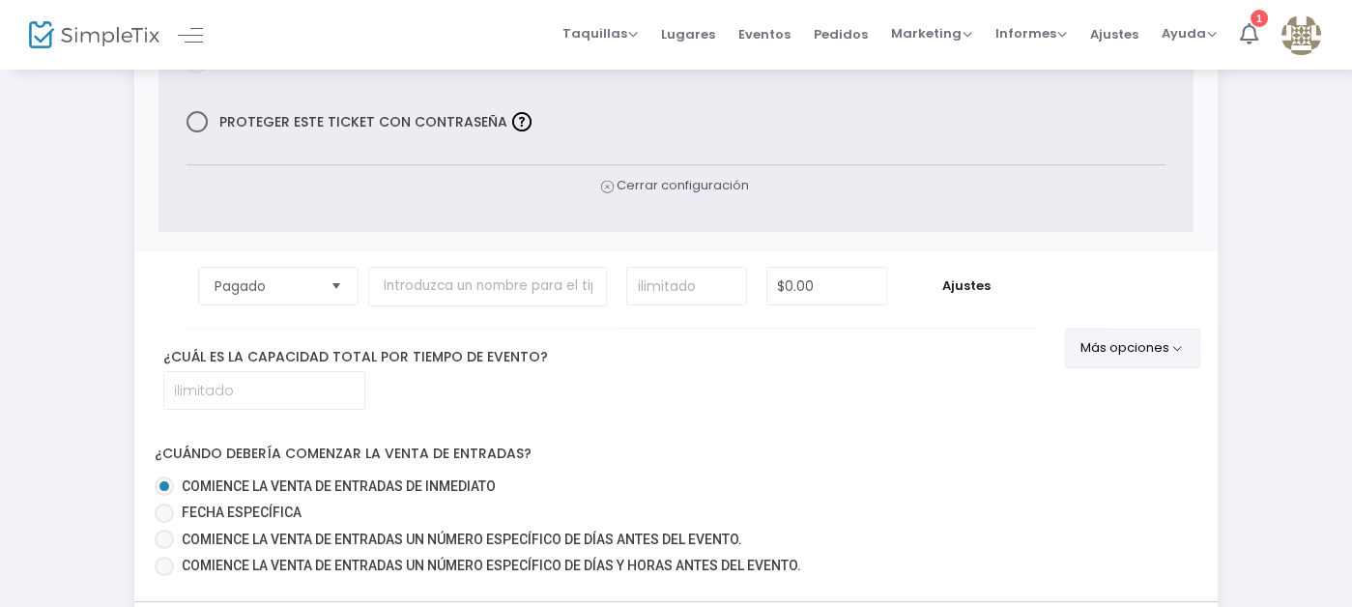
click at [1169, 338] on font "Más opciones" at bounding box center [1125, 347] width 89 height 18
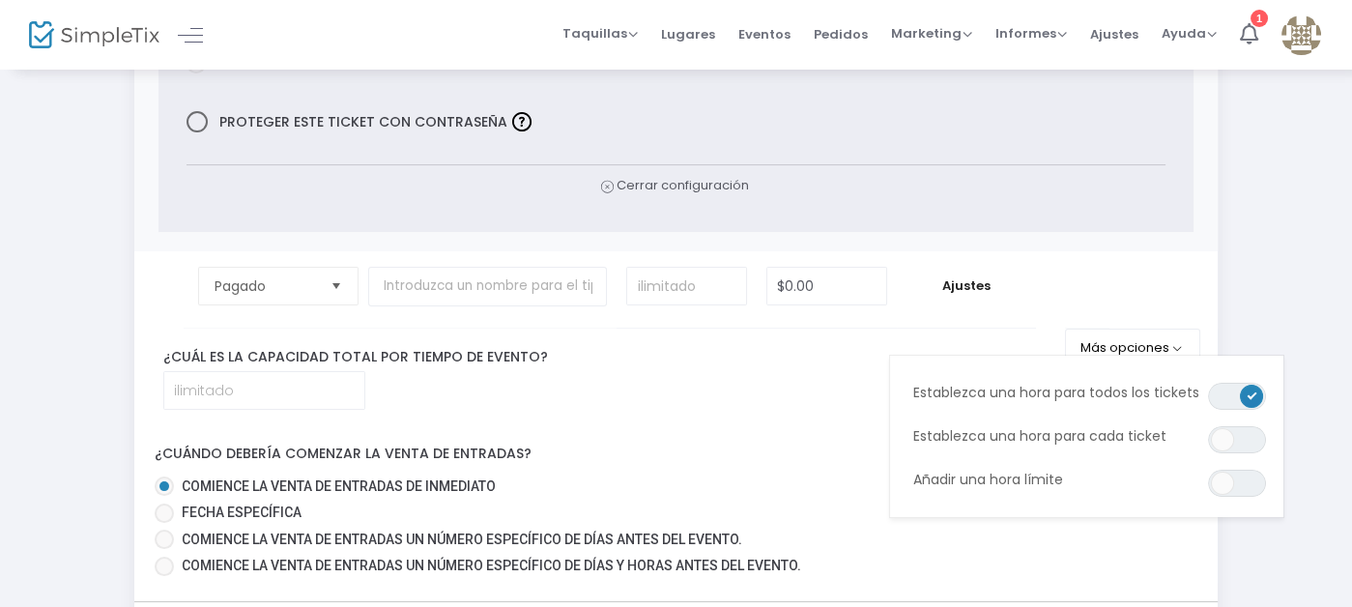
click at [1033, 347] on label "¿Cuál es la capacidad total por tiempo de evento?" at bounding box center [610, 357] width 923 height 20
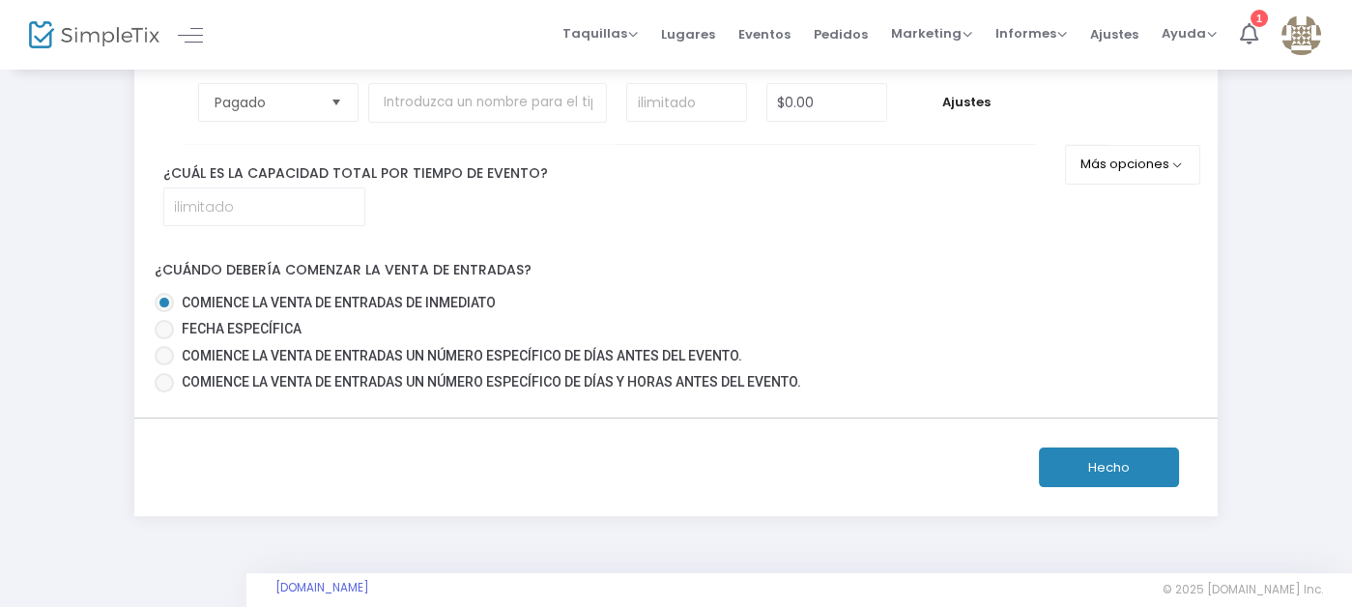
scroll to position [1073, 0]
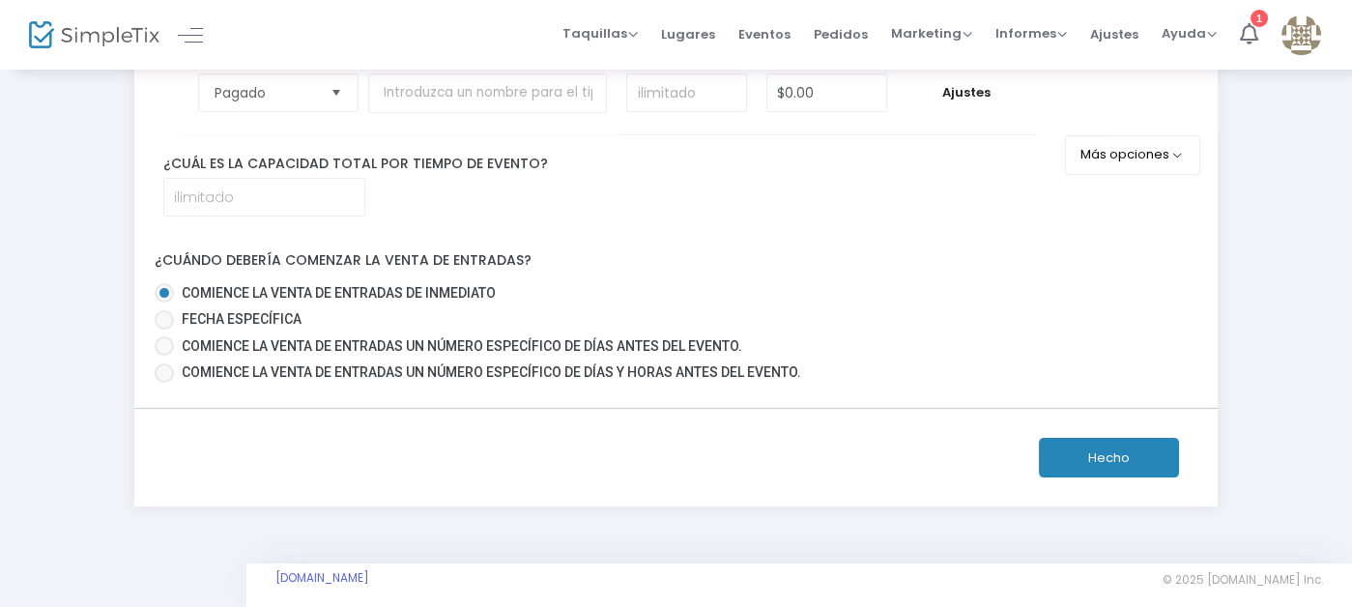
click at [1130, 448] on font "Hecho" at bounding box center [1109, 457] width 42 height 18
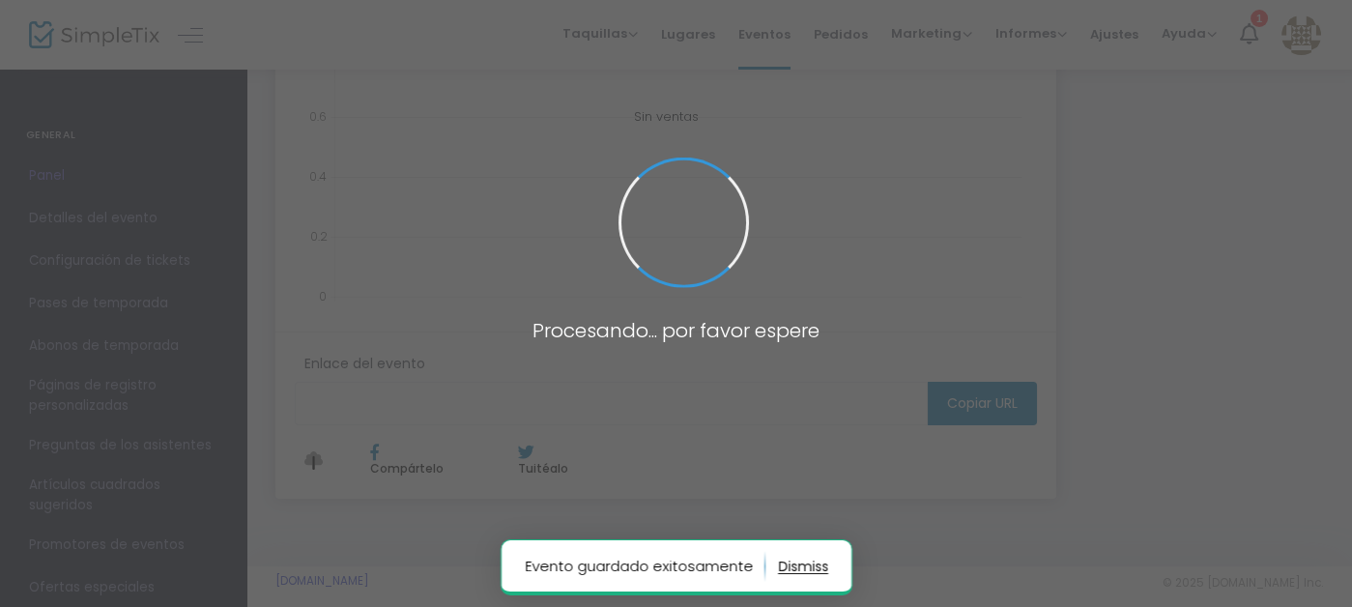
type input "[URL][DOMAIN_NAME][PERSON_NAME]"
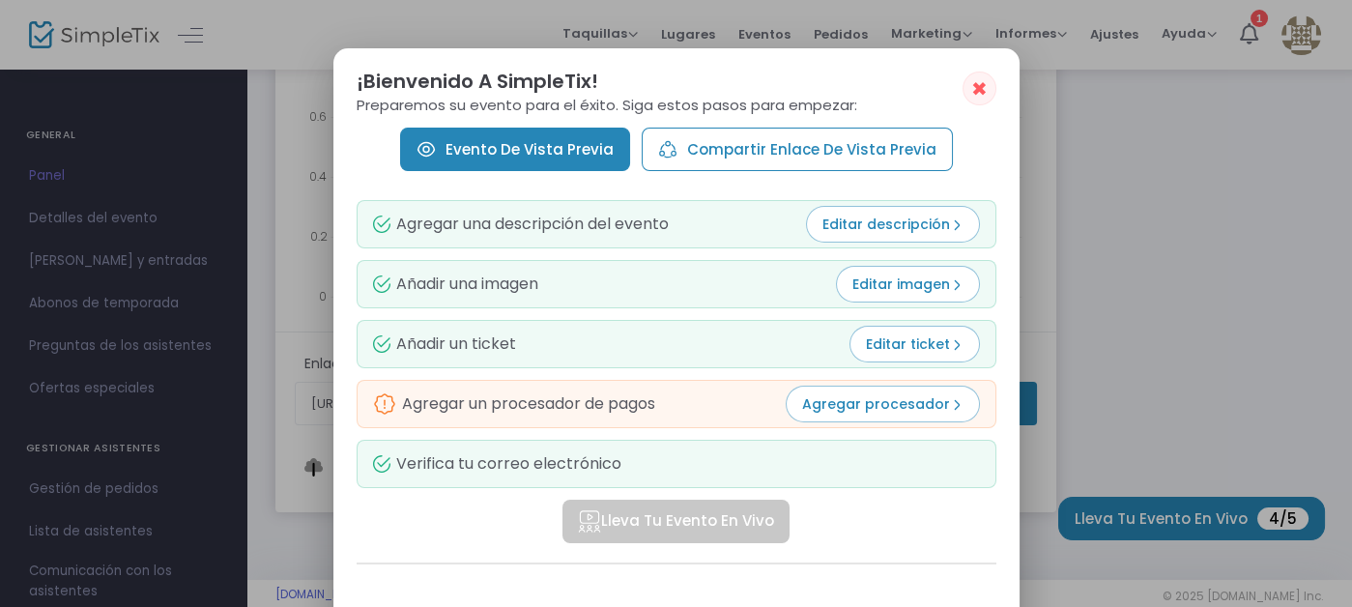
click at [534, 153] on font "Evento de vista previa" at bounding box center [530, 149] width 168 height 20
click at [843, 404] on font "Agregar procesador" at bounding box center [876, 403] width 148 height 19
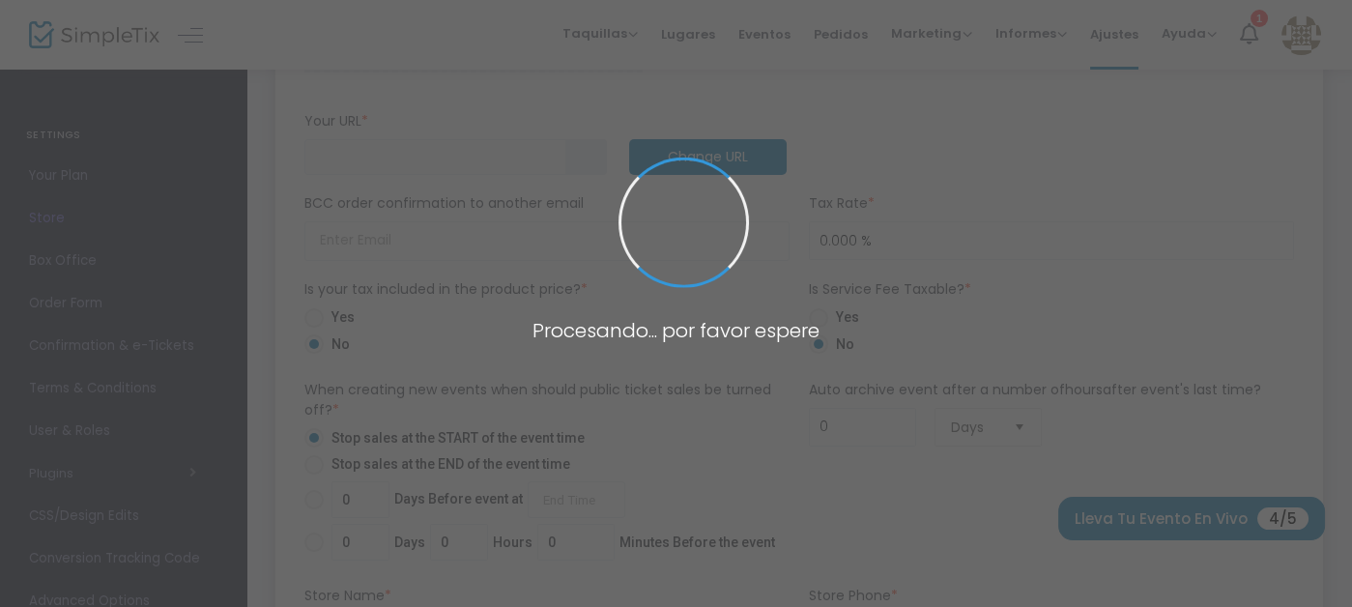
type input "[URL]"
radio input "false"
radio input "true"
type input "[PERSON_NAME]"
type input "8184489348"
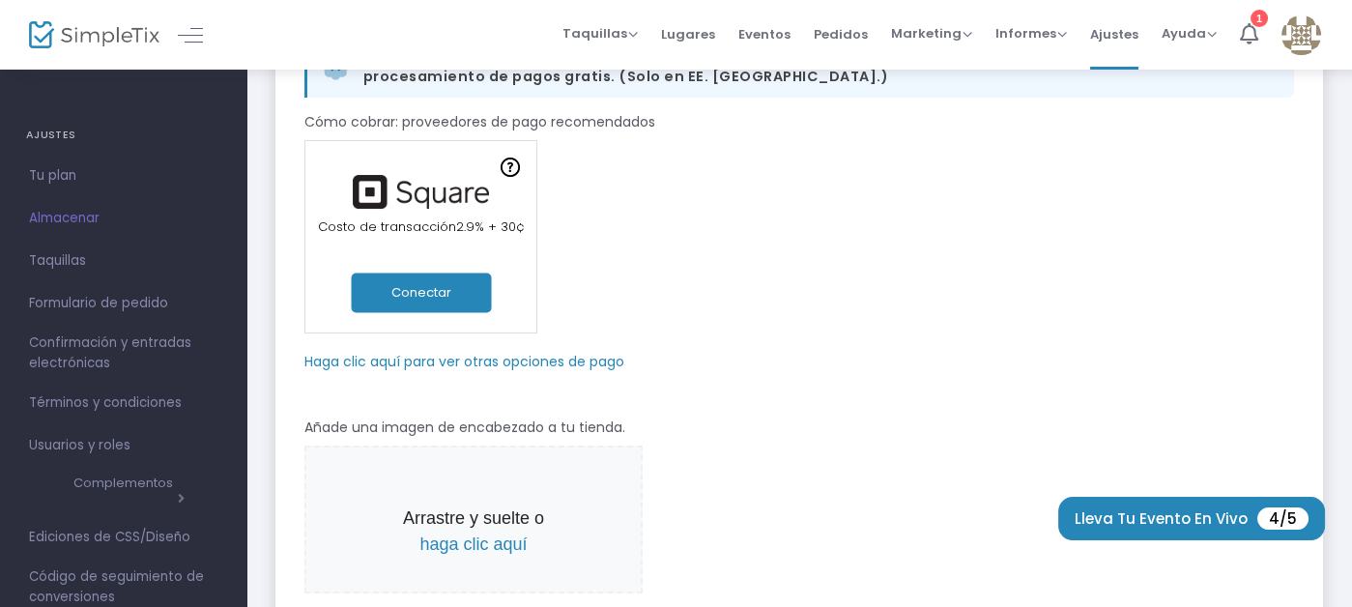
scroll to position [193, 0]
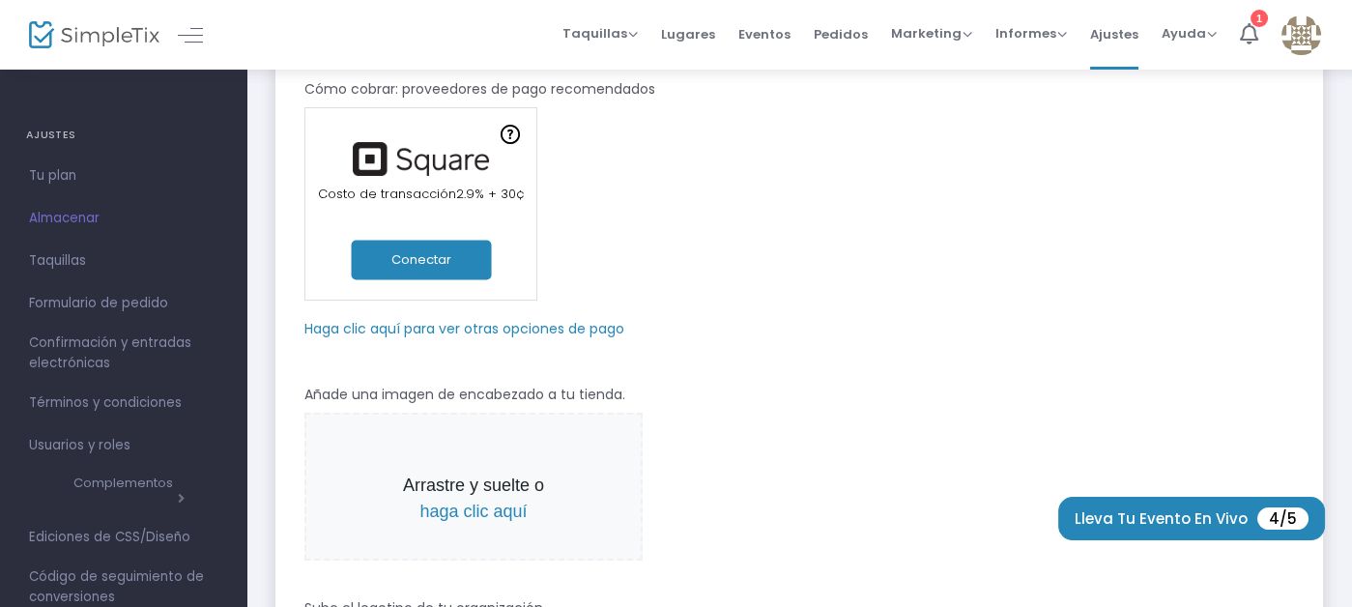
click at [548, 329] on font "Haga clic aquí para ver otras opciones de pago" at bounding box center [464, 328] width 320 height 19
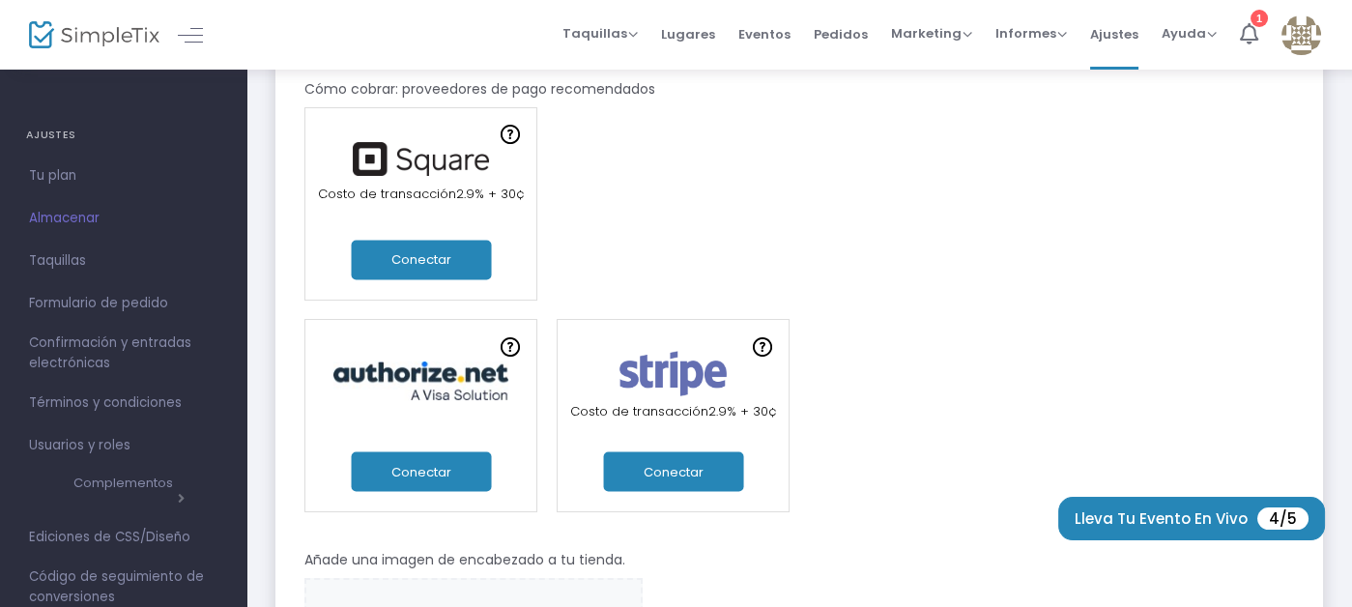
click at [823, 272] on div "Pedidos en línea Costo de transacción % + ¢ Crear una nueva cuenta de pago Pedi…" at bounding box center [799, 203] width 1009 height 193
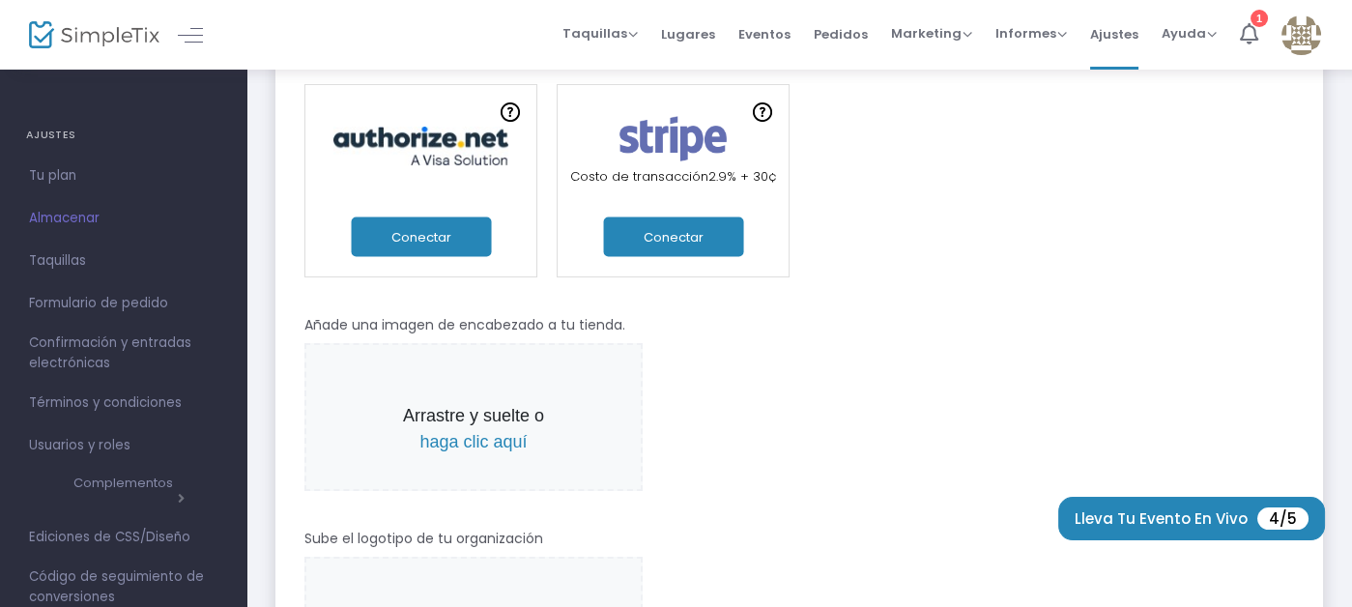
scroll to position [482, 0]
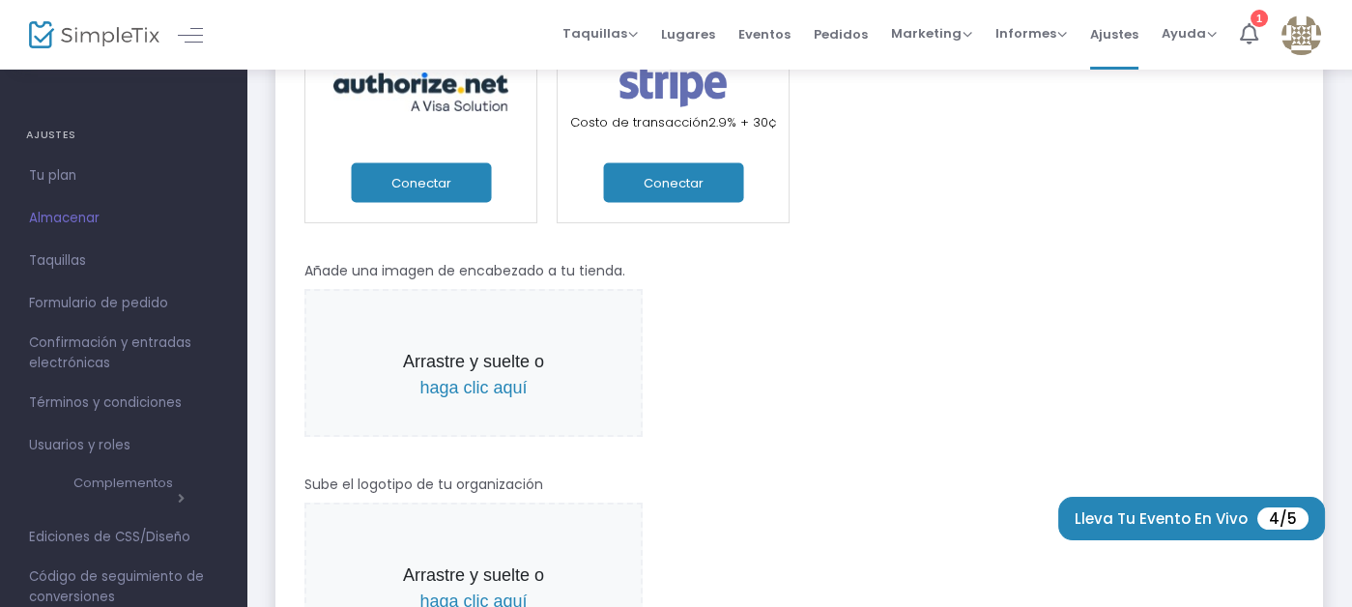
click at [479, 390] on font "haga clic aquí" at bounding box center [472, 387] width 107 height 19
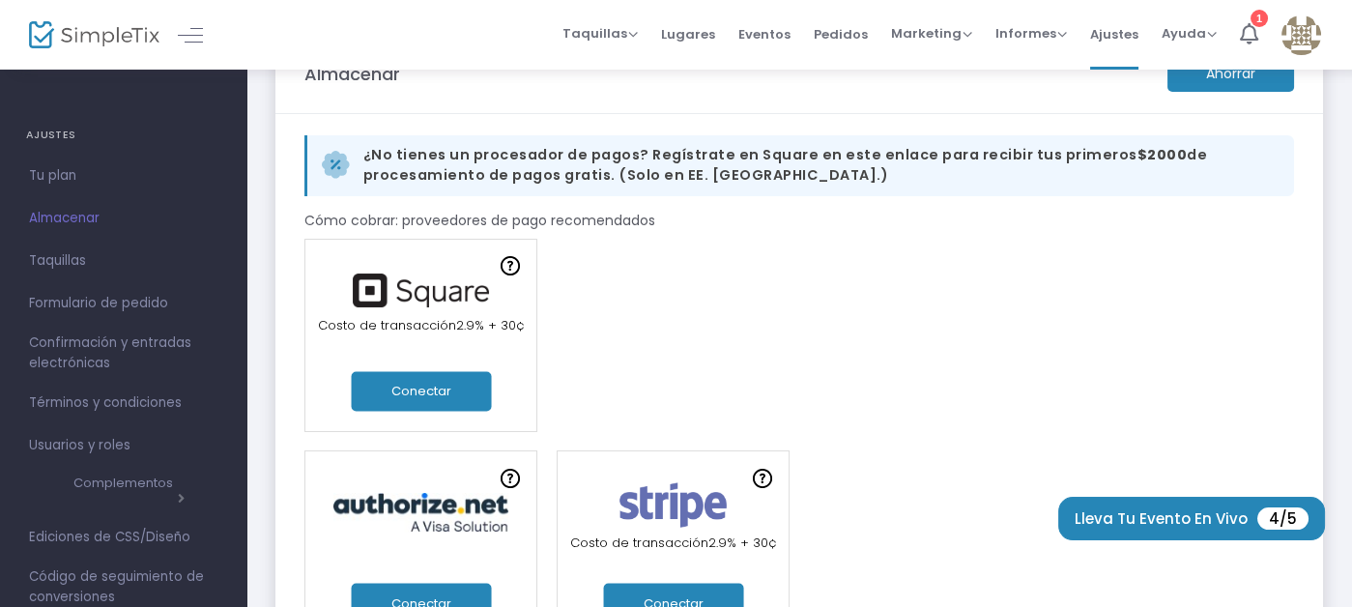
scroll to position [58, 0]
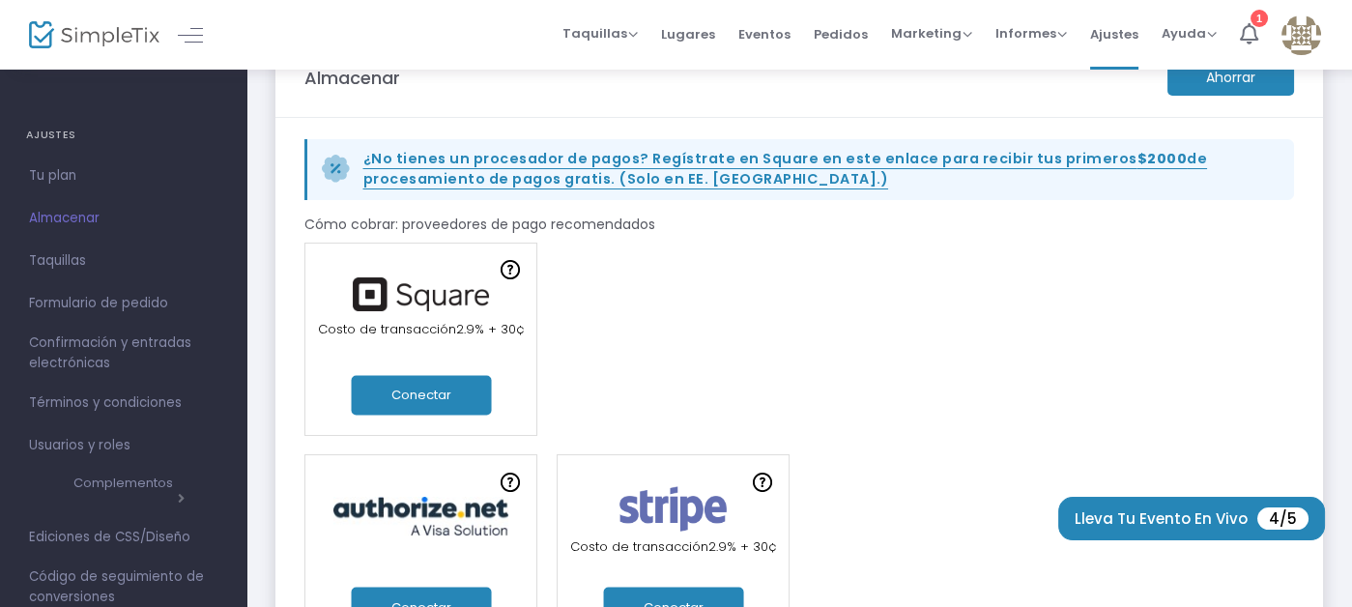
click at [602, 163] on font "¿No tienes un procesador de pagos? Regístrate en Square en este enlace para rec…" at bounding box center [750, 158] width 774 height 19
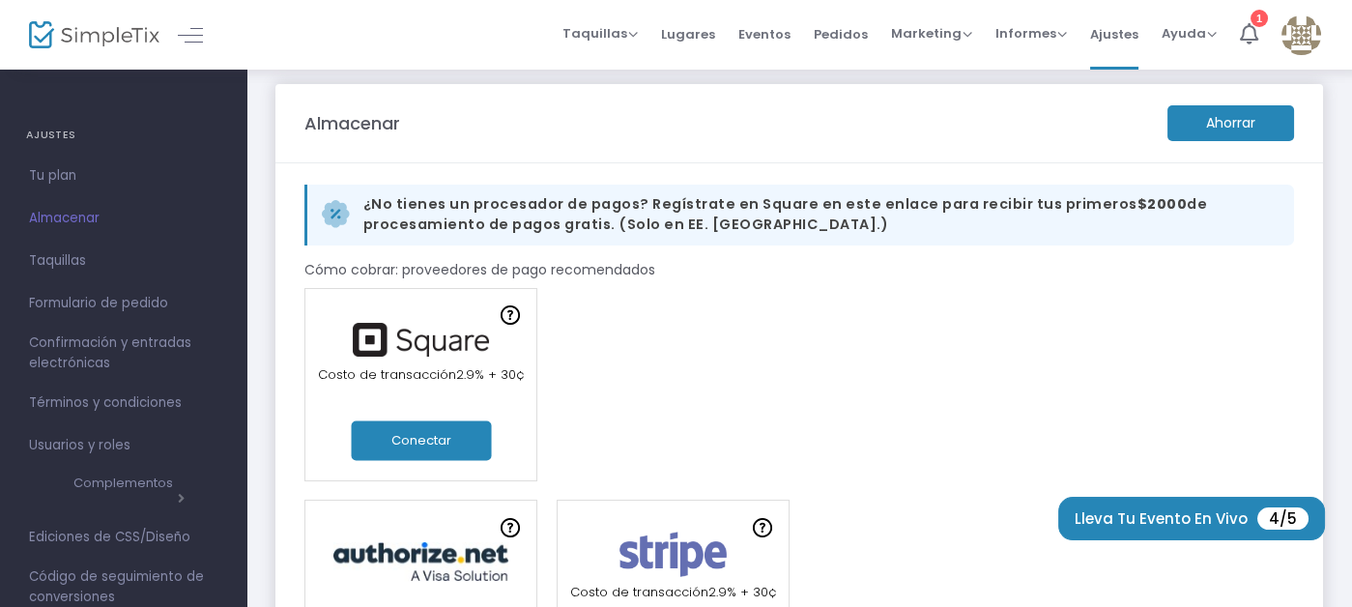
scroll to position [0, 0]
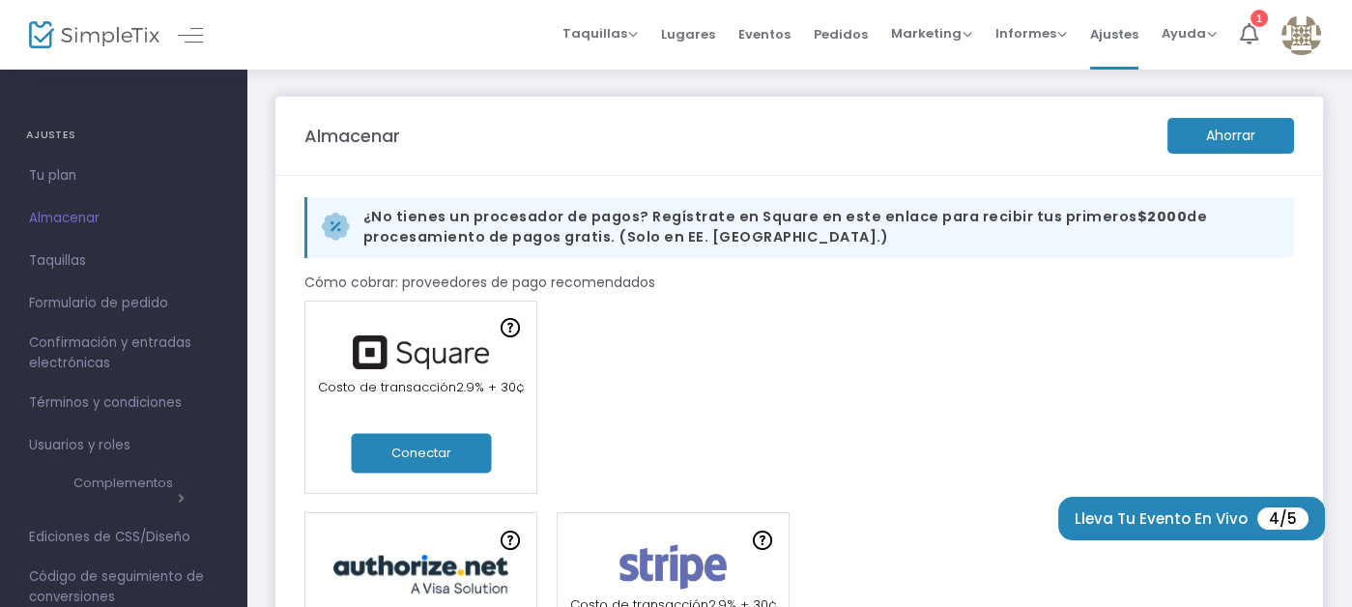
click at [1231, 136] on font "Ahorrar" at bounding box center [1230, 135] width 49 height 19
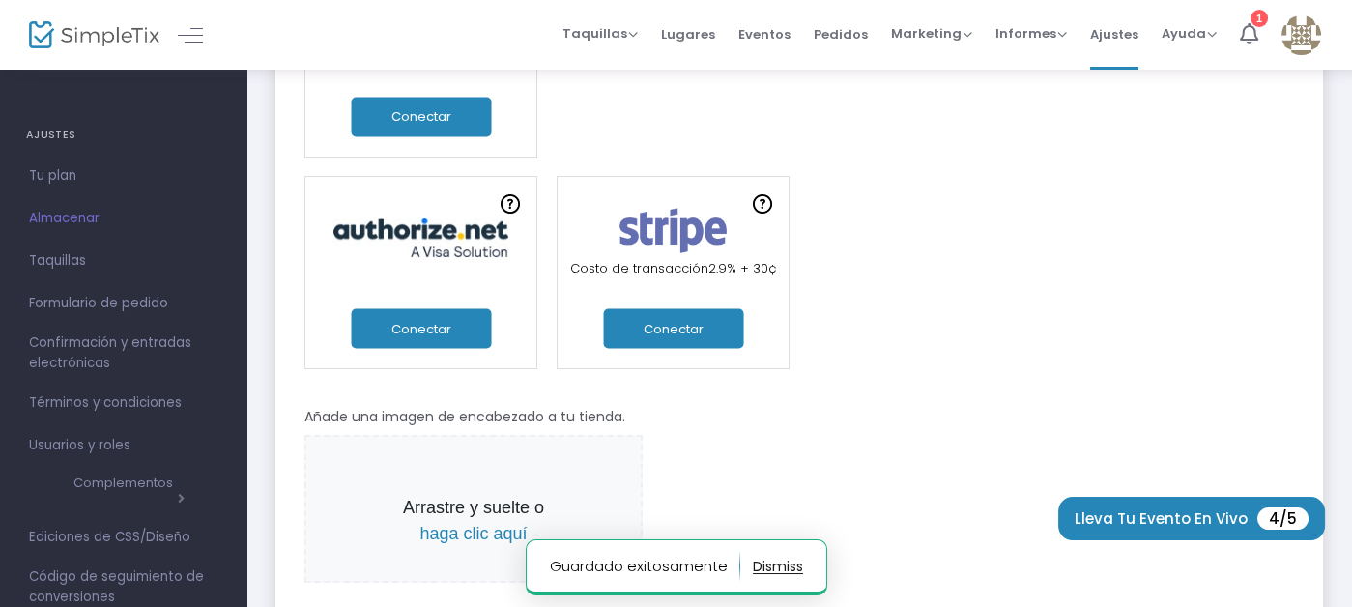
scroll to position [386, 0]
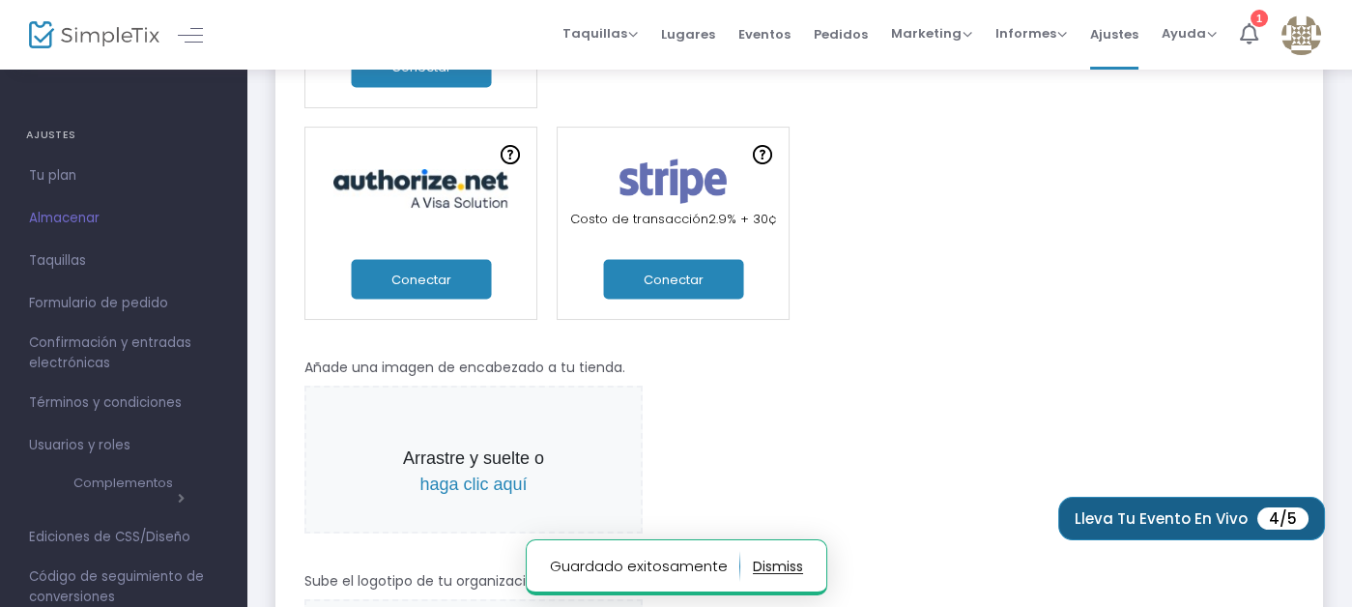
click at [1142, 515] on font "Lleva tu evento en vivo" at bounding box center [1161, 518] width 173 height 20
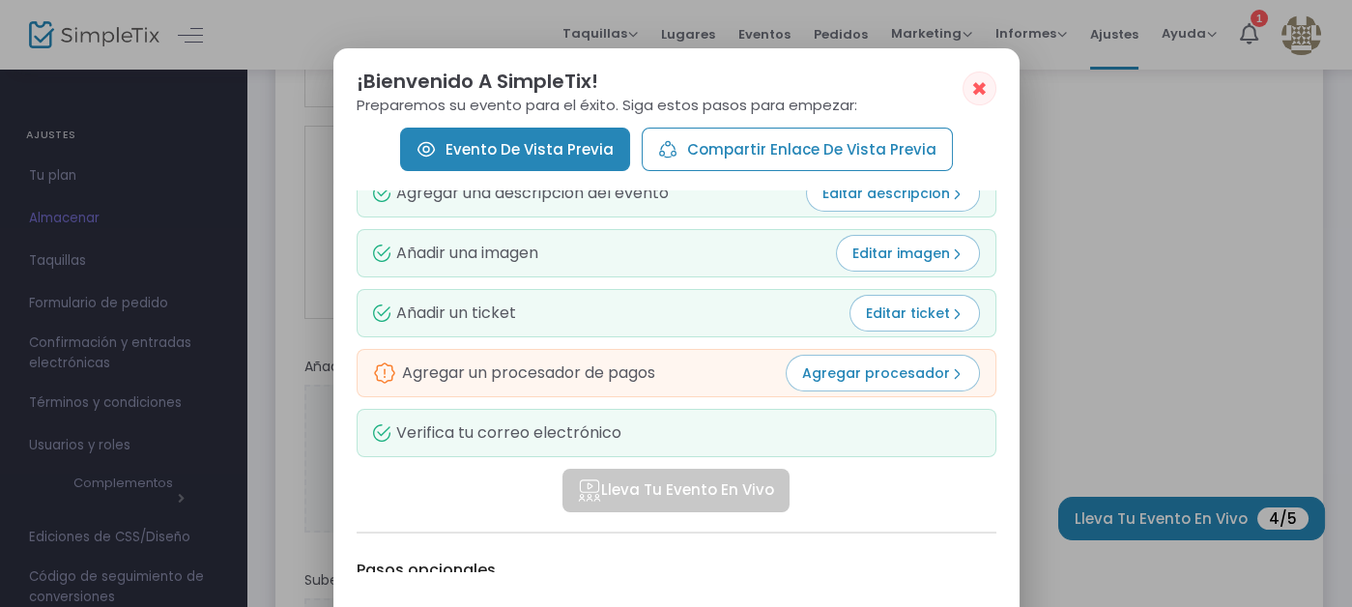
scroll to position [0, 0]
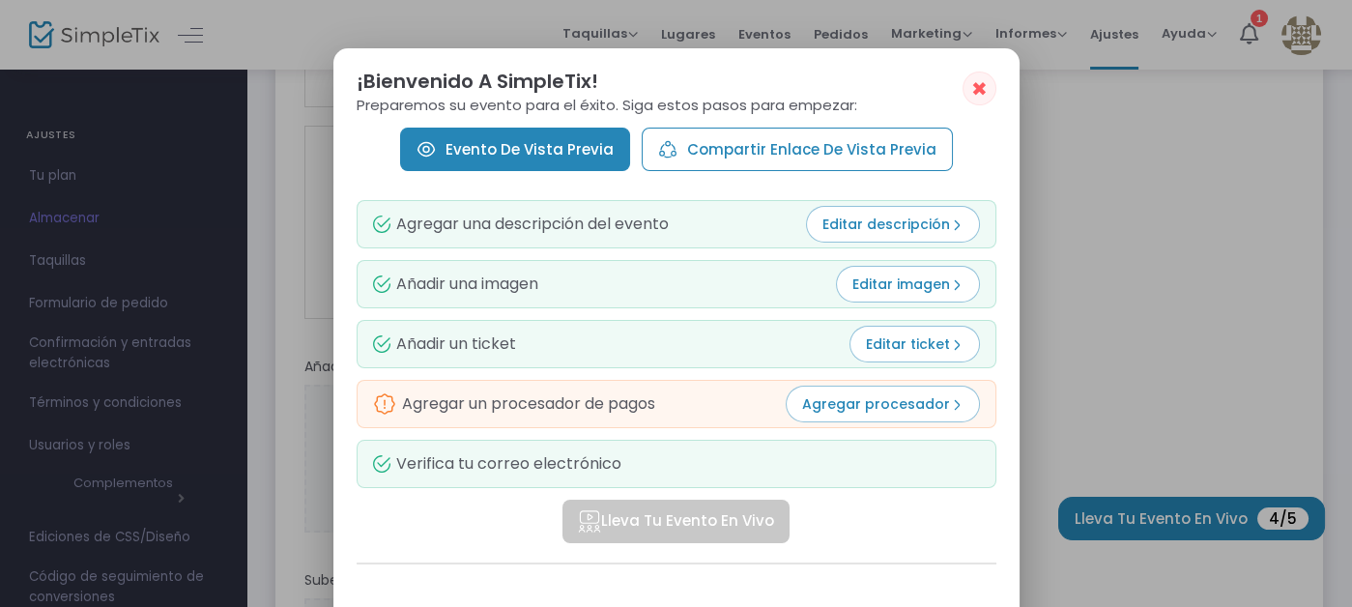
click at [976, 88] on font "✖" at bounding box center [979, 88] width 16 height 23
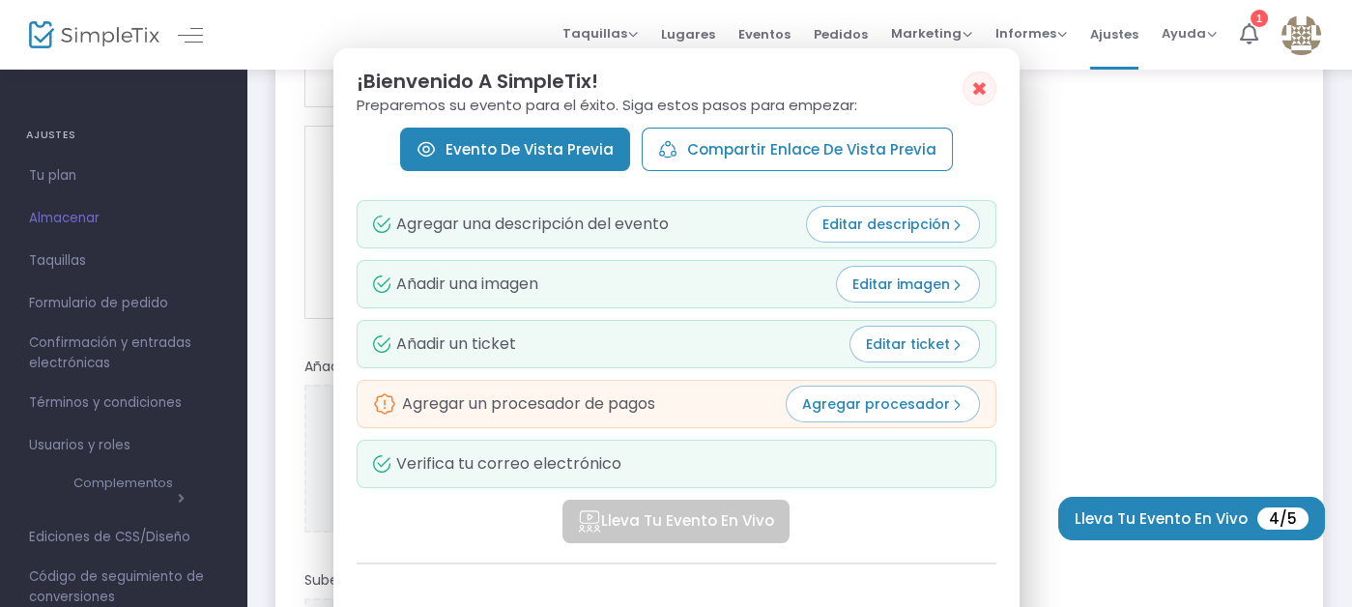
scroll to position [386, 0]
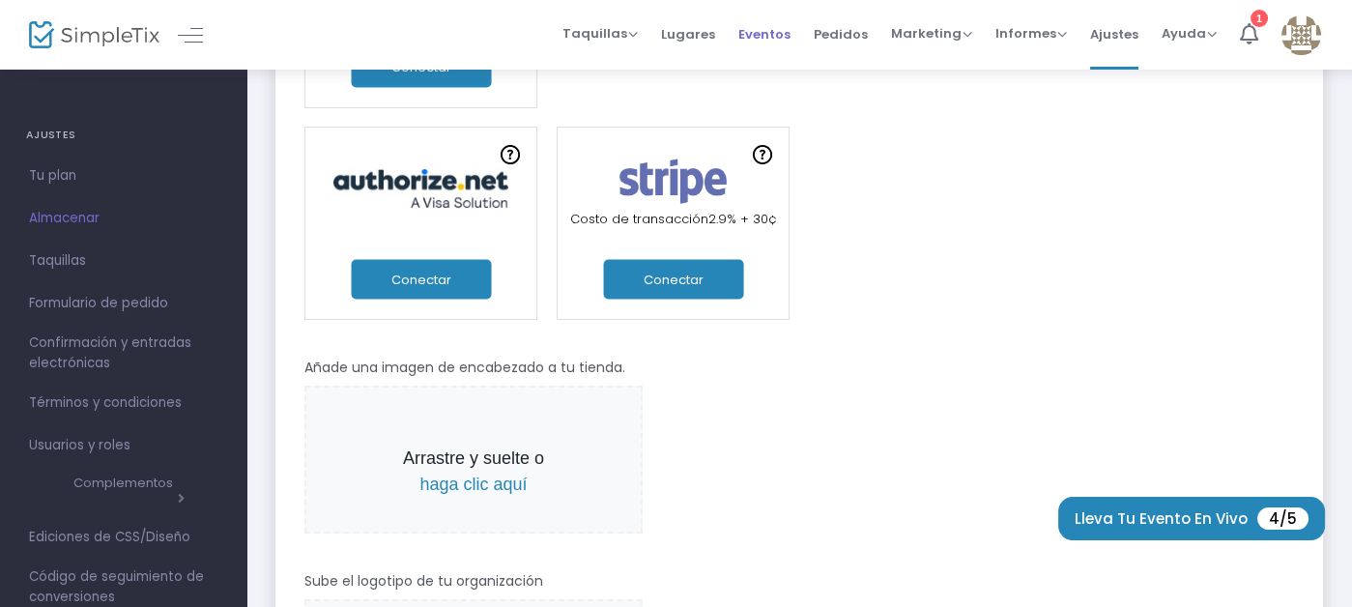
click at [766, 32] on font "Eventos" at bounding box center [764, 33] width 52 height 18
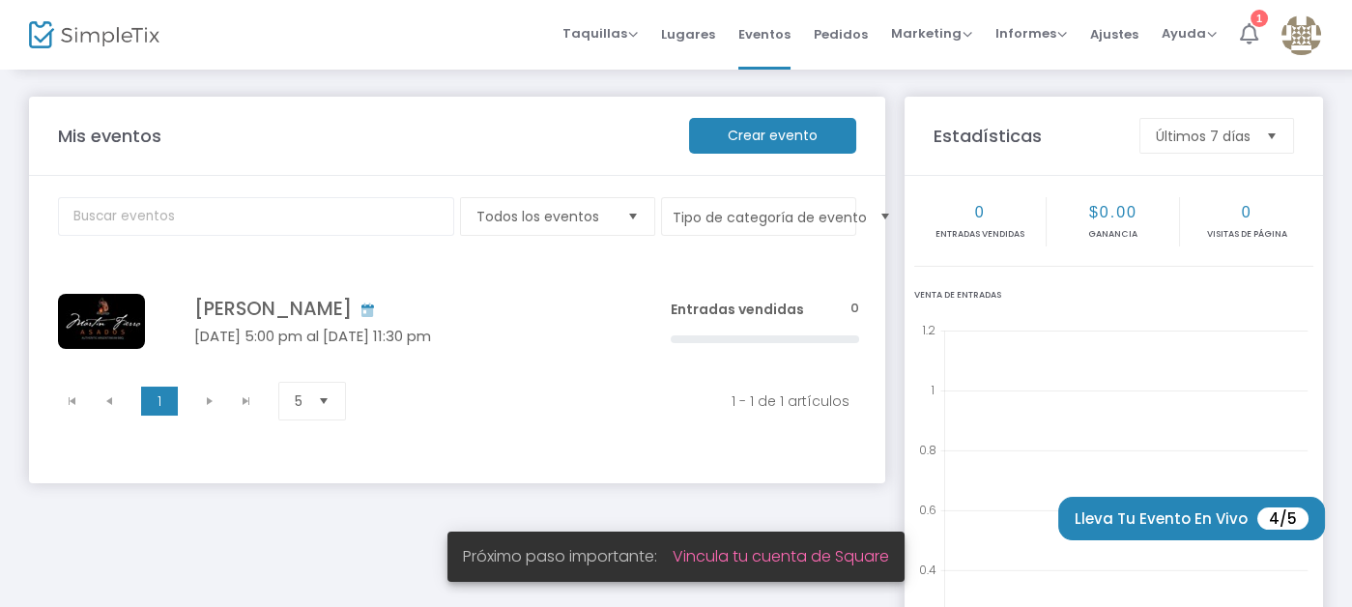
click at [1248, 32] on icon at bounding box center [1249, 33] width 18 height 21
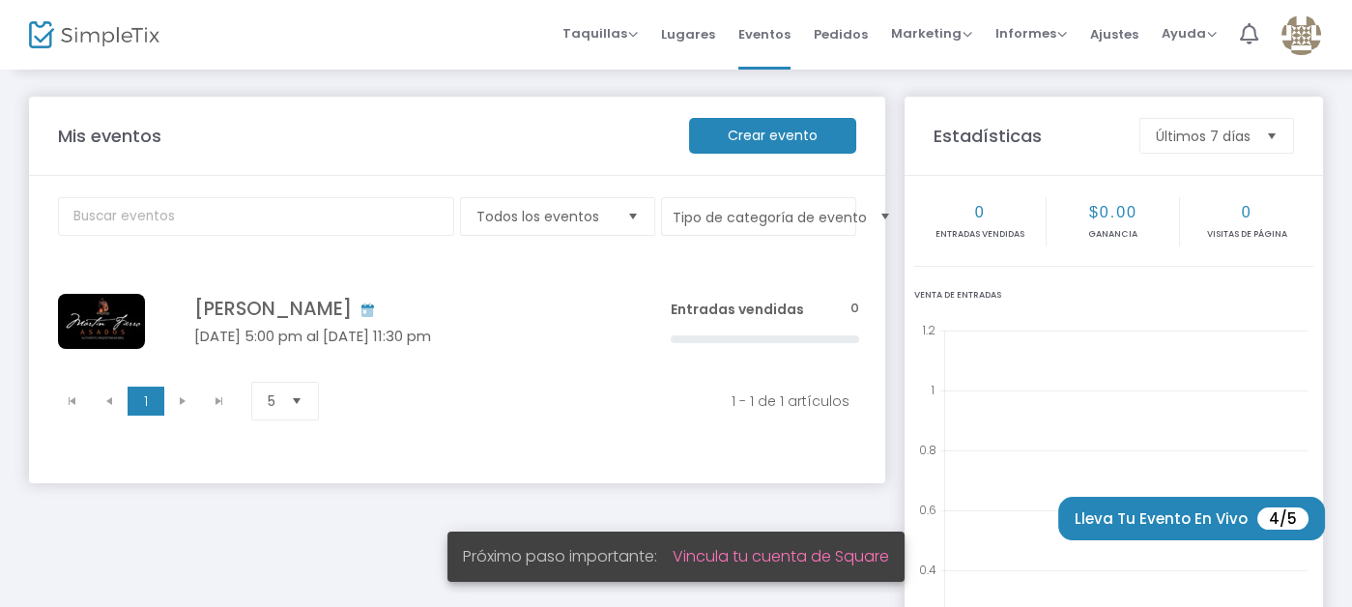
scroll to position [96, 0]
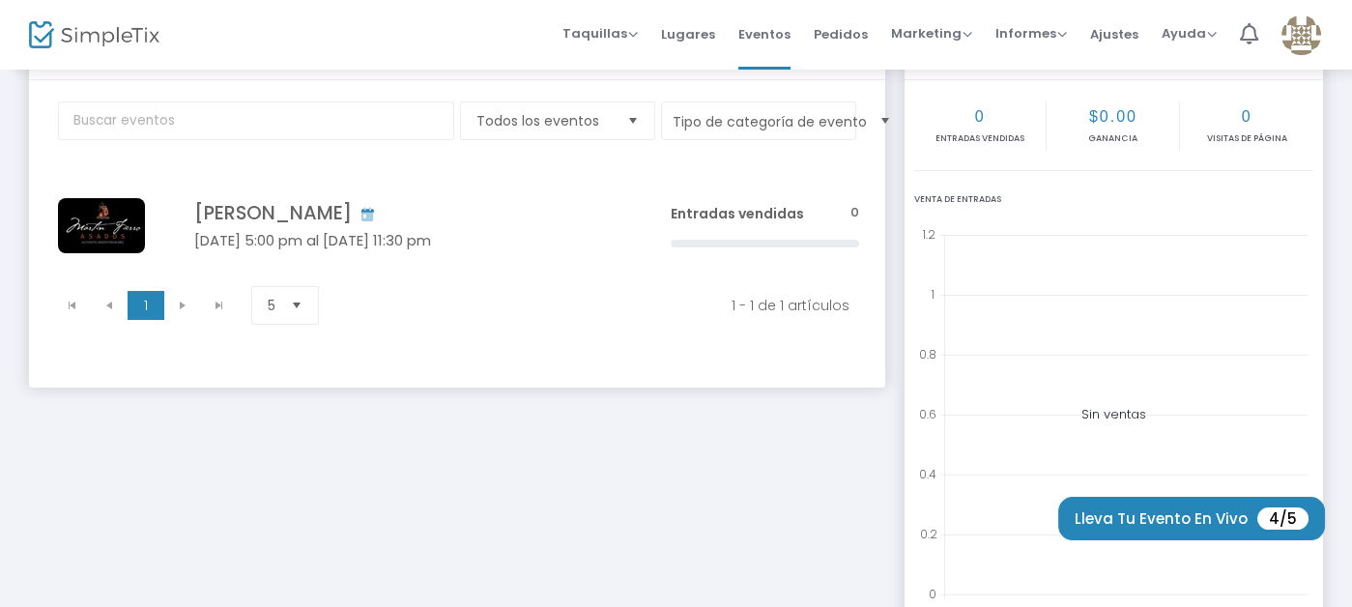
click at [301, 301] on span "Seleccionar" at bounding box center [297, 306] width 32 height 32
click at [182, 303] on kendo-pager-next-buttons at bounding box center [200, 305] width 73 height 29
click at [153, 303] on span "1" at bounding box center [146, 305] width 37 height 29
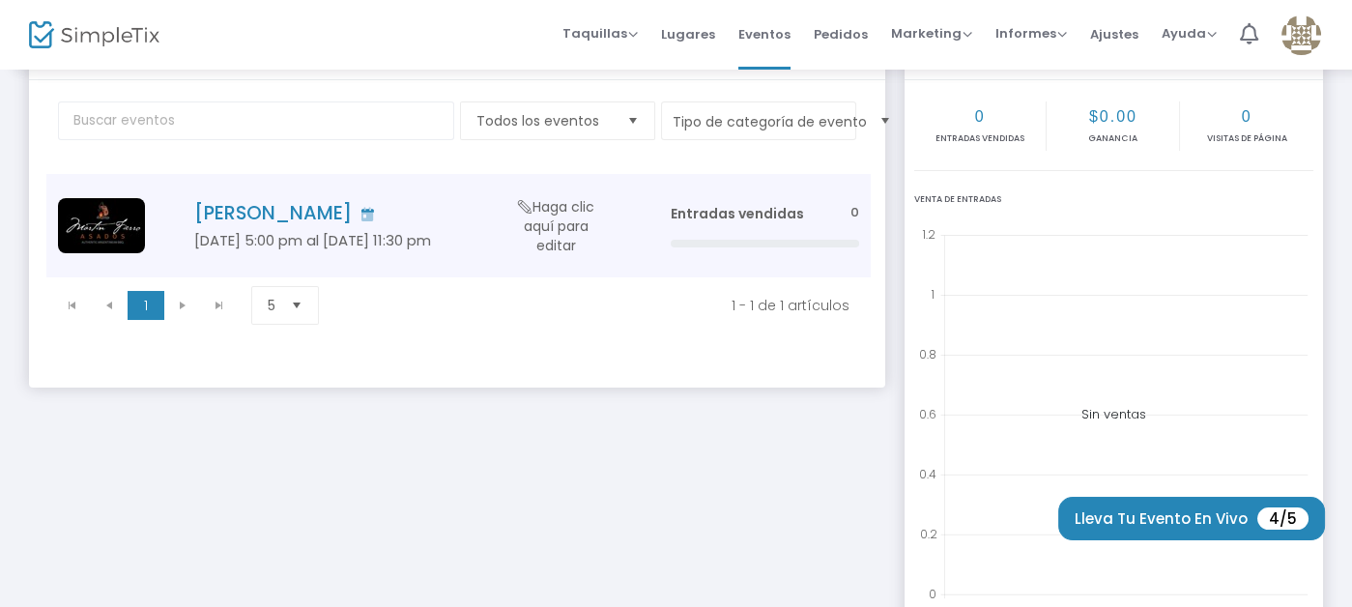
scroll to position [0, 0]
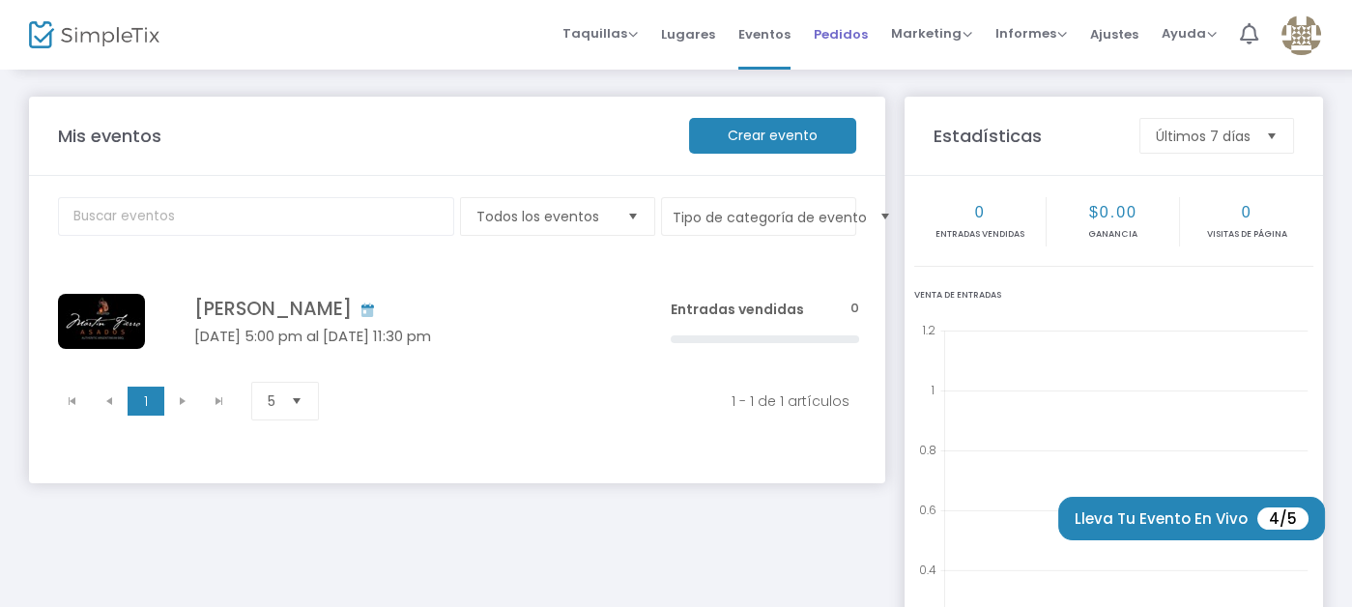
click at [863, 28] on font "Pedidos" at bounding box center [841, 33] width 54 height 18
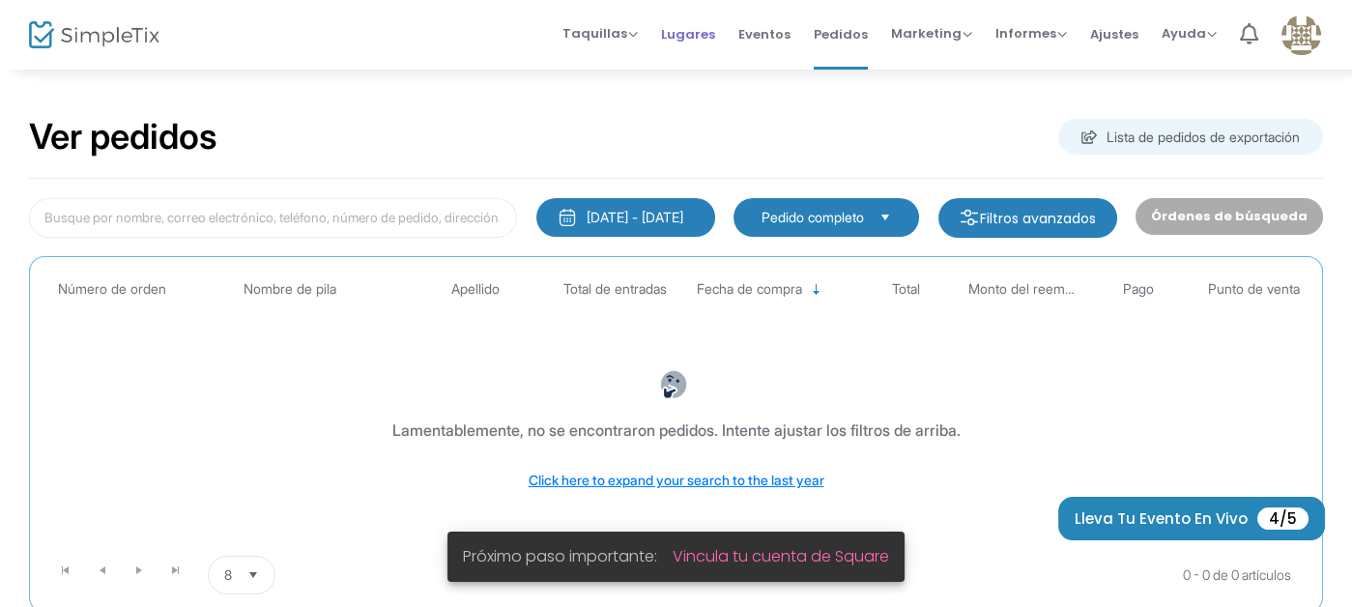
click at [714, 35] on font "Lugares" at bounding box center [688, 33] width 54 height 18
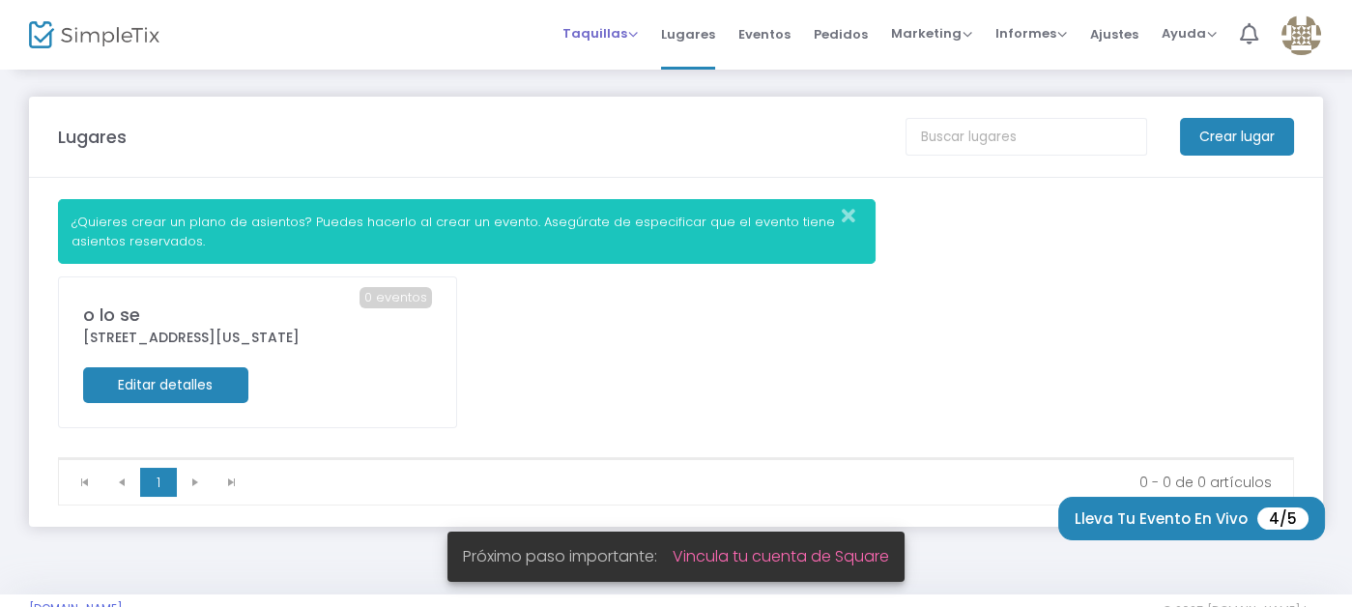
click at [638, 29] on span "Taquillas" at bounding box center [600, 33] width 75 height 18
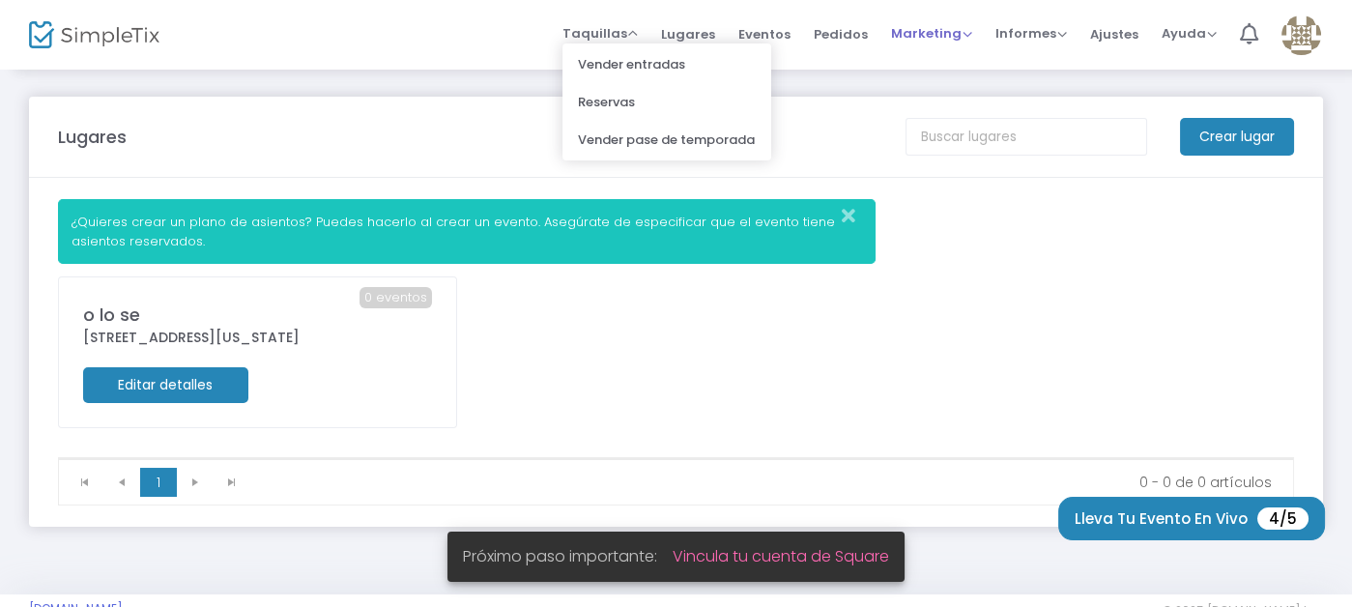
click at [962, 37] on font "Marketing" at bounding box center [926, 33] width 71 height 18
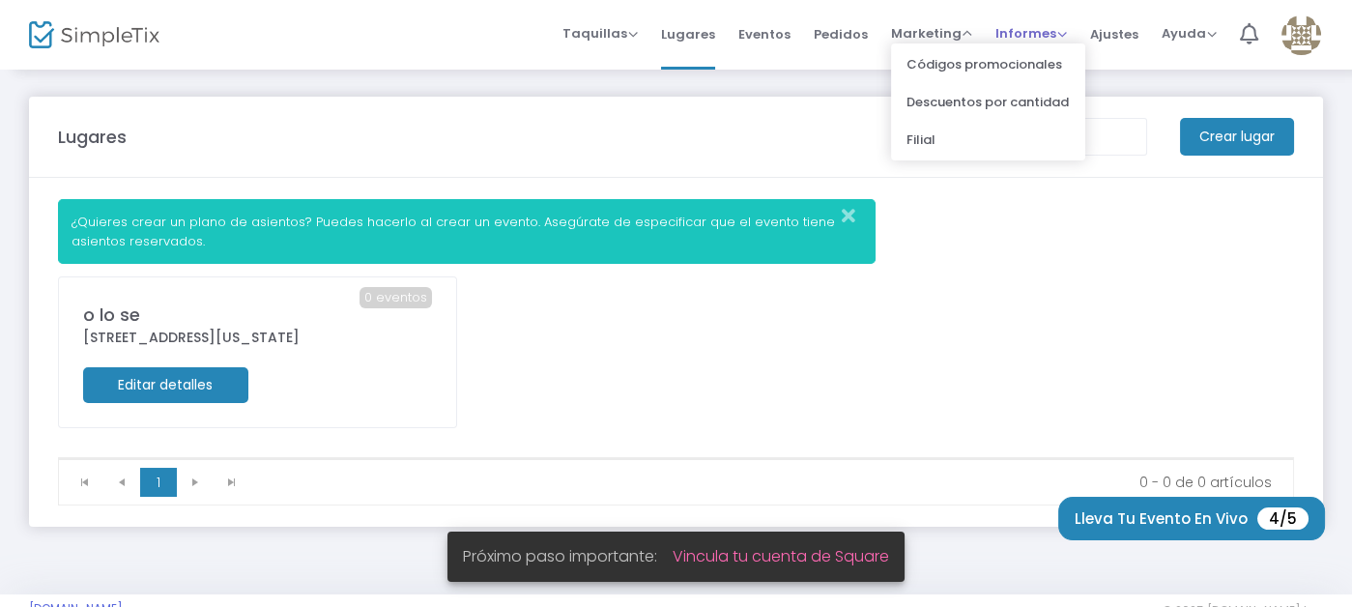
click at [1039, 34] on font "Informes" at bounding box center [1025, 33] width 61 height 18
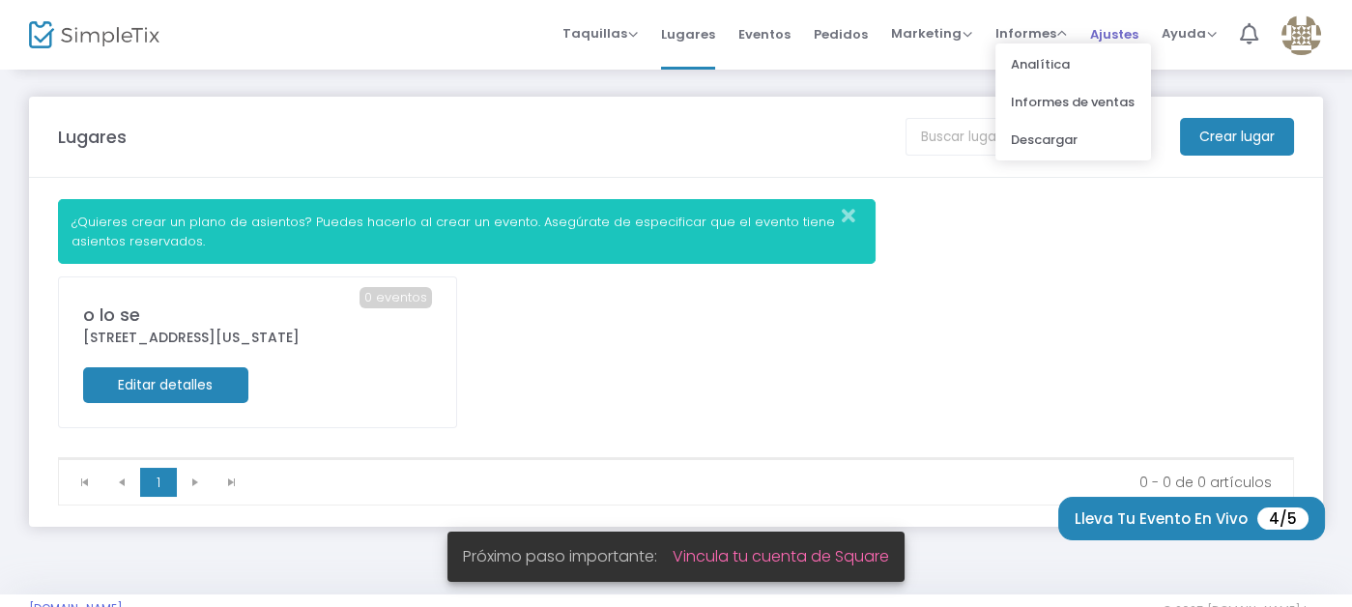
click at [1107, 34] on font "Ajustes" at bounding box center [1114, 33] width 48 height 18
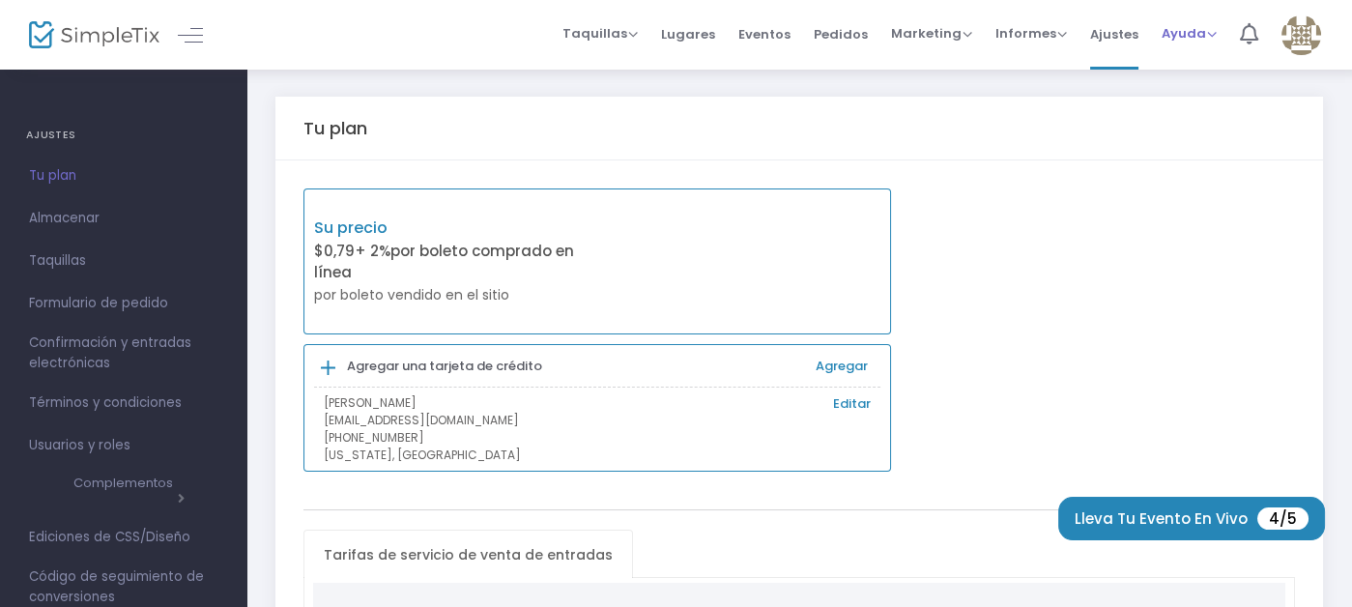
click at [1172, 32] on font "Ayuda" at bounding box center [1184, 33] width 44 height 18
click at [1069, 72] on font "Ver documentos" at bounding box center [1053, 64] width 106 height 18
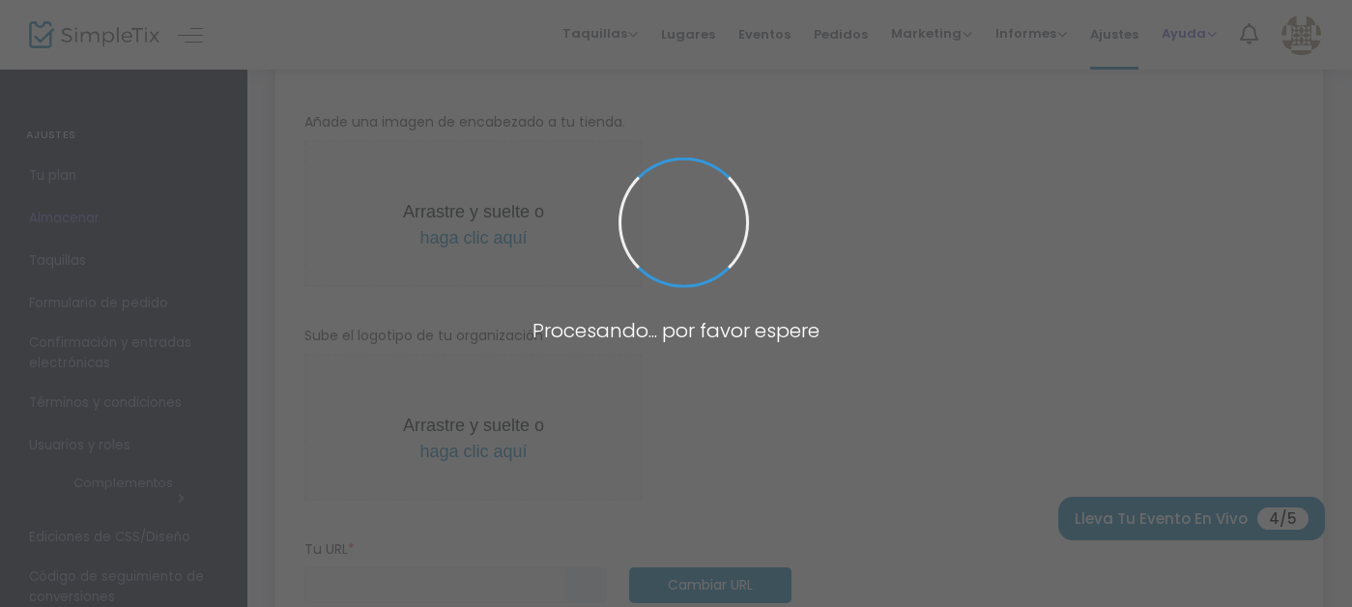
type input "[URL]"
radio input "false"
radio input "true"
type input "[PERSON_NAME]"
type input "8184489348"
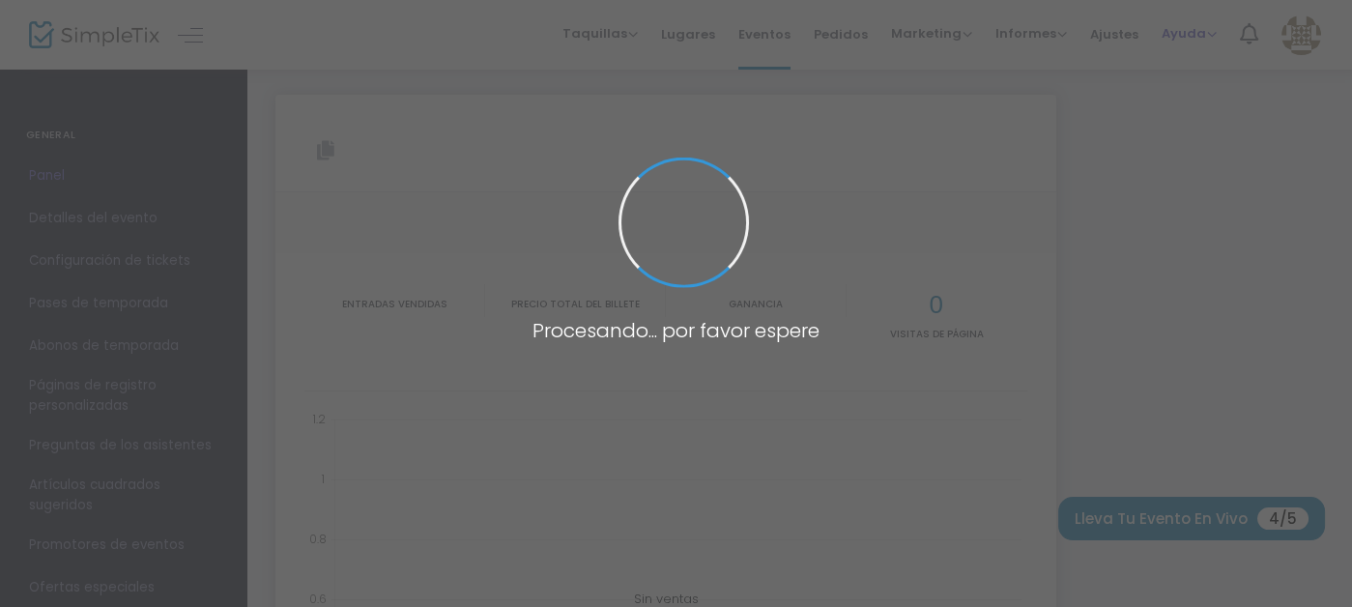
type input "[URL][DOMAIN_NAME][PERSON_NAME]"
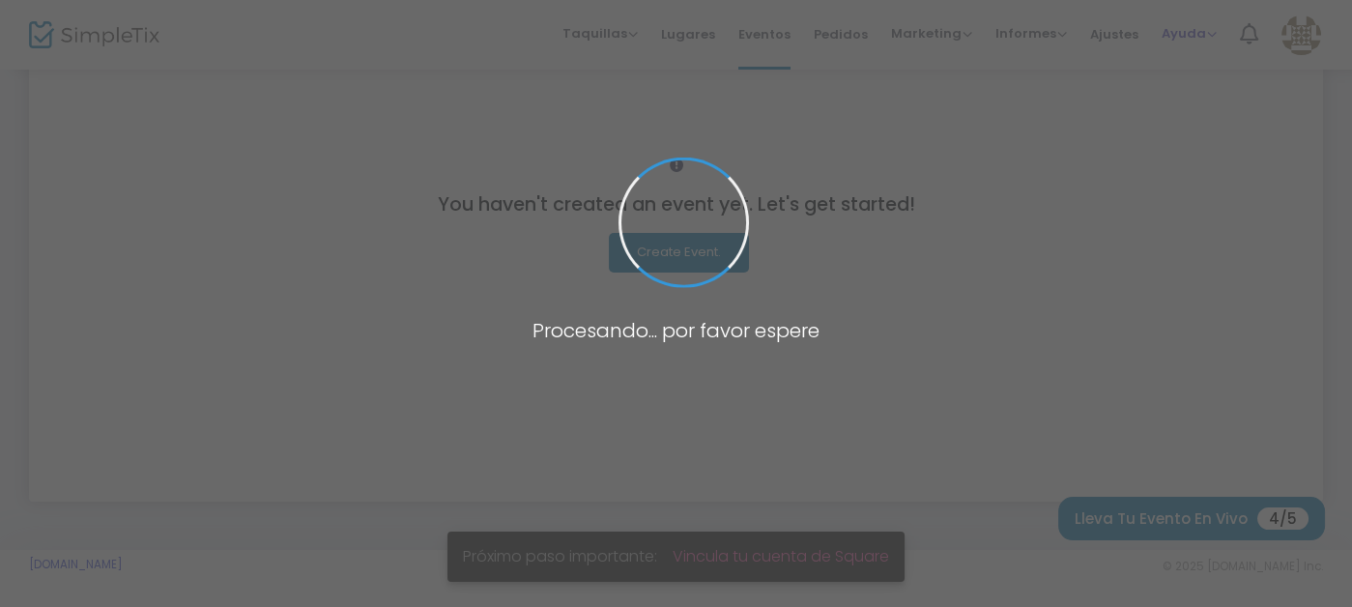
scroll to position [203, 0]
